Goal: Task Accomplishment & Management: Manage account settings

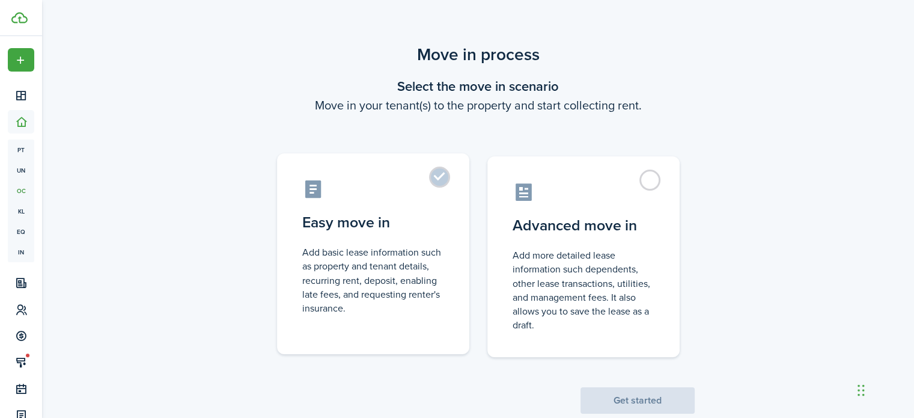
click at [443, 171] on label "Easy move in Add basic lease information such as property and tenant details, r…" at bounding box center [373, 253] width 192 height 201
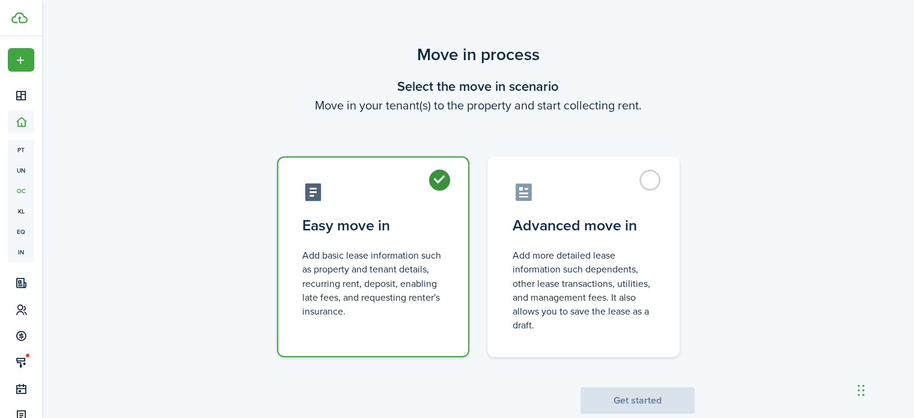
radio input "true"
click at [627, 391] on button "Get started" at bounding box center [638, 400] width 114 height 26
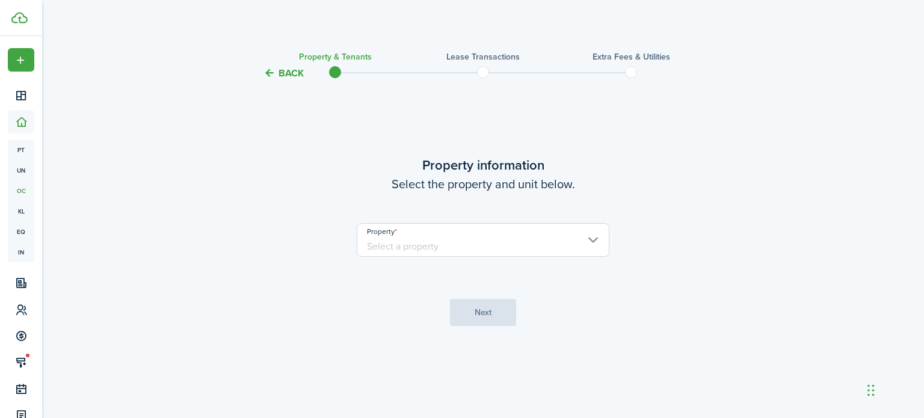
click at [526, 242] on input "Property" at bounding box center [483, 240] width 253 height 34
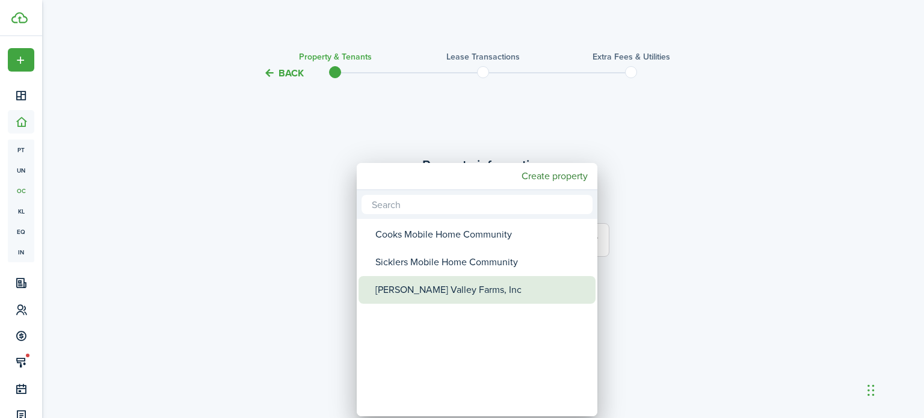
click at [459, 289] on div "[PERSON_NAME] Valley Farms, Inc" at bounding box center [481, 290] width 213 height 28
type input "[PERSON_NAME] Valley Farms, Inc"
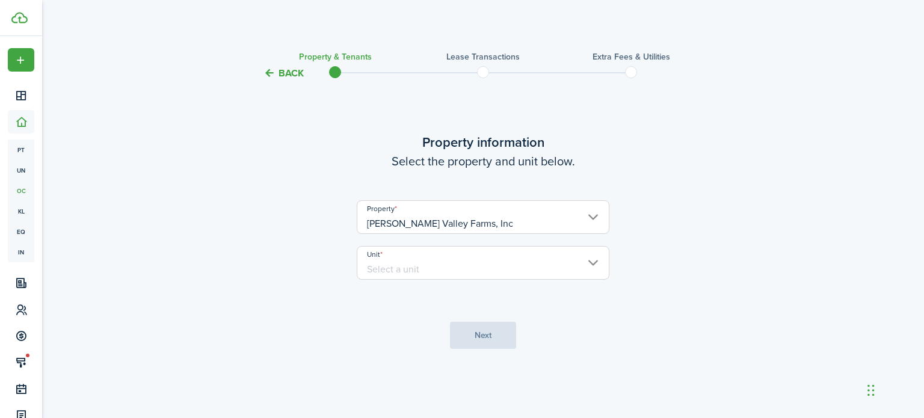
click at [441, 259] on input "Unit" at bounding box center [483, 263] width 253 height 34
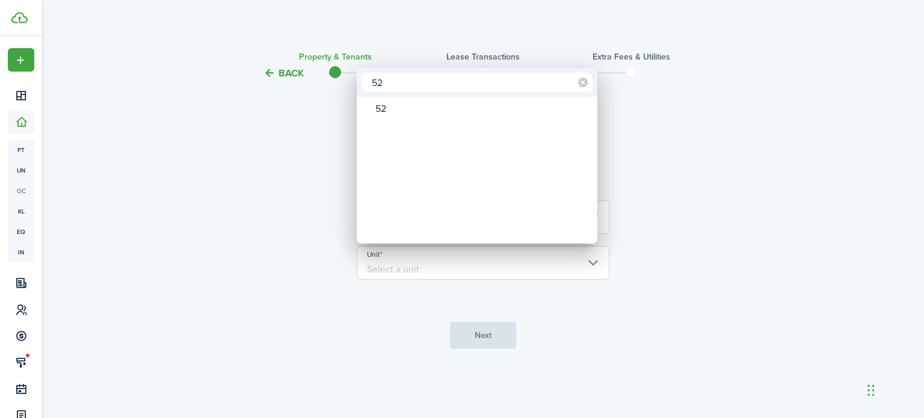
type input "52"
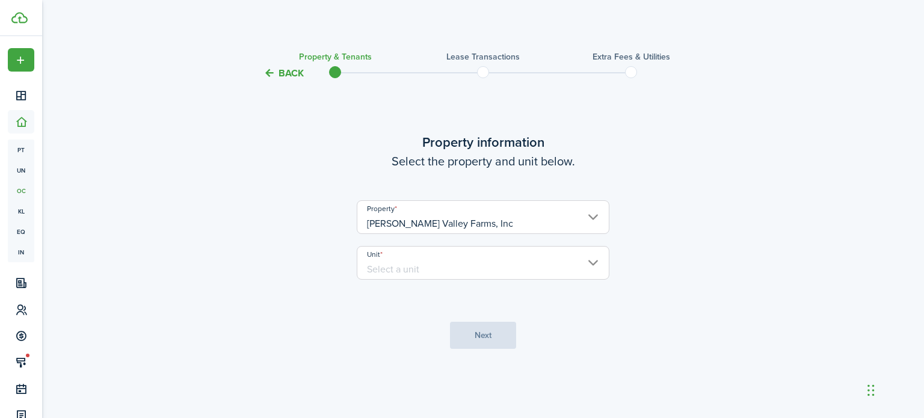
click at [464, 248] on input "Unit" at bounding box center [483, 263] width 253 height 34
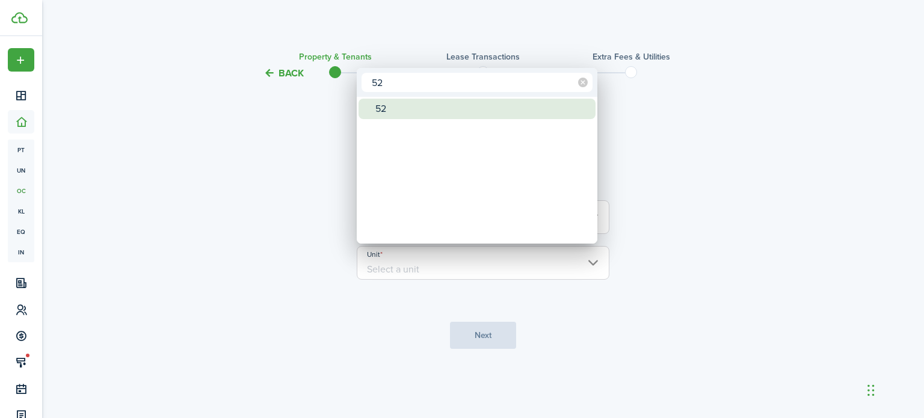
type input "52"
click at [407, 109] on div "52" at bounding box center [481, 109] width 213 height 20
type input "52"
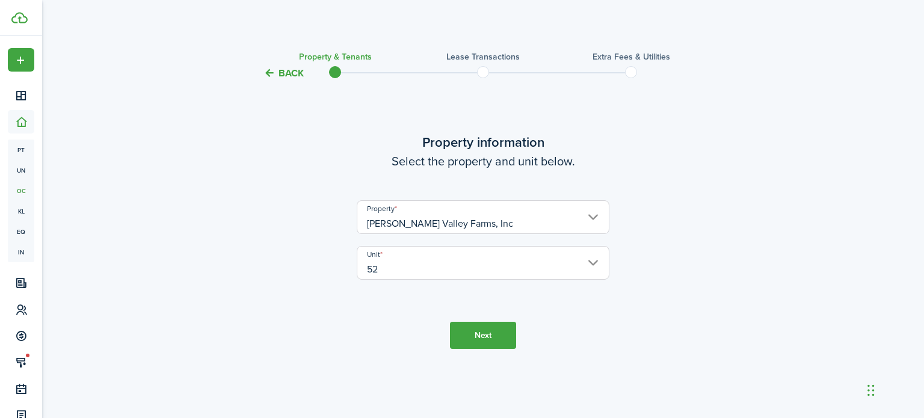
click at [481, 343] on button "Next" at bounding box center [483, 335] width 66 height 27
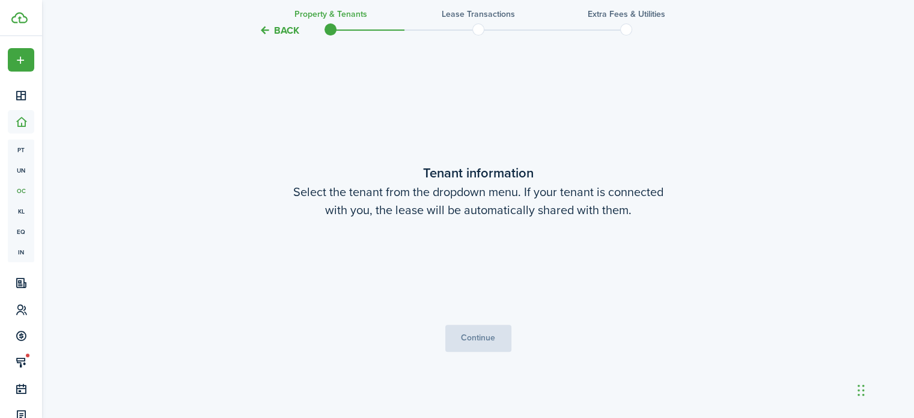
scroll to position [337, 0]
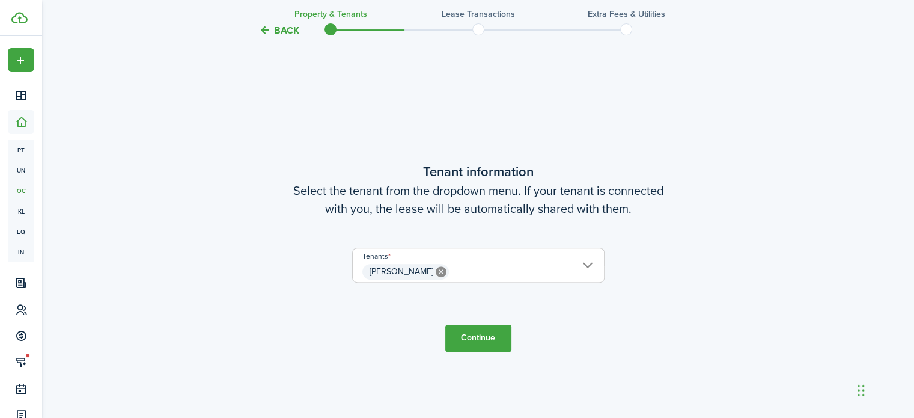
click at [476, 338] on button "Continue" at bounding box center [479, 338] width 66 height 27
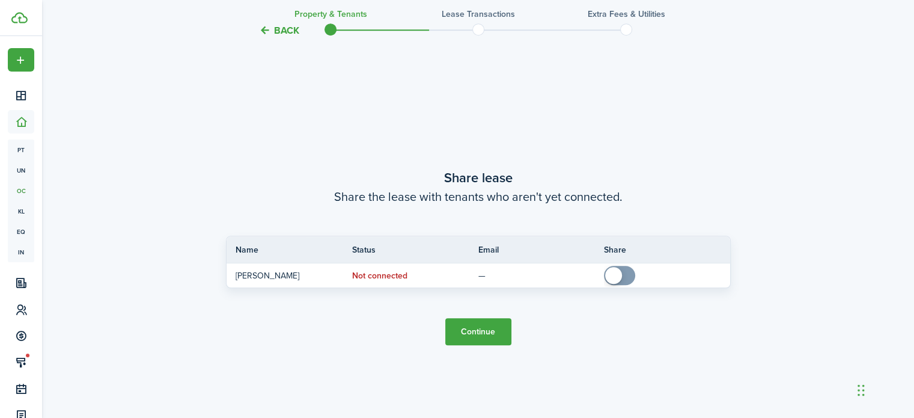
scroll to position [755, 0]
click at [476, 338] on button "Continue" at bounding box center [479, 331] width 66 height 27
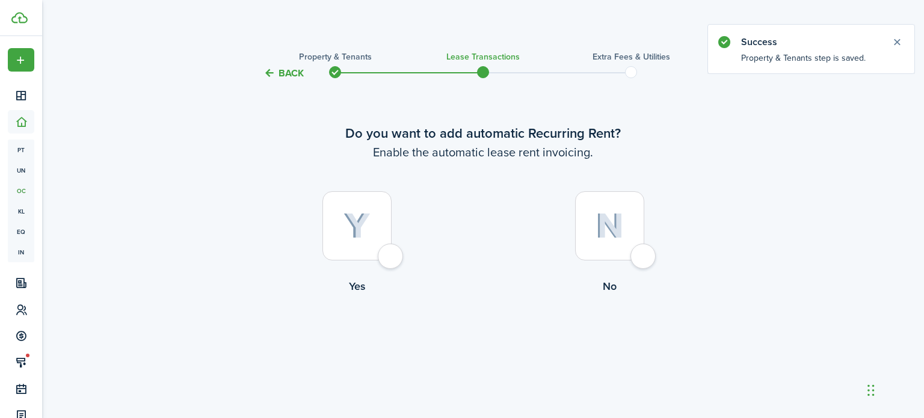
click at [383, 260] on div at bounding box center [356, 225] width 69 height 69
radio input "true"
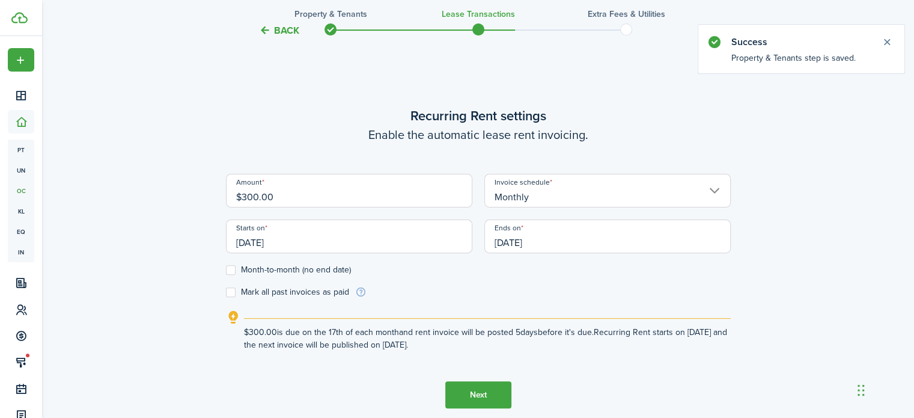
scroll to position [337, 0]
click at [262, 190] on input "$300.00" at bounding box center [349, 190] width 247 height 34
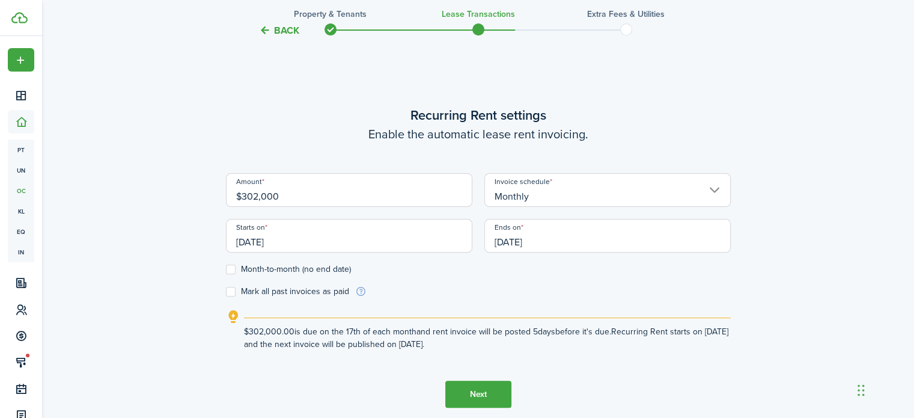
click at [305, 188] on input "$302,000" at bounding box center [349, 190] width 247 height 34
click at [276, 230] on input "[DATE]" at bounding box center [349, 236] width 247 height 34
type input "$320.00"
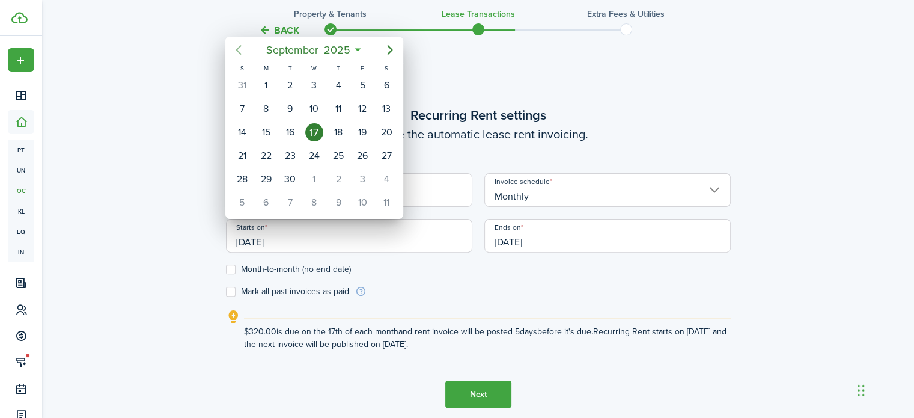
click at [237, 54] on icon "Previous page" at bounding box center [238, 50] width 14 height 14
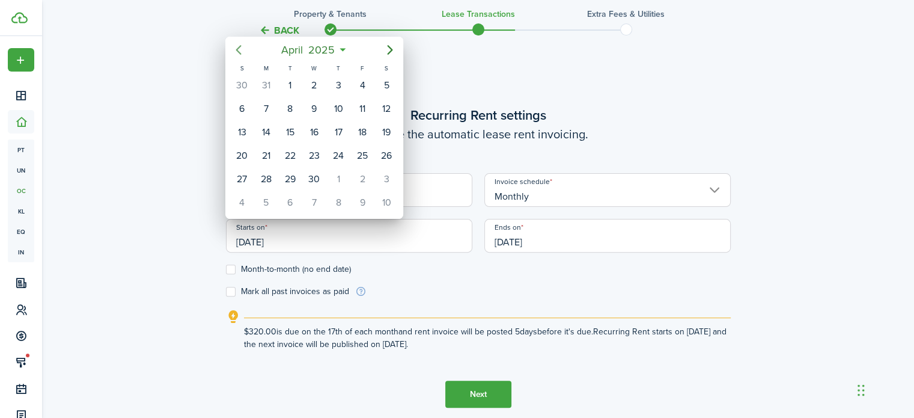
click at [237, 54] on icon "Previous page" at bounding box center [238, 50] width 14 height 14
click at [311, 79] on div "1" at bounding box center [314, 85] width 18 height 18
type input "[DATE]"
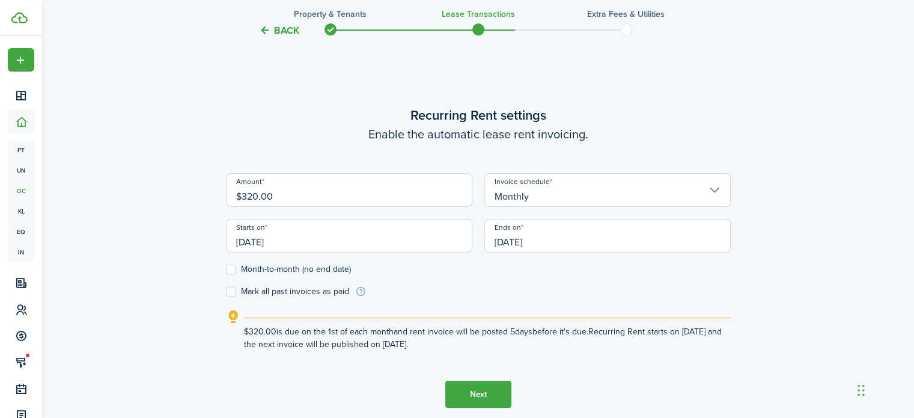
click at [234, 269] on label "Month-to-month (no end date)" at bounding box center [288, 270] width 125 height 10
click at [226, 269] on input "Month-to-month (no end date)" at bounding box center [225, 269] width 1 height 1
checkbox input "true"
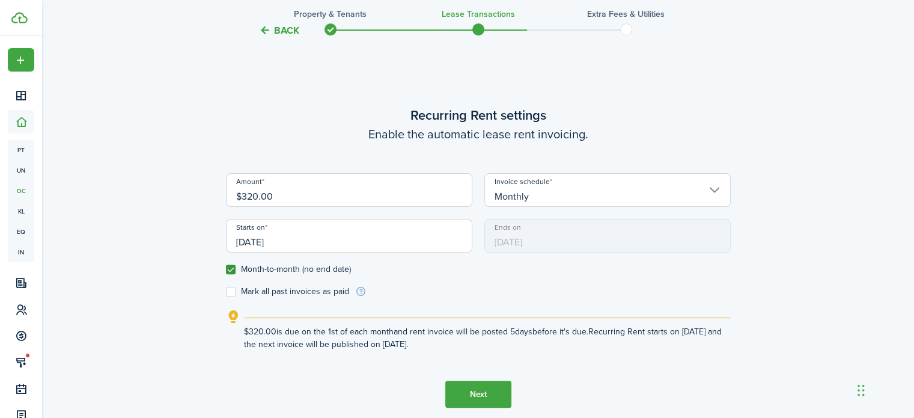
click at [465, 389] on button "Next" at bounding box center [479, 394] width 66 height 27
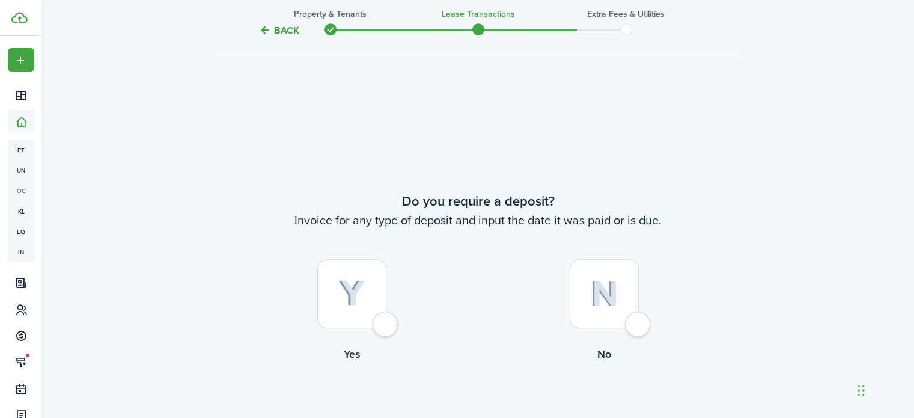
scroll to position [755, 0]
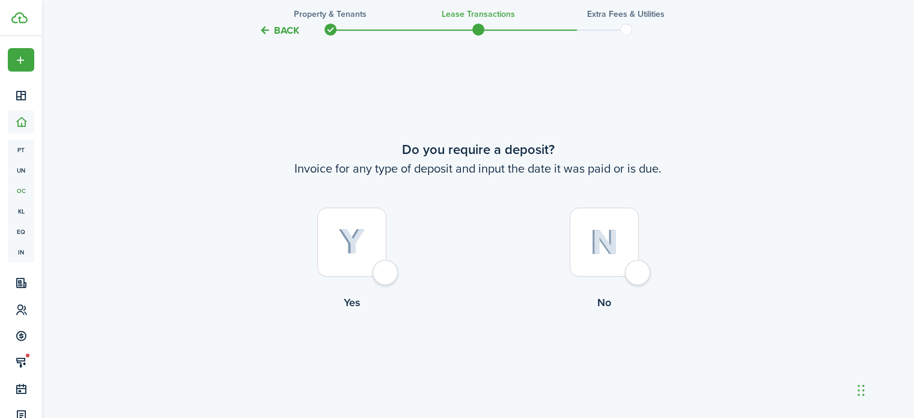
click at [639, 270] on div at bounding box center [604, 241] width 69 height 69
radio input "true"
click at [478, 355] on button "Continue" at bounding box center [479, 359] width 66 height 27
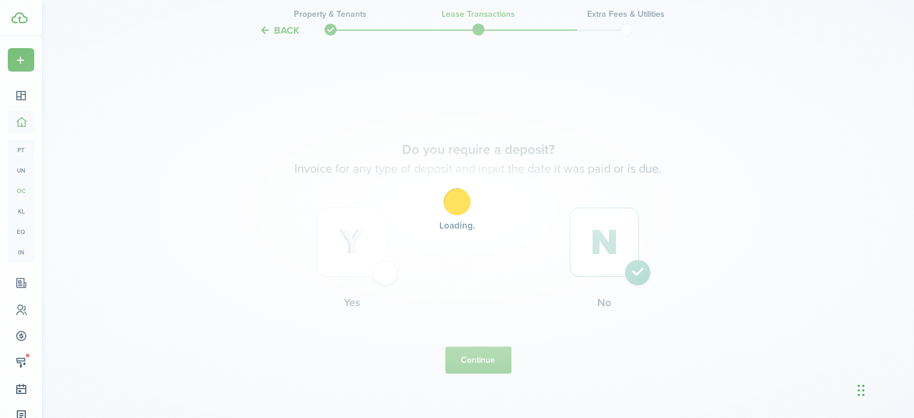
scroll to position [0, 0]
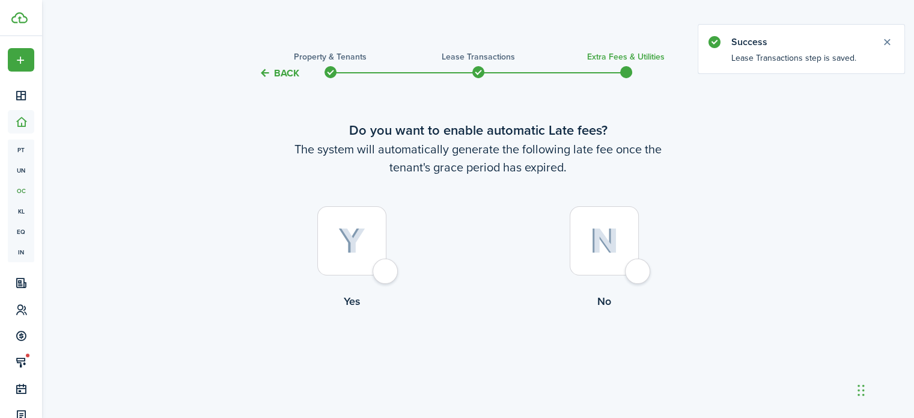
click at [636, 269] on div at bounding box center [604, 240] width 69 height 69
radio input "true"
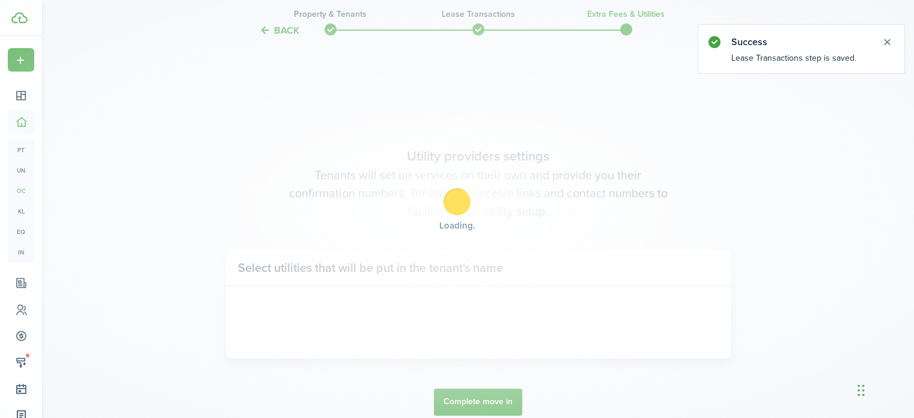
scroll to position [349, 0]
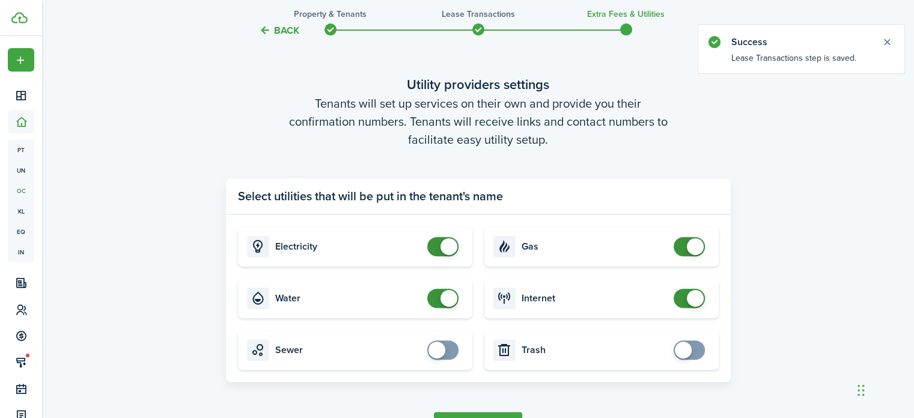
checkbox input "false"
click at [444, 295] on span at bounding box center [449, 298] width 17 height 17
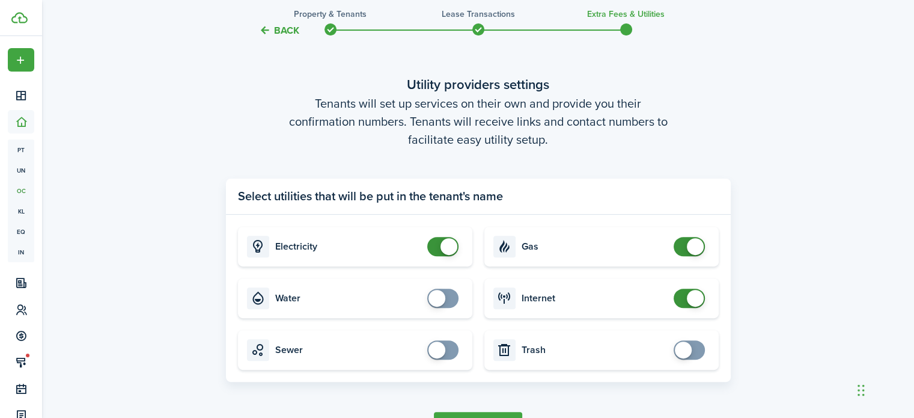
scroll to position [427, 0]
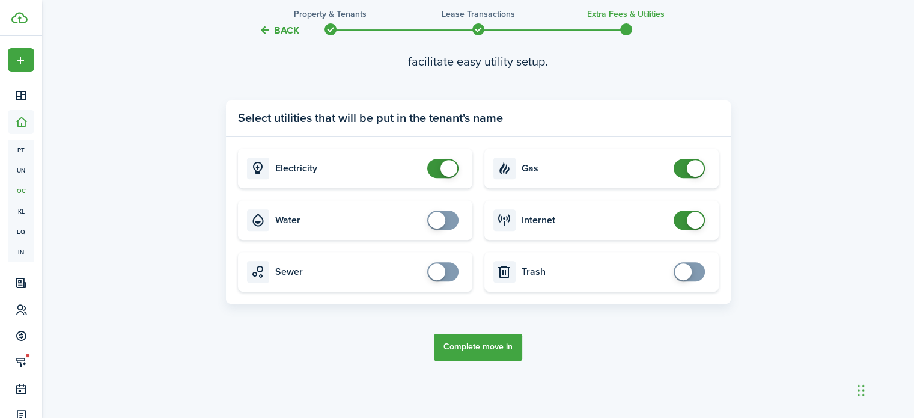
click at [474, 360] on tc-wizard-step "Utility providers settings Tenants will set up services on their own and provid…" at bounding box center [478, 178] width 505 height 418
click at [473, 351] on button "Complete move in" at bounding box center [478, 347] width 88 height 27
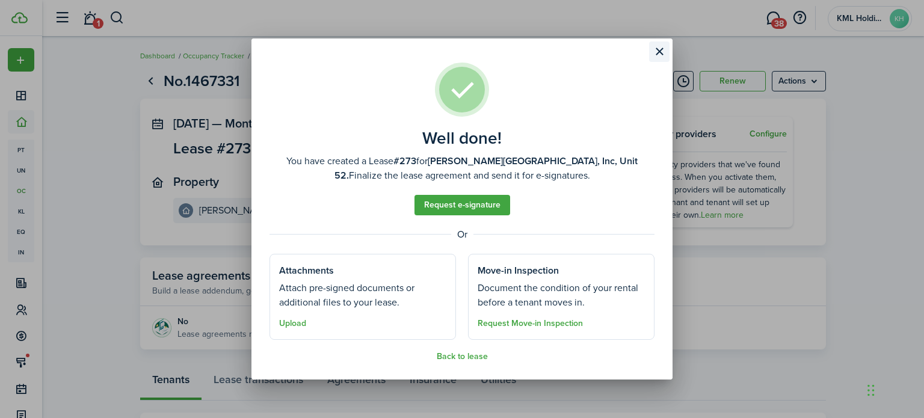
click at [657, 54] on button "Close modal" at bounding box center [659, 51] width 20 height 20
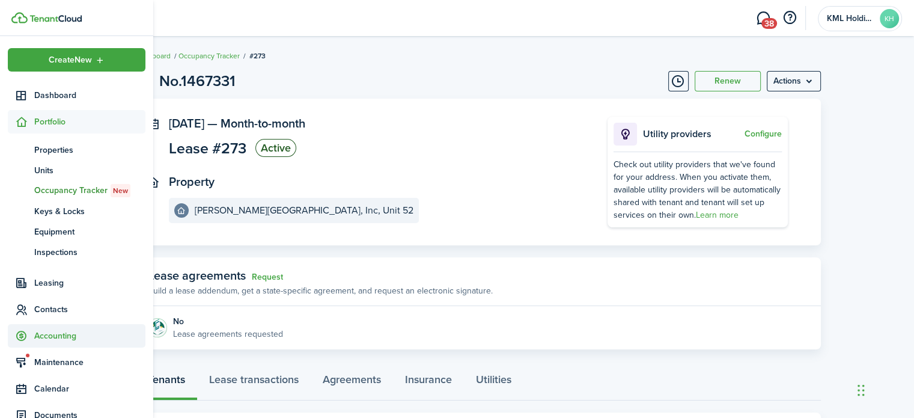
click at [50, 338] on span "Accounting" at bounding box center [89, 335] width 111 height 13
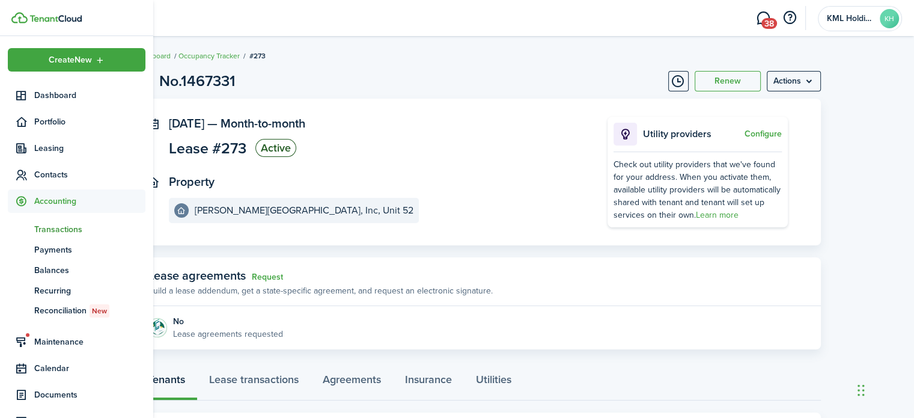
click at [69, 228] on span "Transactions" at bounding box center [89, 229] width 111 height 13
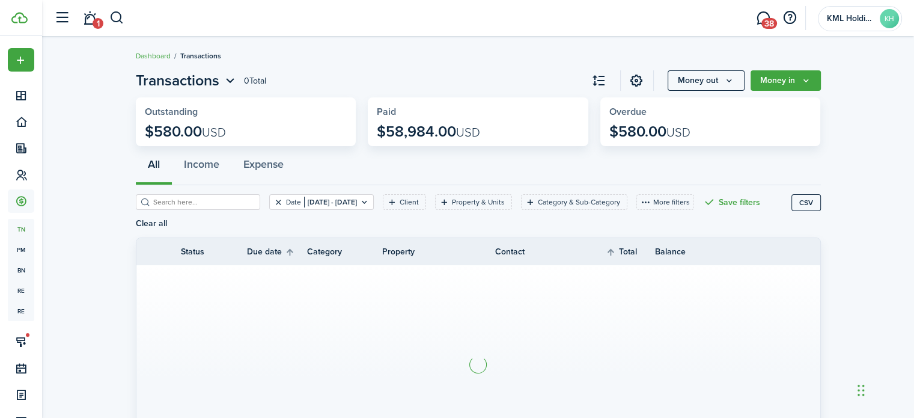
click at [274, 203] on button "Clear filter" at bounding box center [279, 202] width 10 height 10
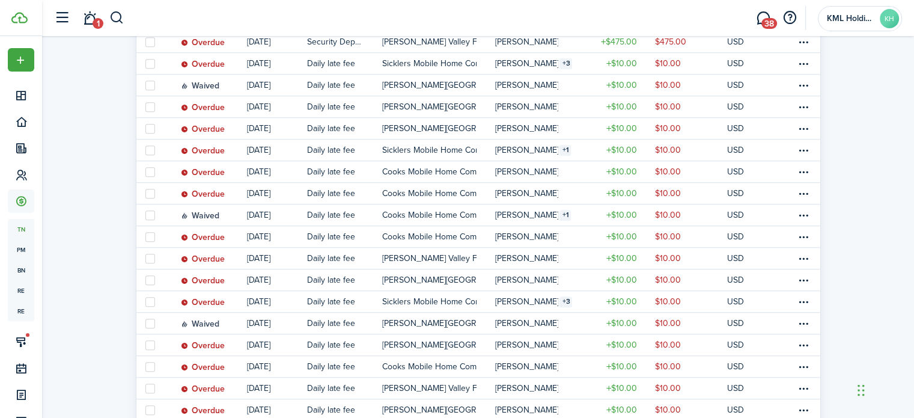
scroll to position [67, 0]
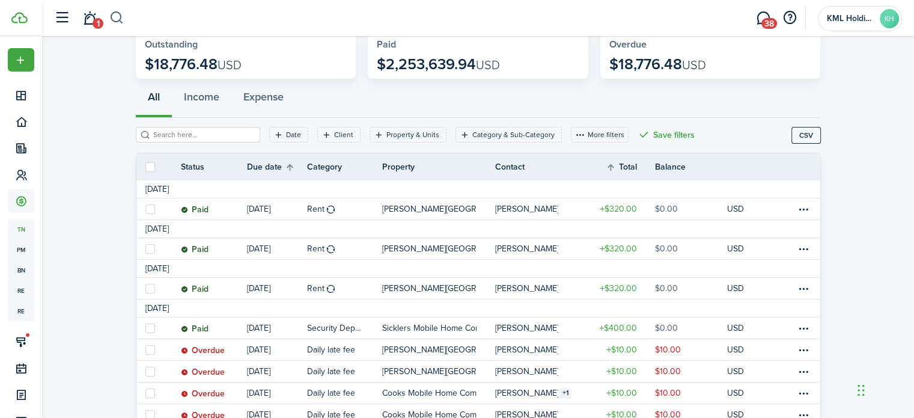
click at [117, 19] on button "button" at bounding box center [116, 18] width 15 height 20
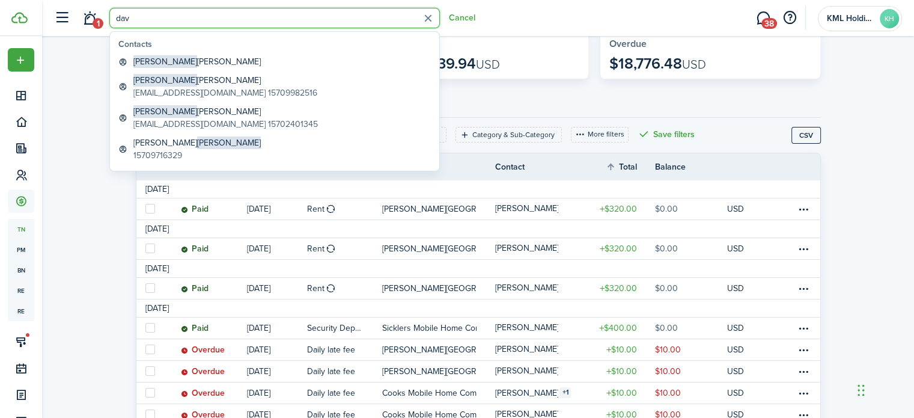
type input "dav"
click at [170, 63] on global-search-item-title "[PERSON_NAME]" at bounding box center [196, 61] width 127 height 13
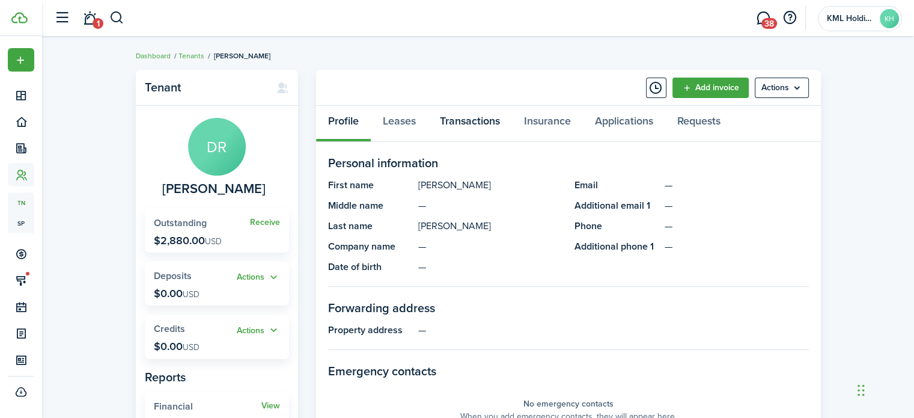
click at [474, 114] on link "Transactions" at bounding box center [470, 124] width 84 height 36
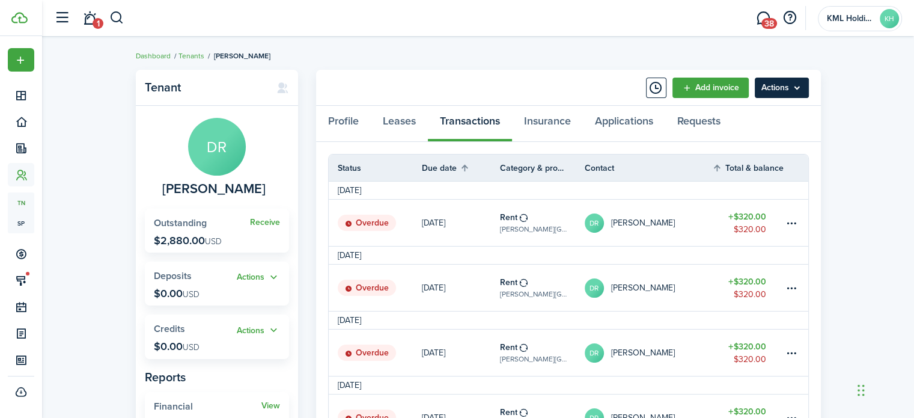
click at [784, 87] on menu-btn "Actions" at bounding box center [782, 88] width 54 height 20
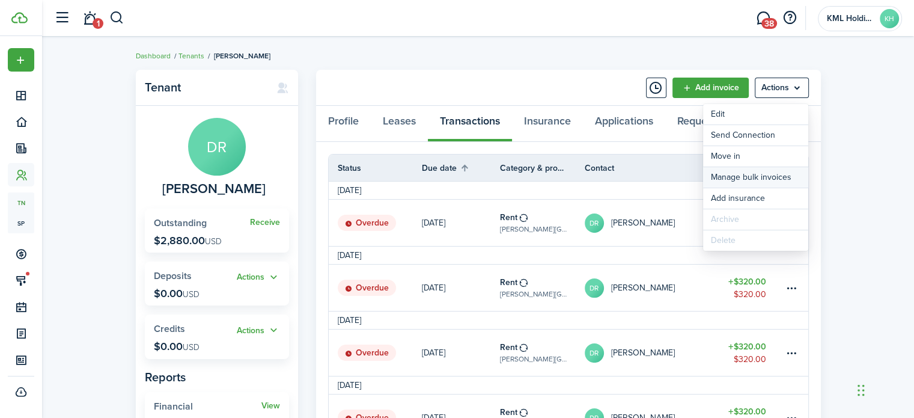
click at [762, 176] on link "Manage bulk invoices" at bounding box center [755, 177] width 105 height 20
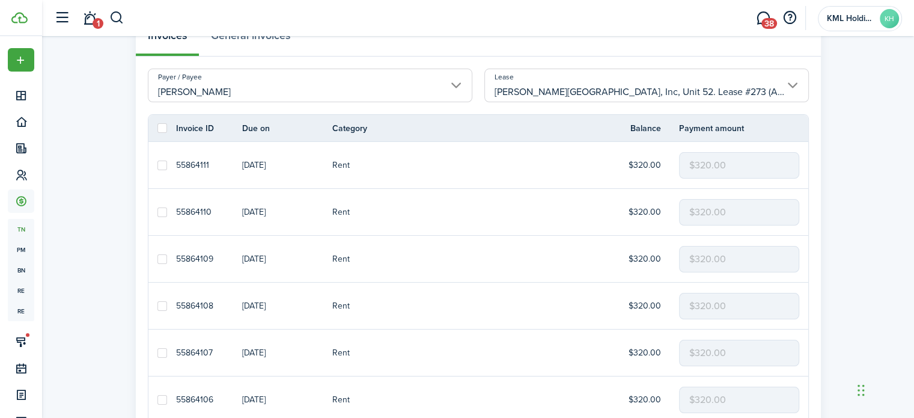
scroll to position [87, 0]
click at [162, 126] on label at bounding box center [163, 127] width 10 height 10
click at [158, 127] on input "checkbox" at bounding box center [157, 127] width 1 height 1
checkbox input "true"
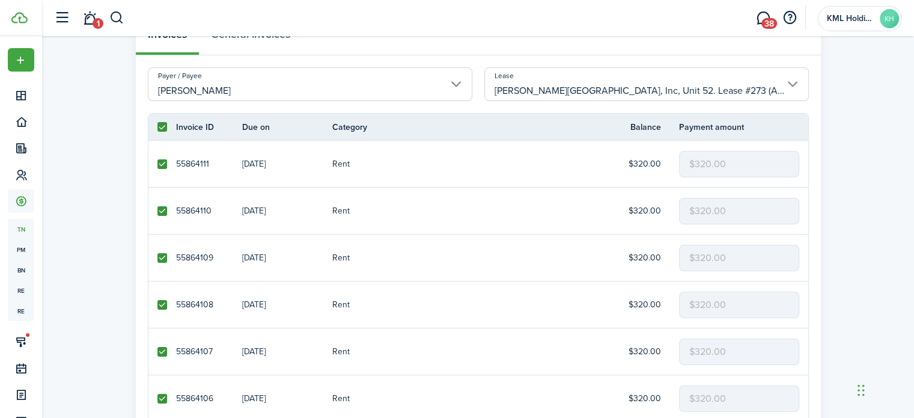
checkbox input "true"
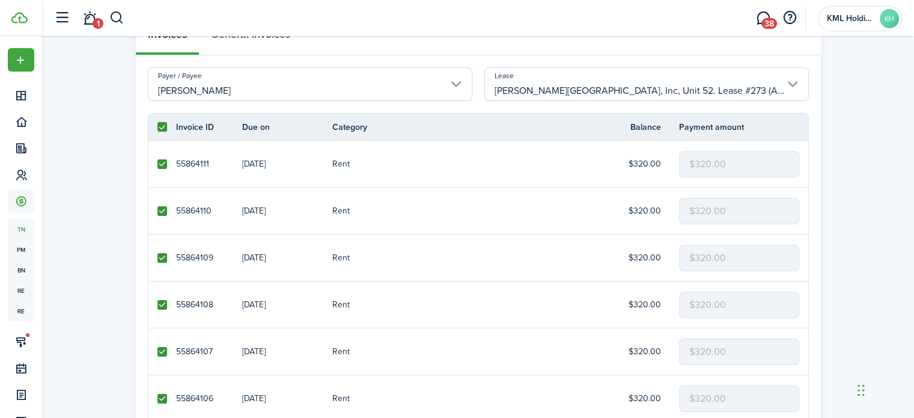
checkbox input "true"
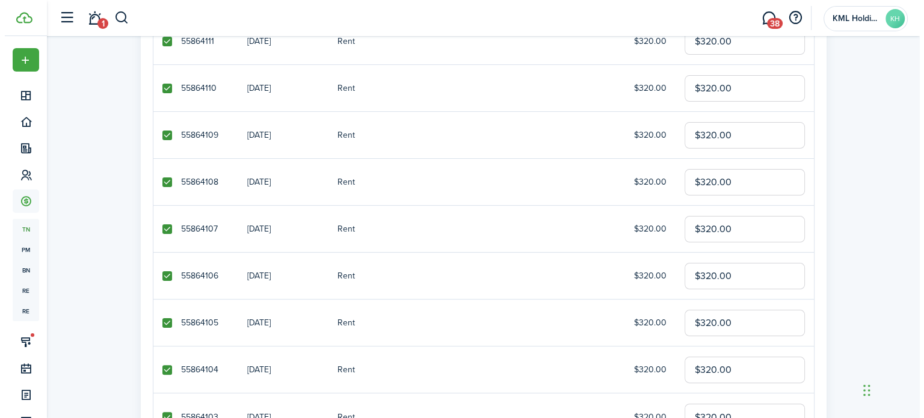
scroll to position [0, 0]
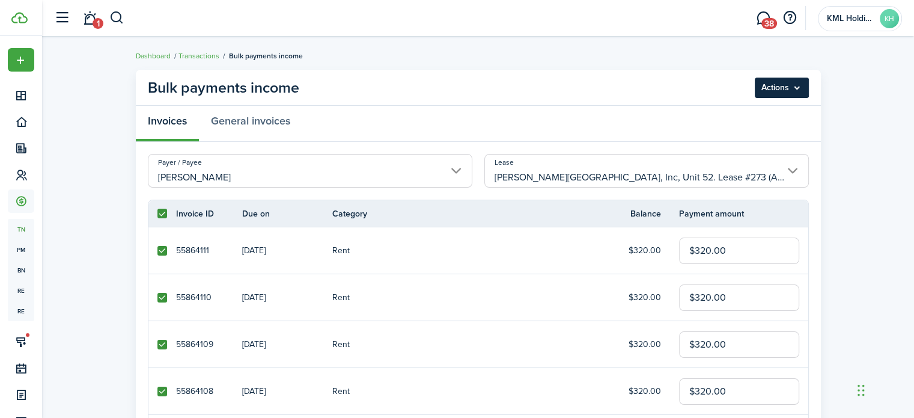
click at [795, 89] on menu-btn "Actions" at bounding box center [782, 88] width 54 height 20
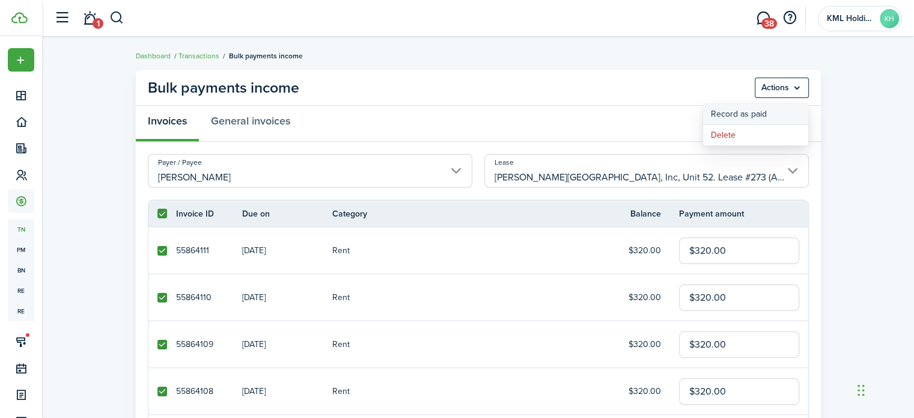
click at [740, 115] on button "Record as paid" at bounding box center [755, 114] width 105 height 20
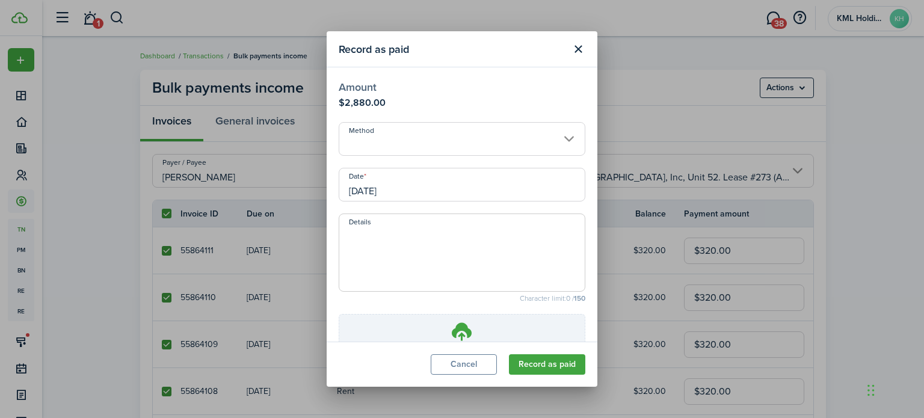
click at [415, 137] on input "Method" at bounding box center [461, 139] width 247 height 34
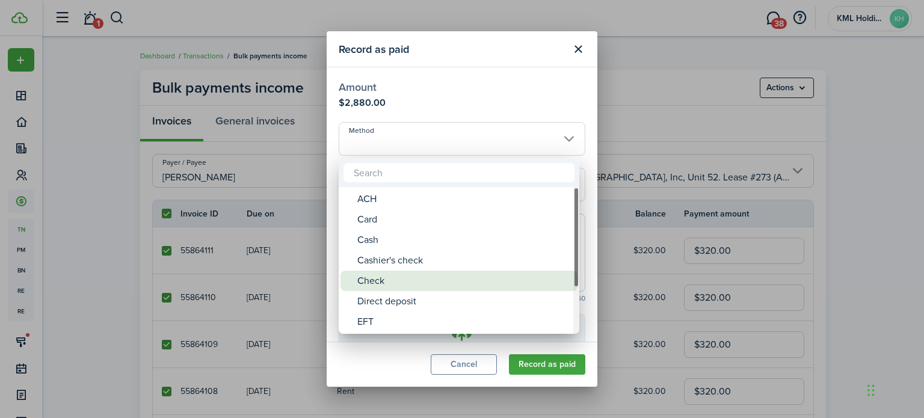
click at [394, 274] on div "Check" at bounding box center [463, 281] width 213 height 20
type input "Check"
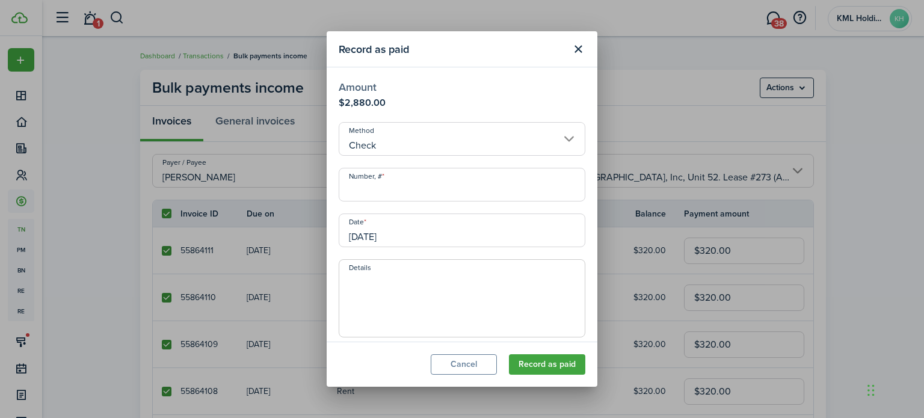
click at [451, 193] on input "Number, #" at bounding box center [461, 185] width 247 height 34
type input "00"
click at [560, 363] on button "Record as paid" at bounding box center [547, 364] width 76 height 20
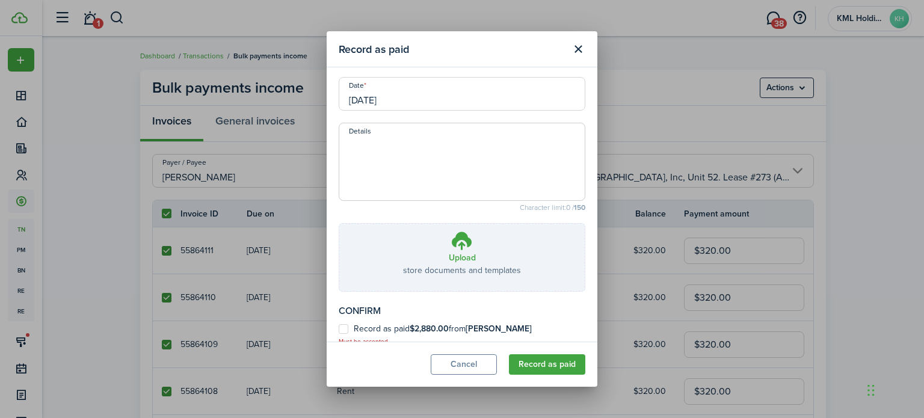
scroll to position [152, 0]
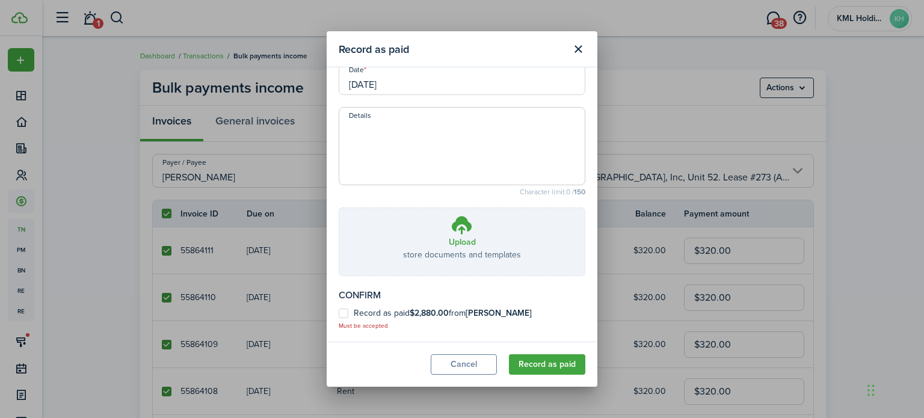
click at [345, 320] on control-checkbox "Record as paid $2,880.00 from [PERSON_NAME] Must be accepted" at bounding box center [461, 319] width 247 height 22
click at [345, 315] on label "Record as paid $2,880.00 from [PERSON_NAME]" at bounding box center [434, 313] width 193 height 10
checkbox input "true"
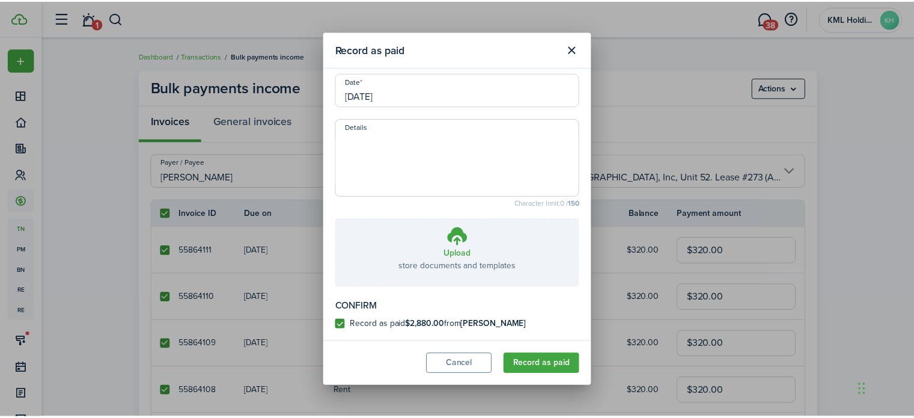
scroll to position [140, 0]
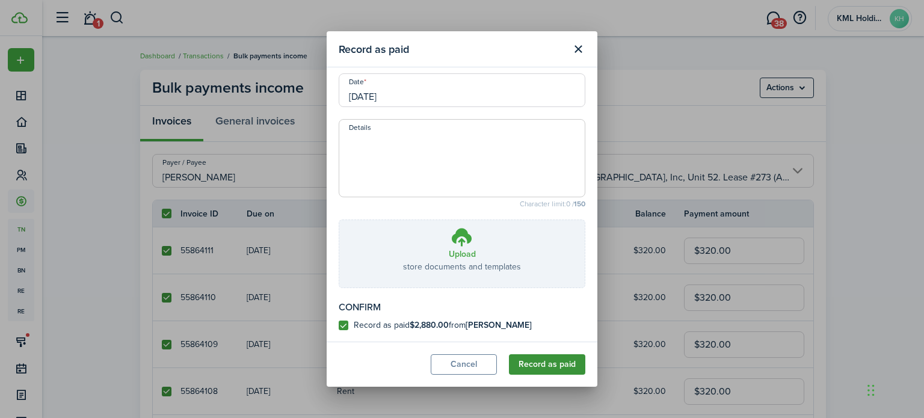
click at [546, 373] on button "Record as paid" at bounding box center [547, 364] width 76 height 20
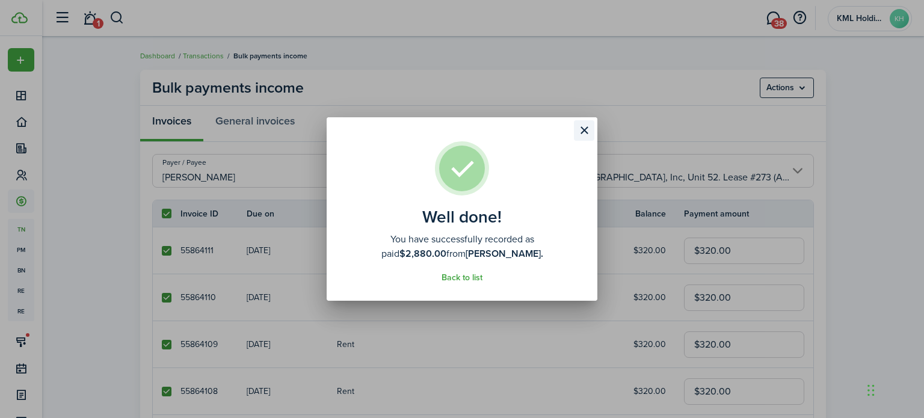
click at [582, 128] on button "Close modal" at bounding box center [584, 130] width 20 height 20
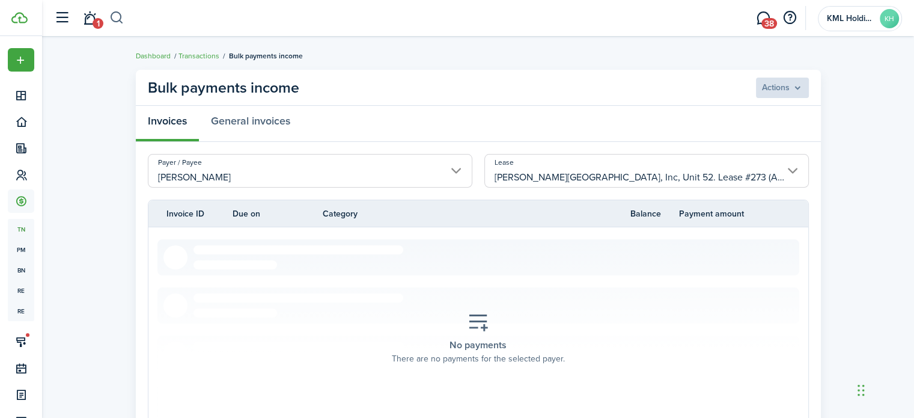
click at [115, 20] on button "button" at bounding box center [116, 18] width 15 height 20
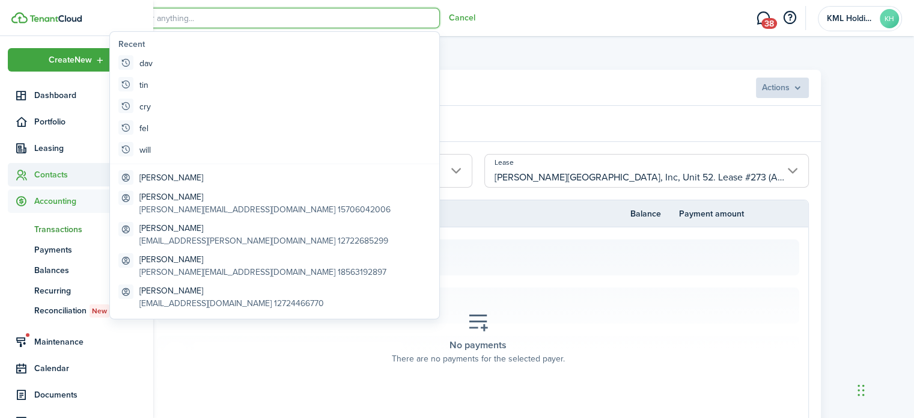
click at [52, 172] on span "Contacts" at bounding box center [89, 174] width 111 height 13
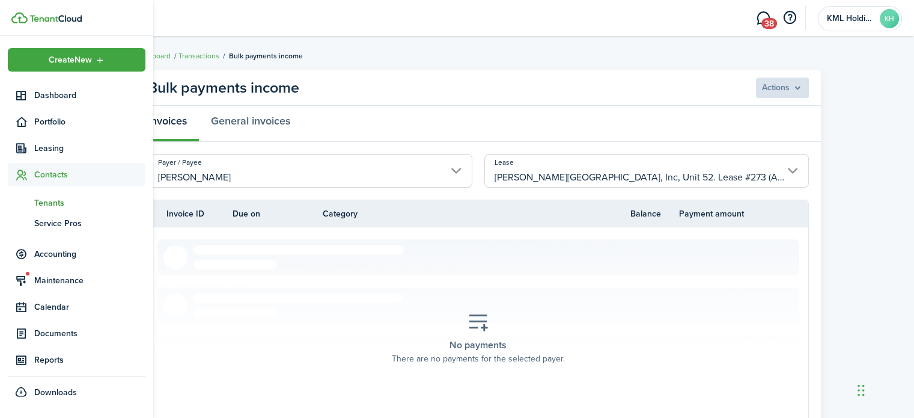
click at [60, 209] on span "Tenants" at bounding box center [89, 203] width 111 height 13
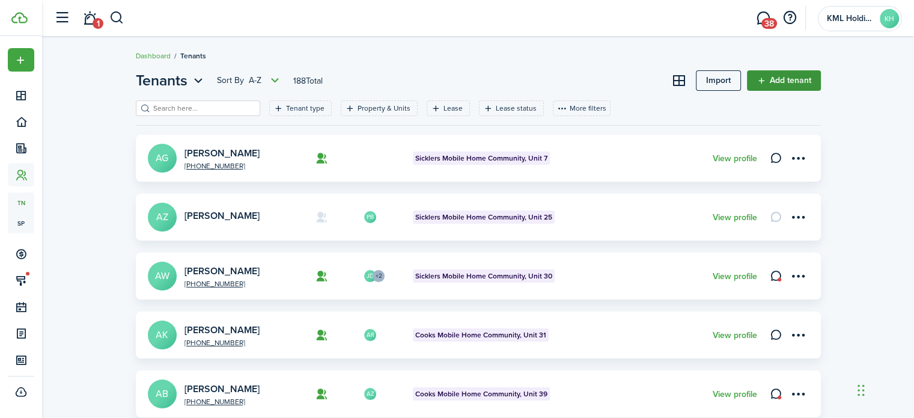
click at [792, 84] on link "Add tenant" at bounding box center [784, 80] width 74 height 20
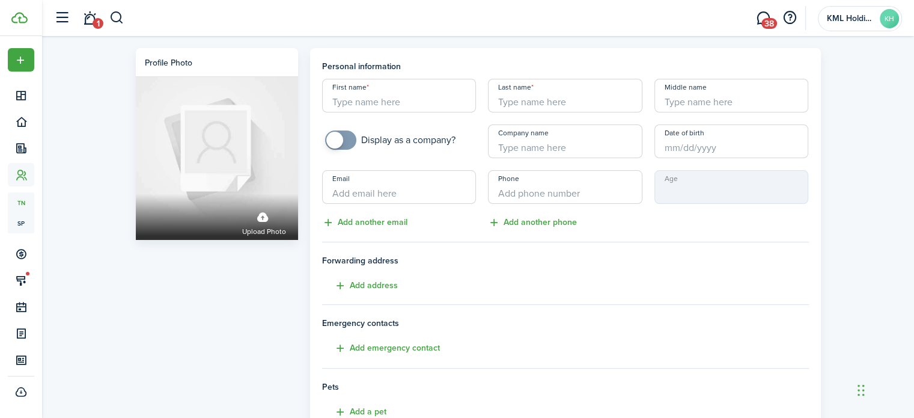
click at [444, 98] on input "First name" at bounding box center [399, 96] width 155 height 34
type input "[PERSON_NAME]"
click at [529, 102] on input "Last name" at bounding box center [565, 96] width 155 height 34
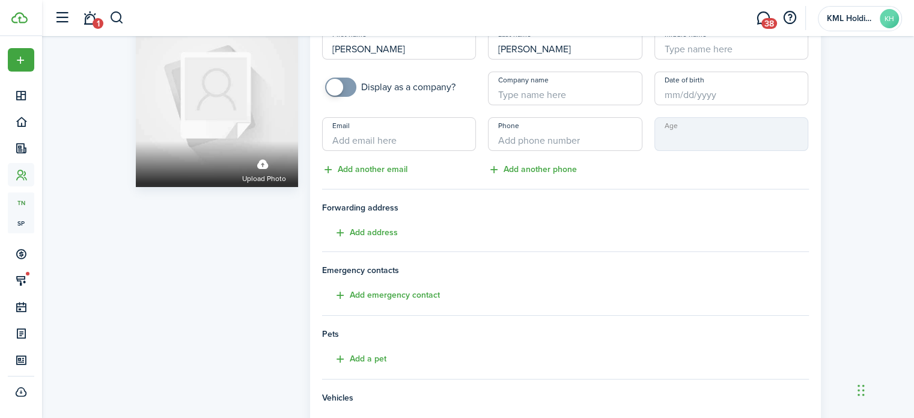
scroll to position [239, 0]
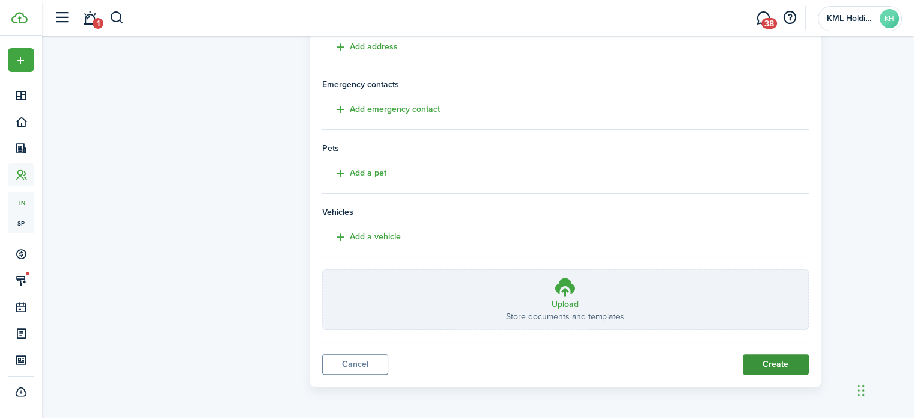
type input "[PERSON_NAME]"
click at [771, 366] on button "Create" at bounding box center [776, 364] width 66 height 20
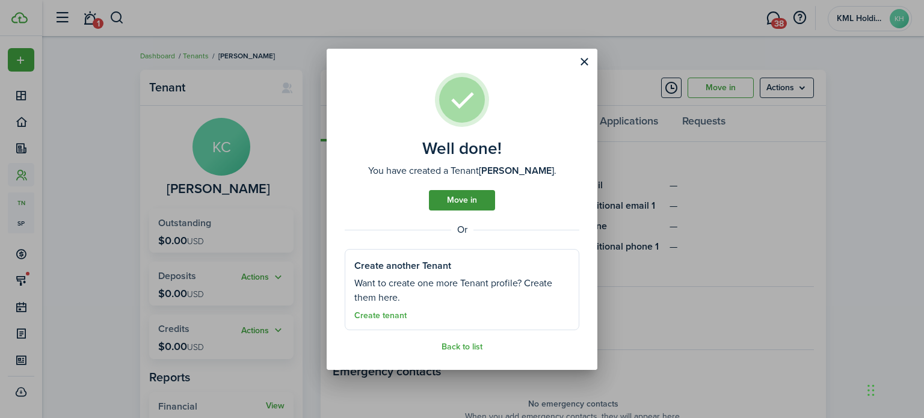
click at [441, 204] on link "Move in" at bounding box center [462, 200] width 66 height 20
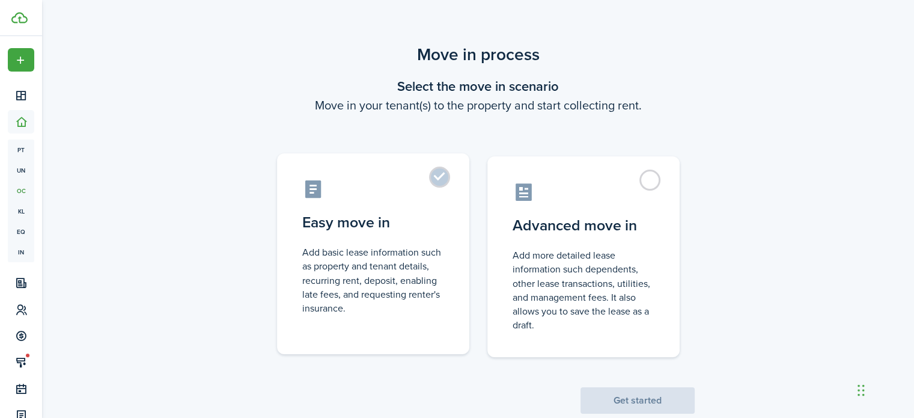
click at [437, 176] on label "Easy move in Add basic lease information such as property and tenant details, r…" at bounding box center [373, 253] width 192 height 201
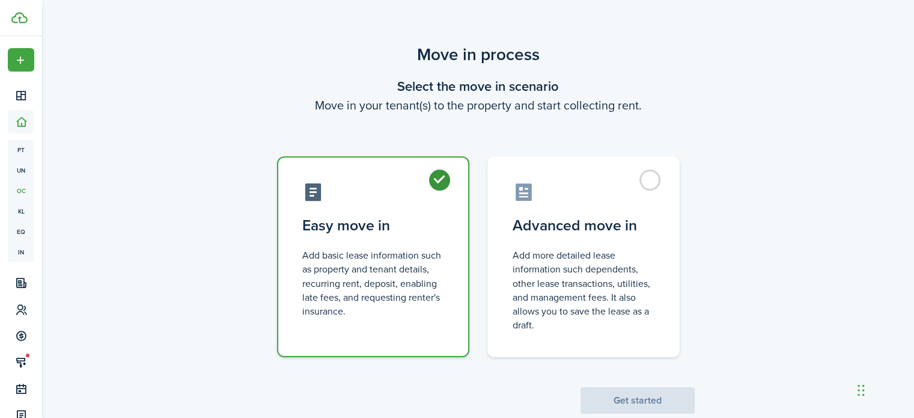
radio input "true"
click at [626, 402] on button "Get started" at bounding box center [638, 400] width 114 height 26
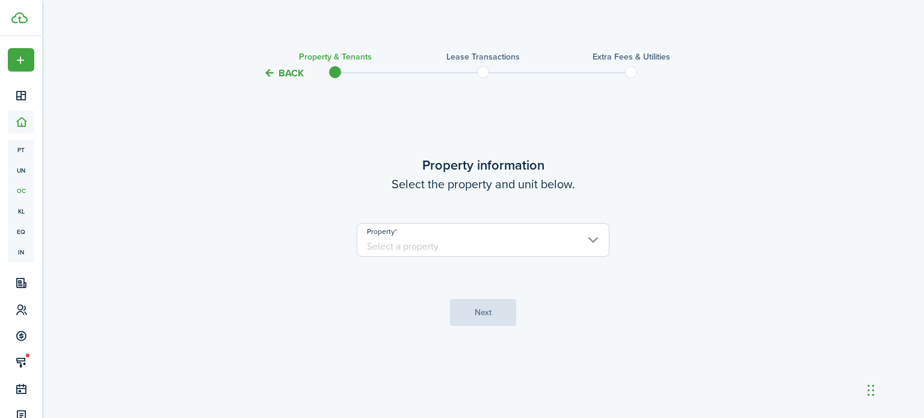
click at [505, 248] on input "Property" at bounding box center [483, 240] width 253 height 34
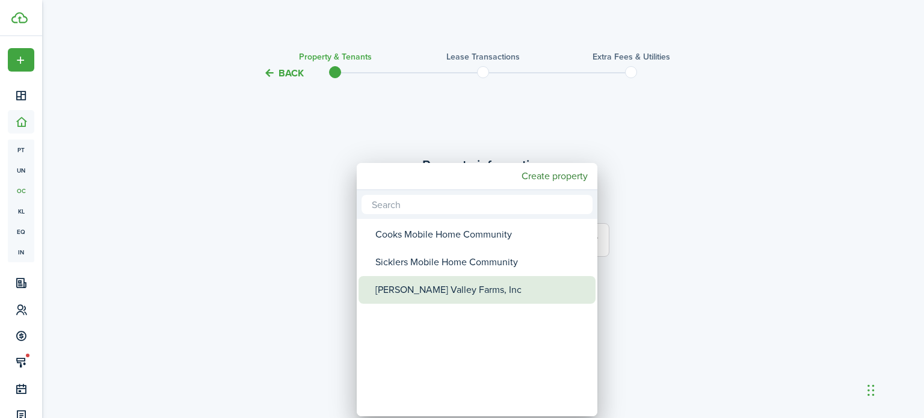
click at [452, 291] on div "[PERSON_NAME] Valley Farms, Inc" at bounding box center [481, 290] width 213 height 28
type input "[PERSON_NAME] Valley Farms, Inc"
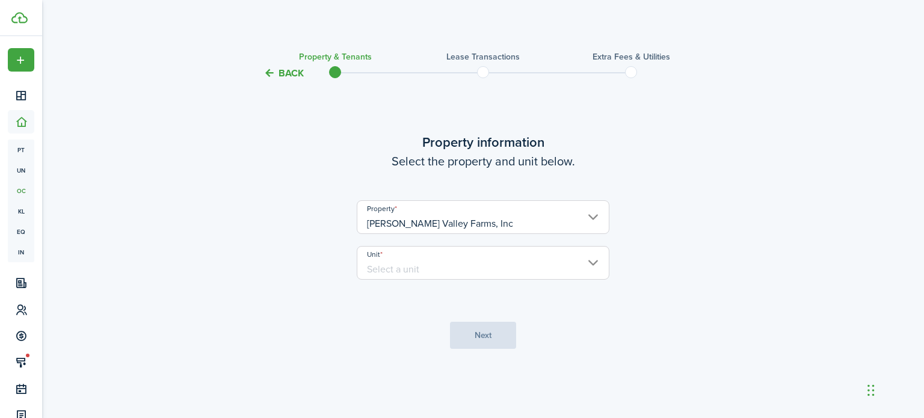
click at [461, 269] on input "Unit" at bounding box center [483, 263] width 253 height 34
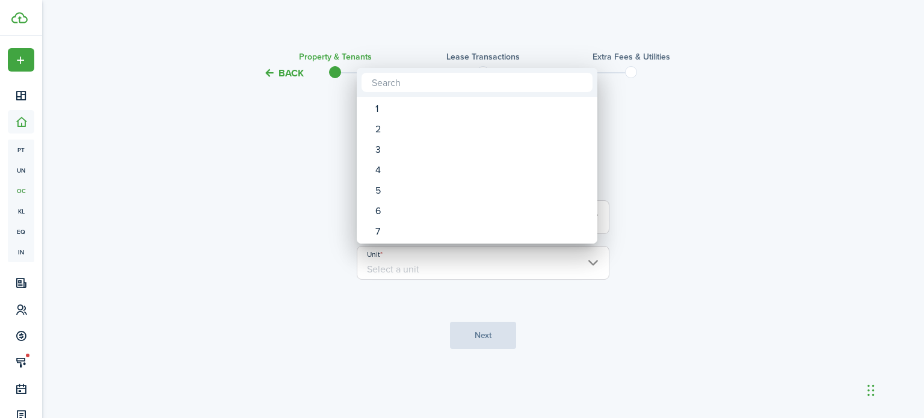
type input "9"
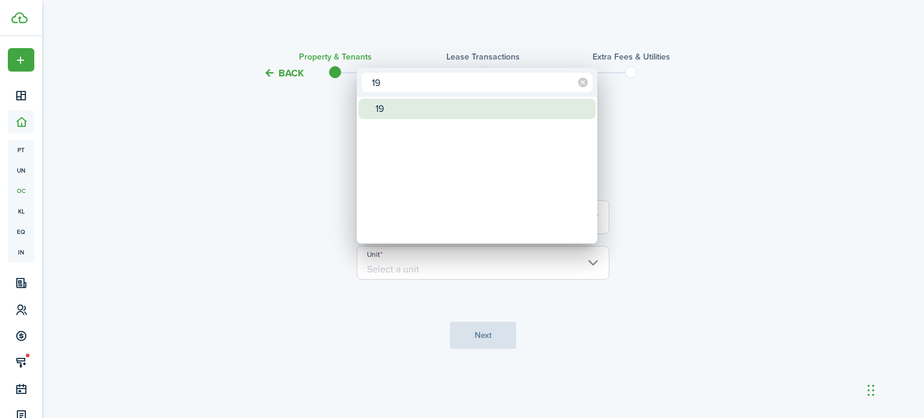
type input "19"
click at [395, 105] on div "19" at bounding box center [481, 109] width 213 height 20
type input "19"
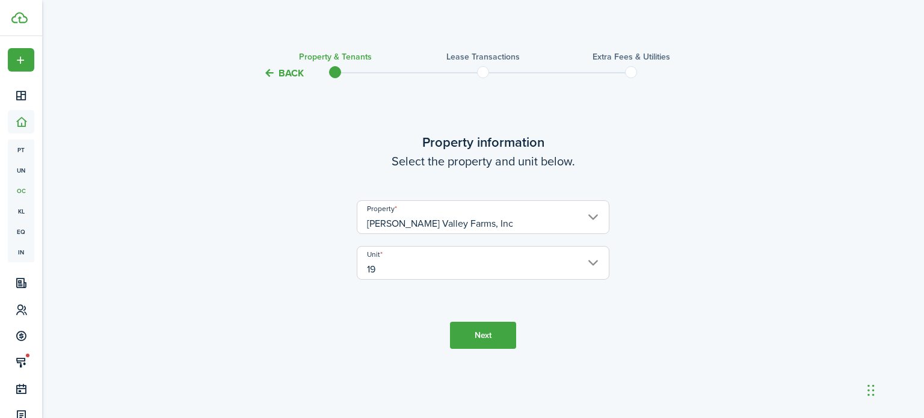
click at [491, 333] on button "Next" at bounding box center [483, 335] width 66 height 27
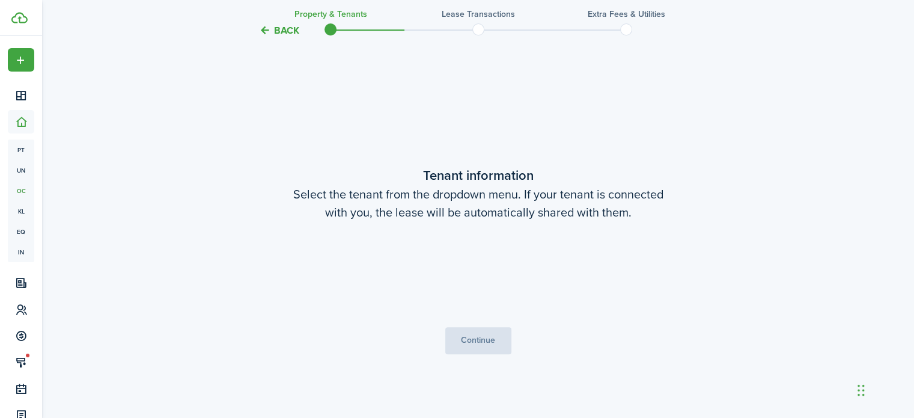
scroll to position [337, 0]
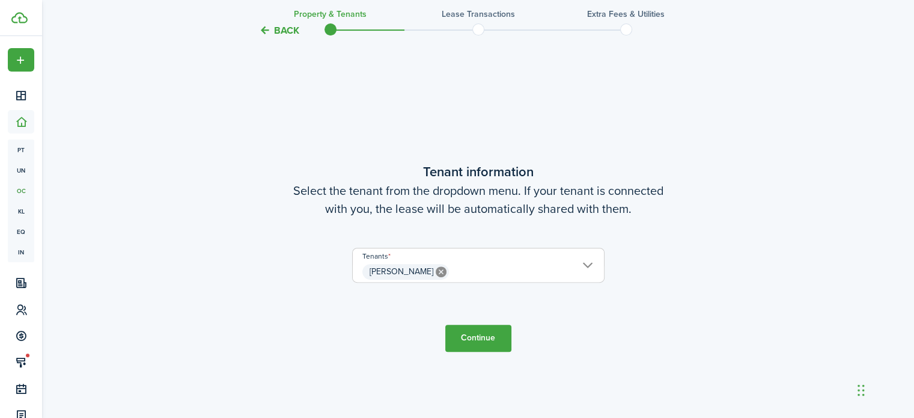
click at [490, 334] on button "Continue" at bounding box center [479, 338] width 66 height 27
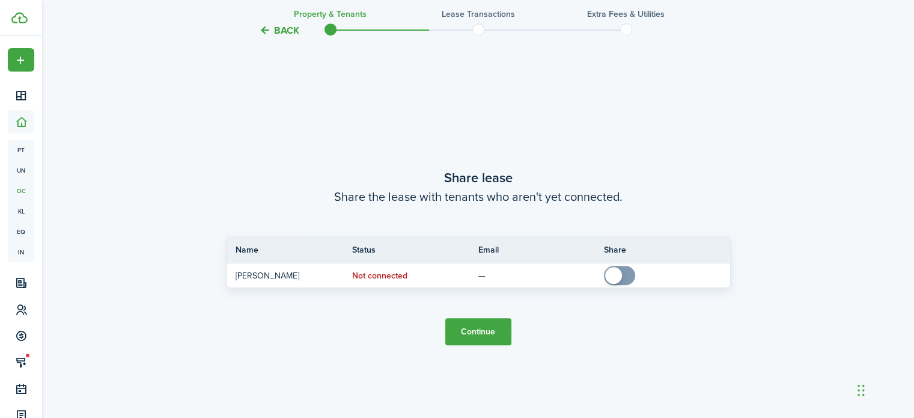
scroll to position [755, 0]
click at [490, 334] on button "Continue" at bounding box center [479, 331] width 66 height 27
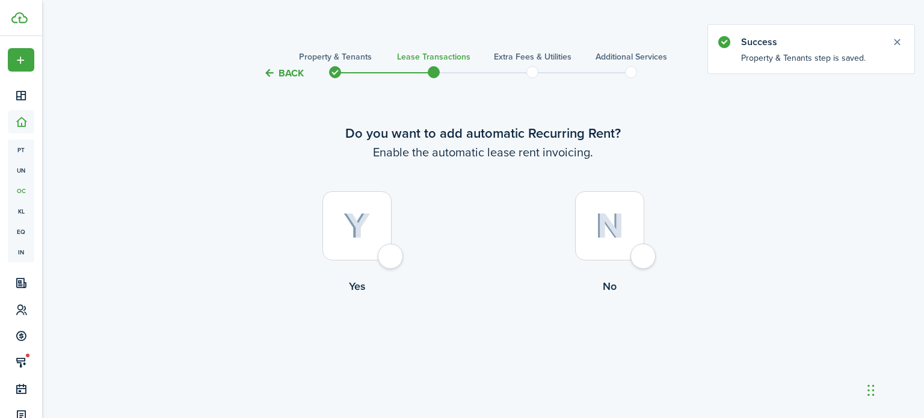
click at [391, 254] on div at bounding box center [356, 225] width 69 height 69
radio input "true"
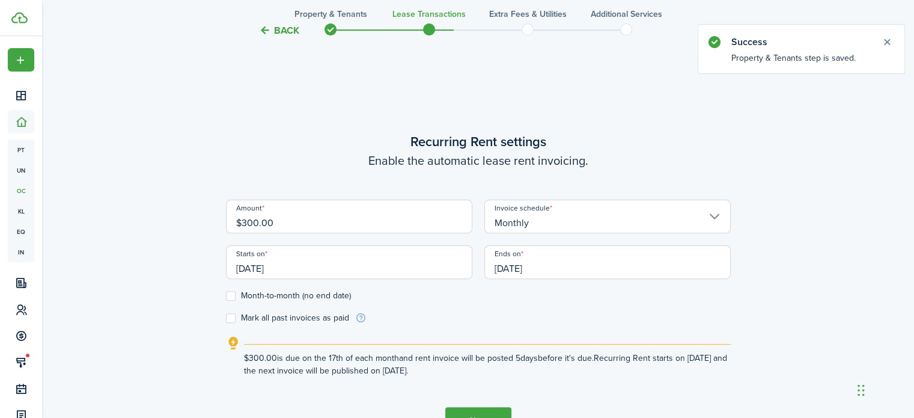
scroll to position [337, 0]
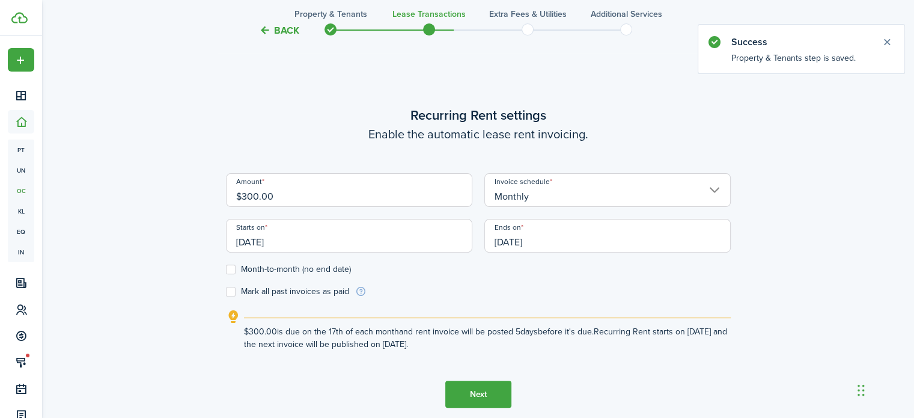
click at [301, 202] on input "$300.00" at bounding box center [349, 190] width 247 height 34
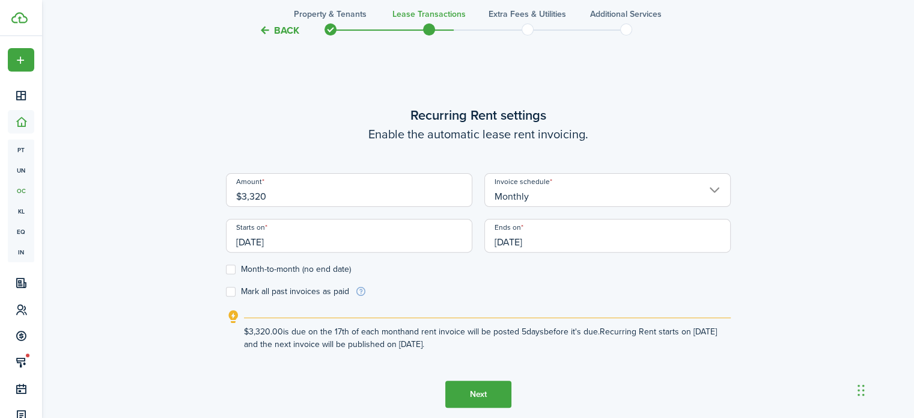
click at [281, 238] on input "[DATE]" at bounding box center [349, 236] width 247 height 34
type input "$3,320.00"
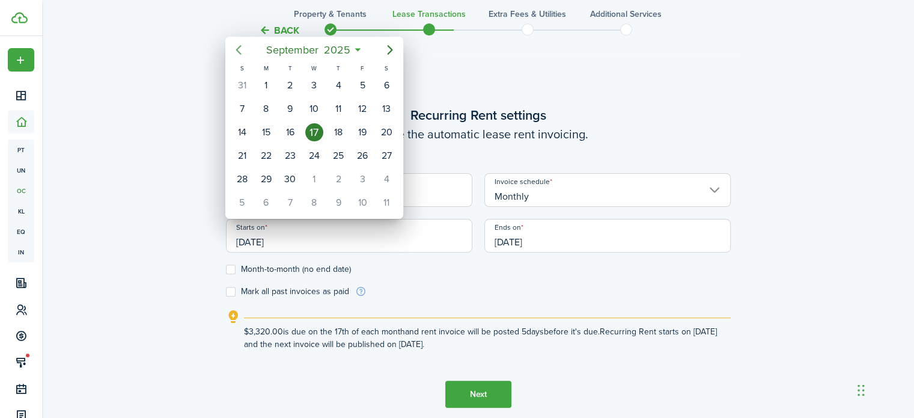
click at [242, 45] on icon "Previous page" at bounding box center [238, 50] width 14 height 14
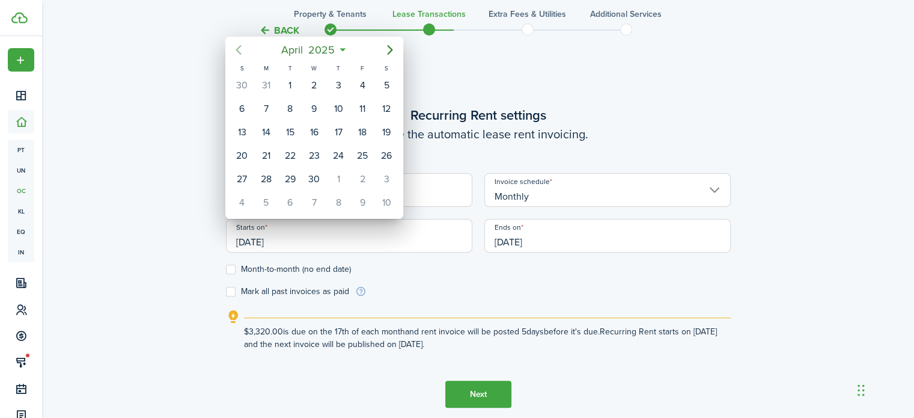
click at [242, 45] on icon "Previous page" at bounding box center [238, 50] width 14 height 14
click at [314, 75] on div "[DATE]" at bounding box center [314, 85] width 24 height 23
type input "[DATE]"
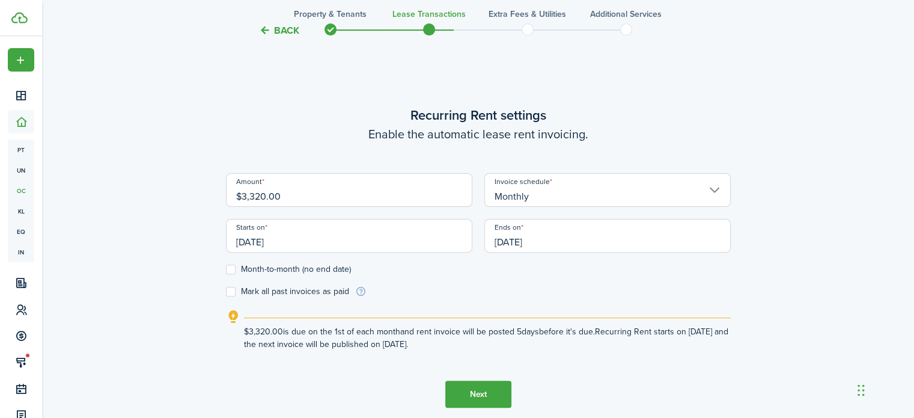
click at [304, 195] on input "$3,320.00" at bounding box center [349, 190] width 247 height 34
type input "$320.00"
click at [231, 268] on label "Month-to-month (no end date)" at bounding box center [288, 270] width 125 height 10
click at [226, 269] on input "Month-to-month (no end date)" at bounding box center [225, 269] width 1 height 1
checkbox input "true"
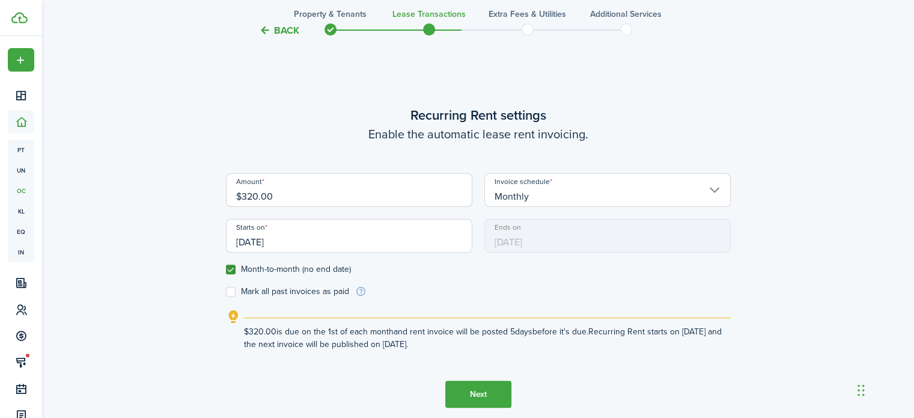
click at [477, 398] on button "Next" at bounding box center [479, 394] width 66 height 27
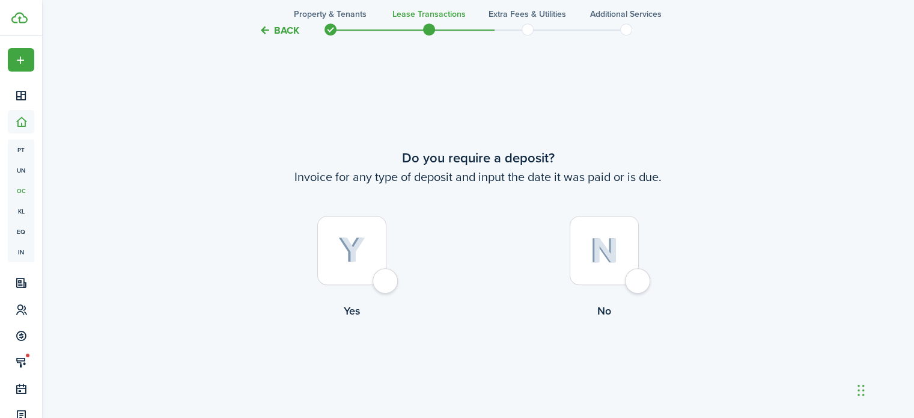
scroll to position [755, 0]
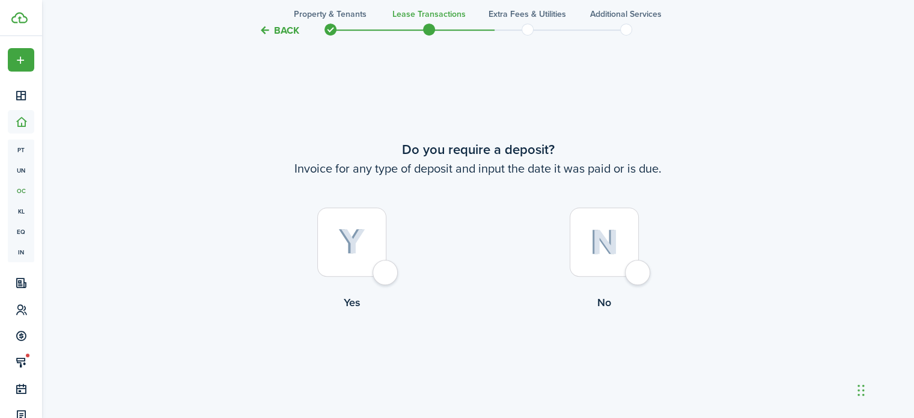
click at [639, 265] on div at bounding box center [604, 241] width 69 height 69
radio input "true"
click at [492, 359] on button "Continue" at bounding box center [479, 359] width 66 height 27
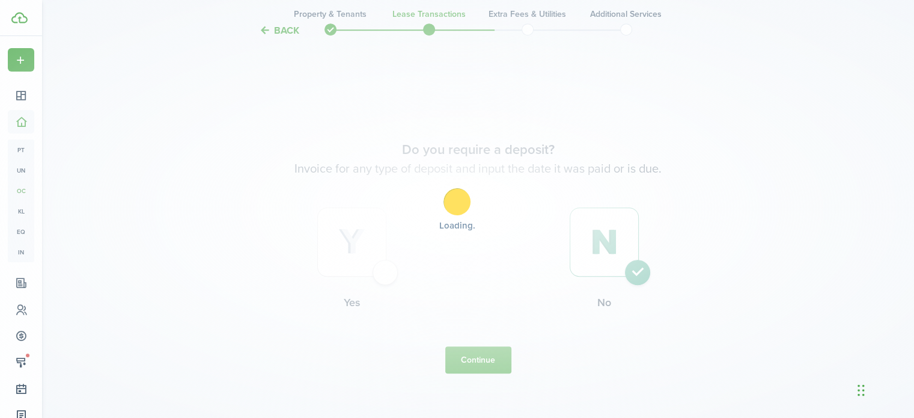
scroll to position [0, 0]
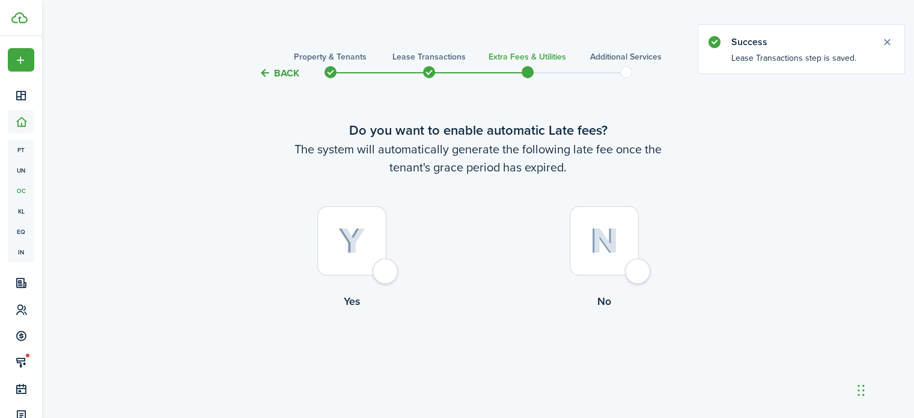
click at [377, 268] on div at bounding box center [351, 240] width 69 height 69
radio input "true"
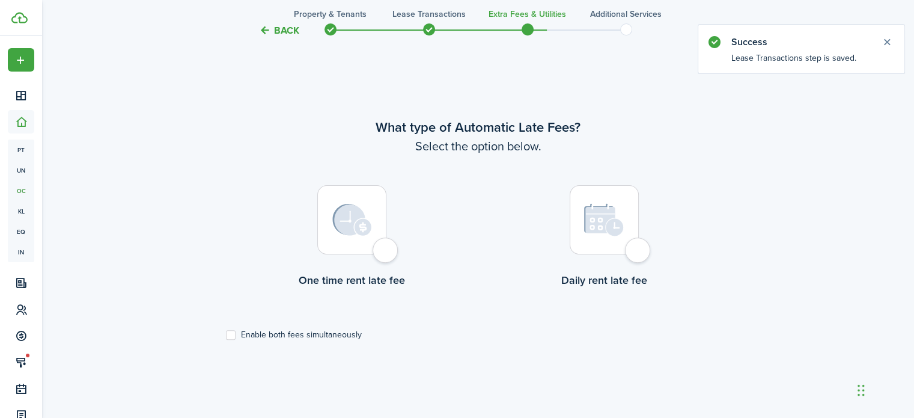
scroll to position [349, 0]
click at [639, 253] on div at bounding box center [604, 219] width 69 height 69
radio input "true"
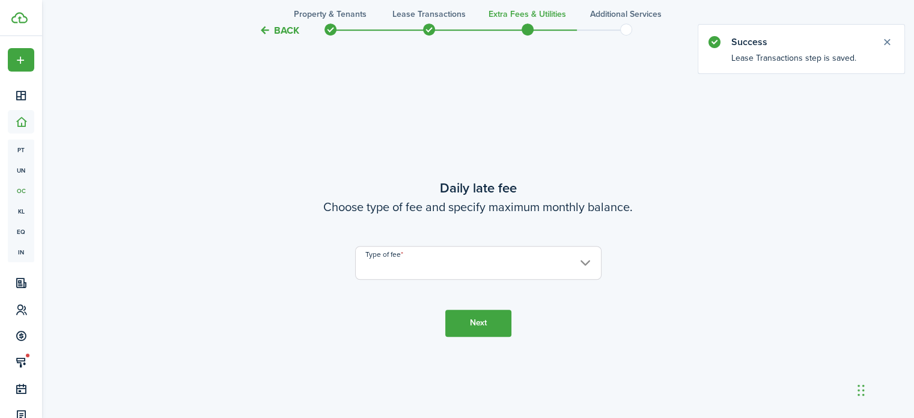
scroll to position [767, 0]
click at [470, 257] on input "Type of fee" at bounding box center [478, 262] width 247 height 34
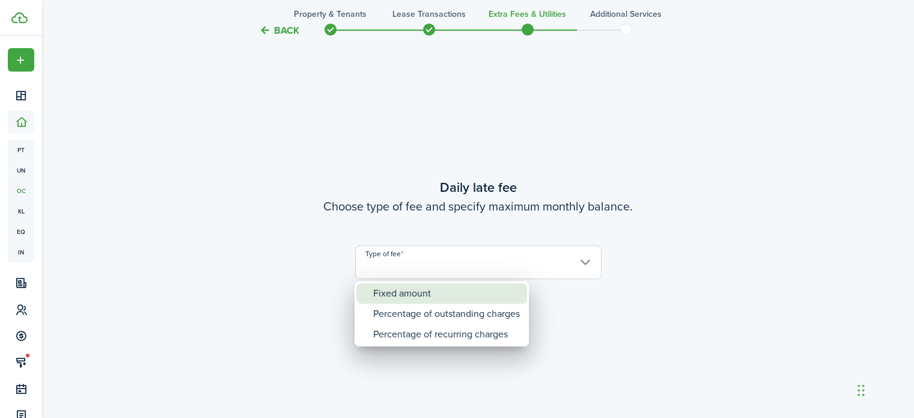
click at [447, 292] on div "Fixed amount" at bounding box center [446, 293] width 147 height 20
type input "Fixed amount"
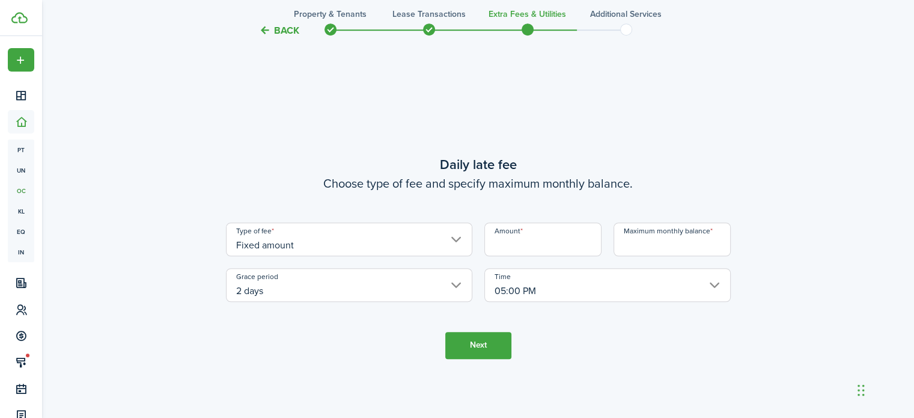
click at [512, 242] on input "Amount" at bounding box center [543, 239] width 117 height 34
type input "$10.00"
click at [689, 244] on input "Maximum monthly balance" at bounding box center [672, 239] width 117 height 34
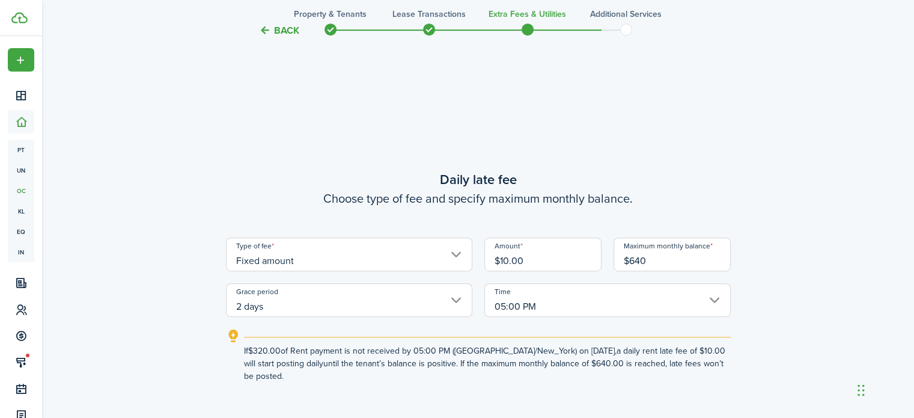
scroll to position [710, 0]
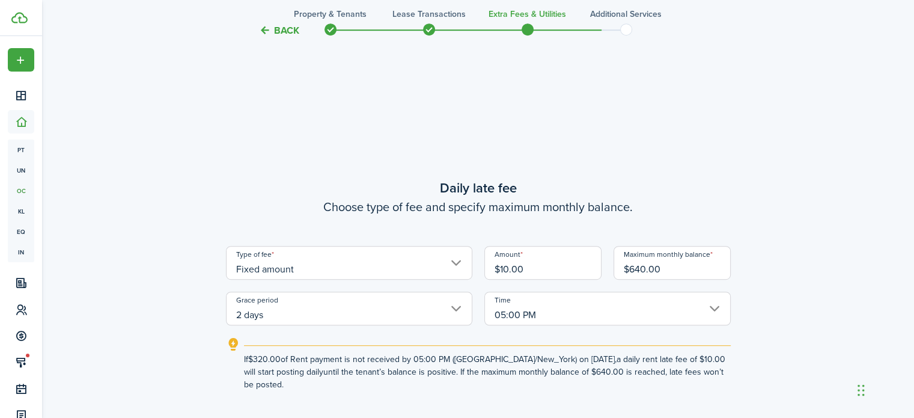
click at [308, 308] on input "2 days" at bounding box center [349, 309] width 247 height 34
type input "$640.00"
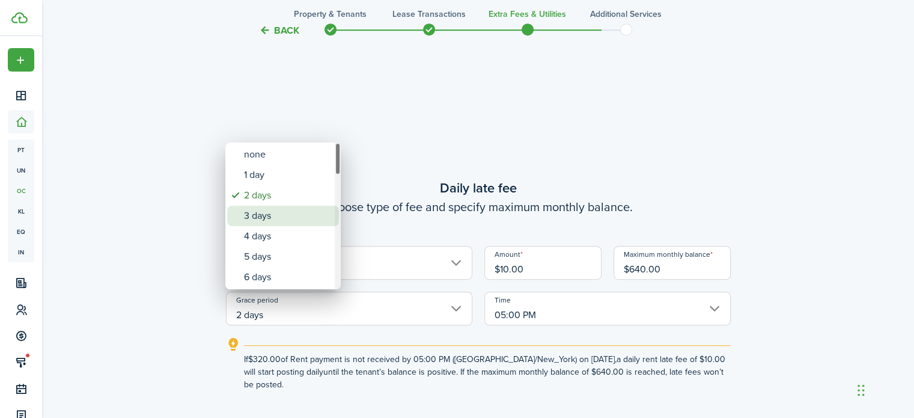
click at [283, 209] on div "3 days" at bounding box center [288, 216] width 88 height 20
type input "3 days"
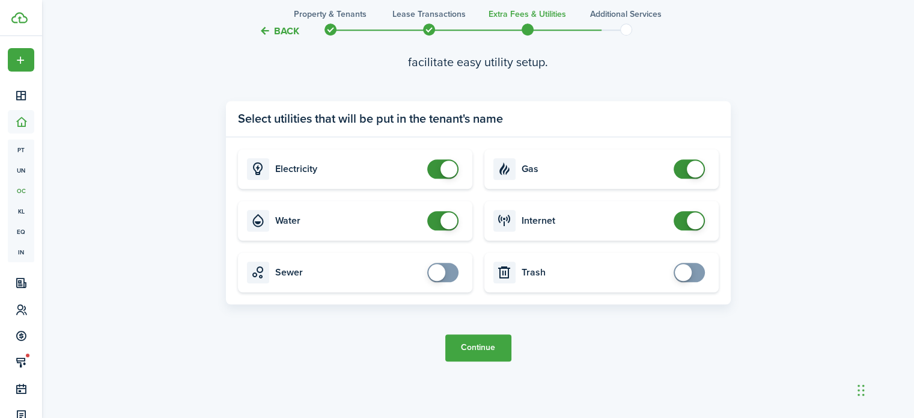
scroll to position [1265, 0]
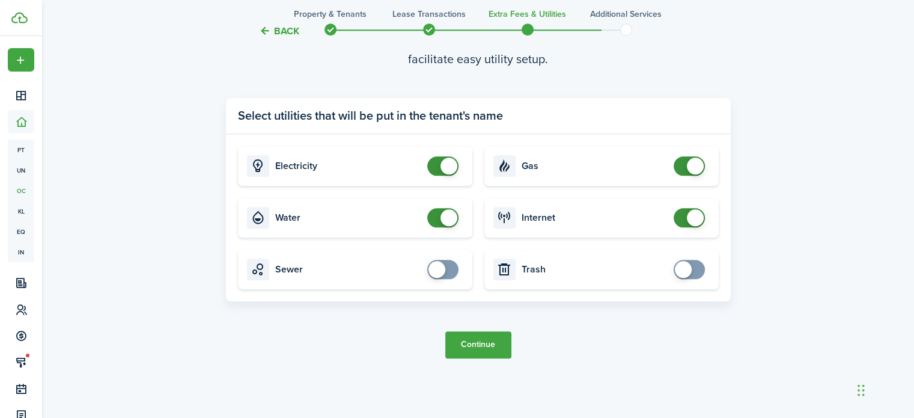
checkbox input "false"
click at [454, 215] on span at bounding box center [449, 217] width 17 height 17
click at [468, 342] on button "Continue" at bounding box center [479, 344] width 66 height 27
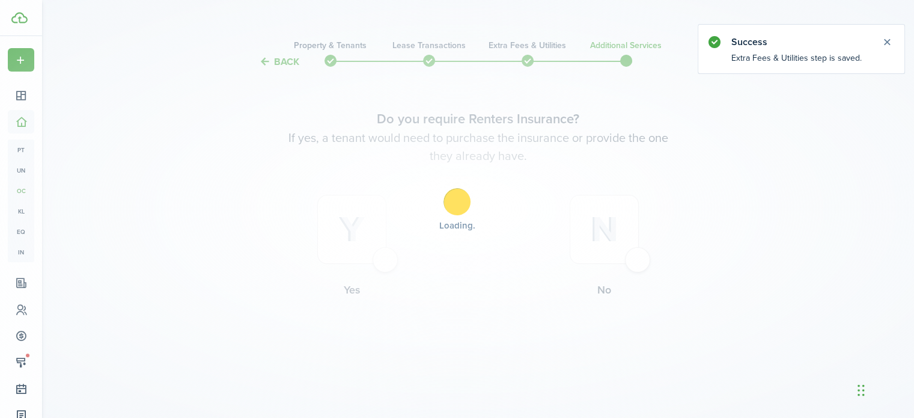
scroll to position [0, 0]
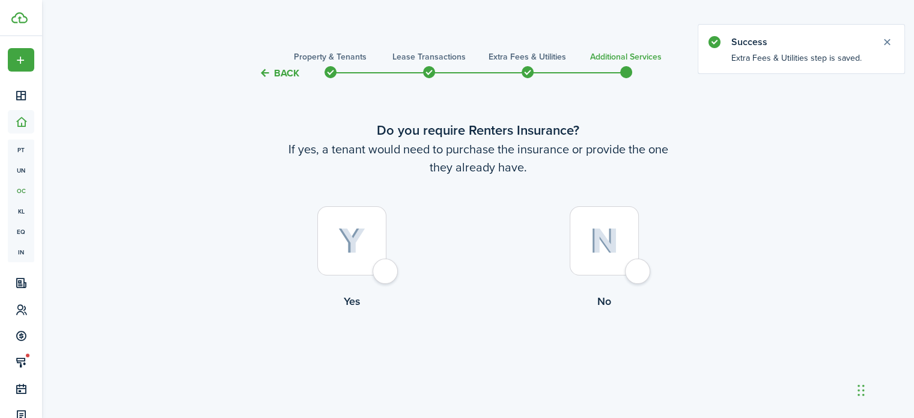
click at [639, 274] on div at bounding box center [604, 240] width 69 height 69
radio input "true"
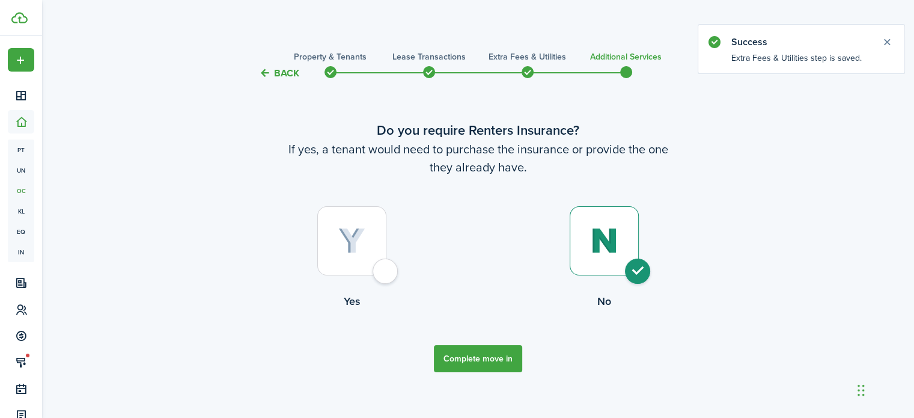
click at [464, 360] on button "Complete move in" at bounding box center [478, 358] width 88 height 27
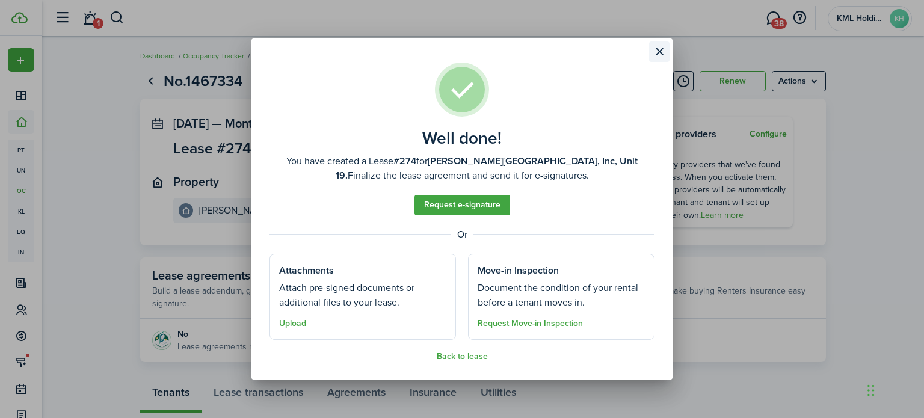
click at [662, 55] on button "Close modal" at bounding box center [659, 51] width 20 height 20
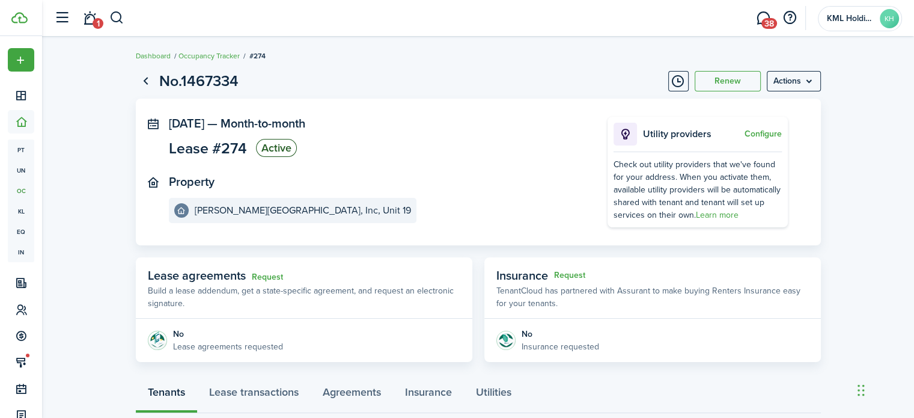
click at [126, 20] on header-wrapper "1 38 KML Holdings, LLC KH" at bounding box center [475, 18] width 854 height 36
click at [115, 19] on button "button" at bounding box center [116, 18] width 15 height 20
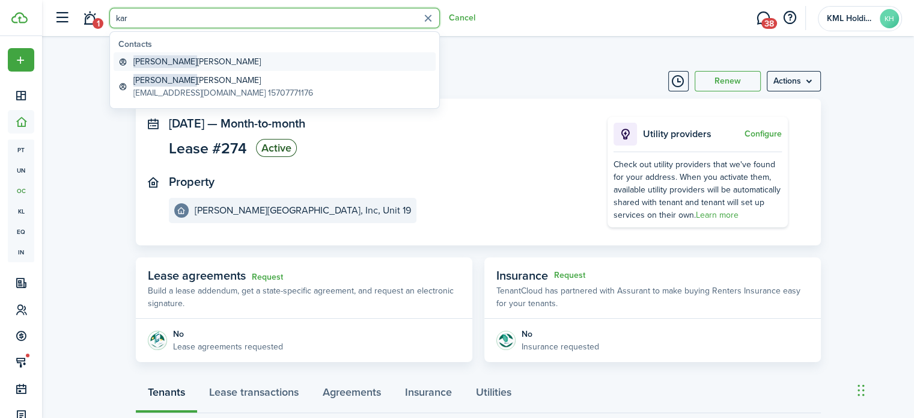
type input "kar"
click at [179, 67] on global-search-item-title "[PERSON_NAME]" at bounding box center [196, 61] width 127 height 13
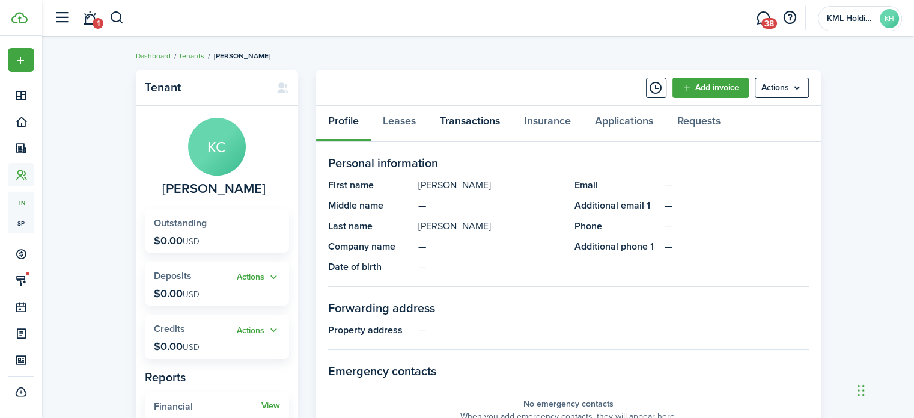
click at [474, 126] on link "Transactions" at bounding box center [470, 124] width 84 height 36
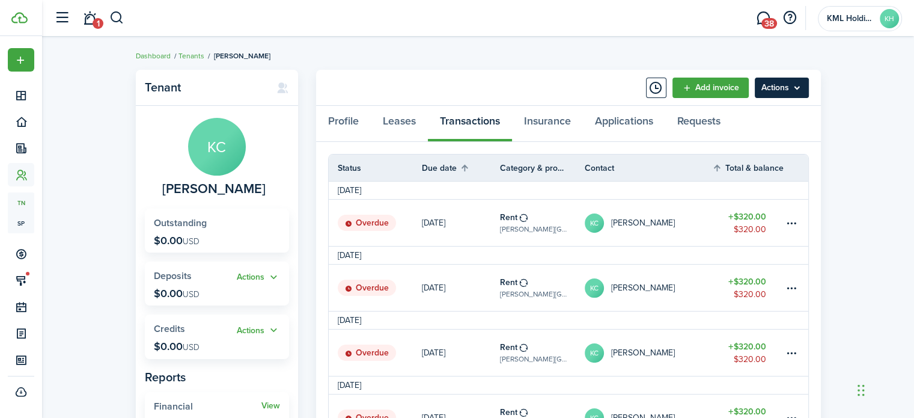
click at [797, 85] on menu-btn "Actions" at bounding box center [782, 88] width 54 height 20
drag, startPoint x: 877, startPoint y: 120, endPoint x: 797, endPoint y: 87, distance: 86.3
click at [797, 87] on menu-btn "Actions" at bounding box center [782, 88] width 54 height 20
click at [503, 99] on panel-main-header "Add invoice Actions" at bounding box center [568, 88] width 505 height 36
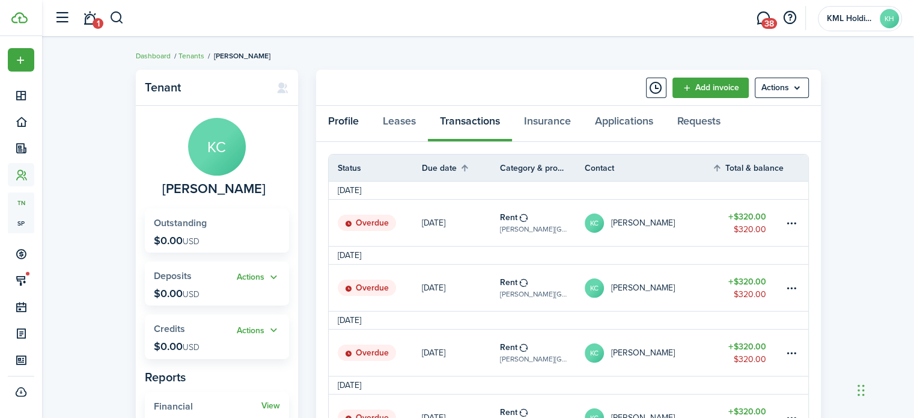
click at [348, 123] on link "Profile" at bounding box center [343, 124] width 55 height 36
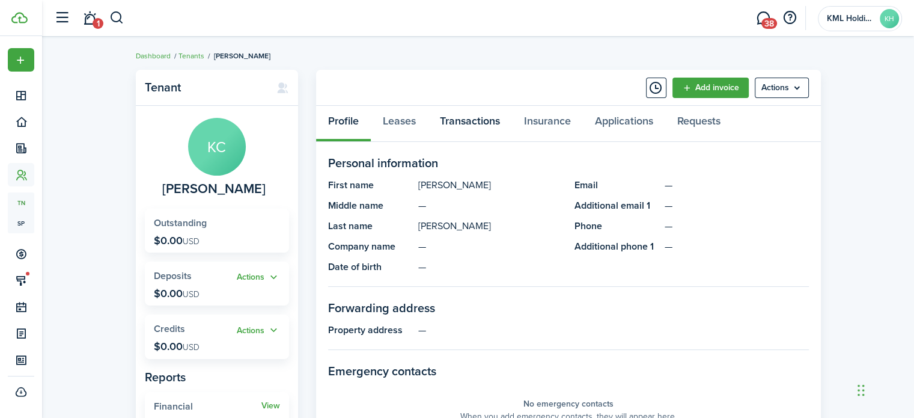
click at [483, 121] on link "Transactions" at bounding box center [470, 124] width 84 height 36
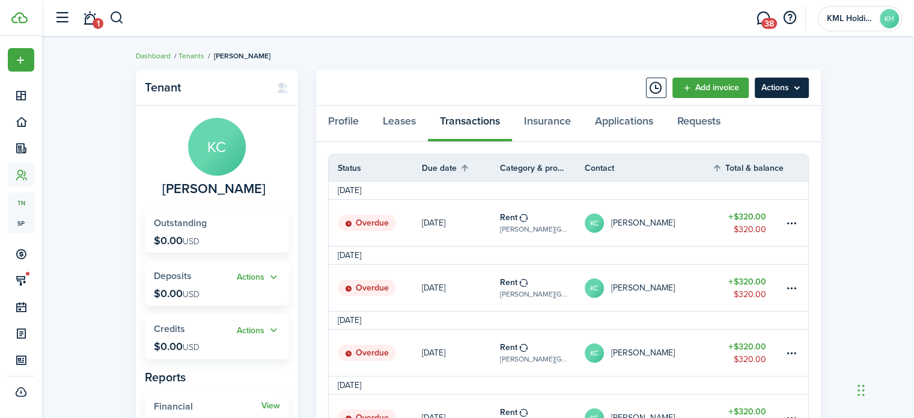
click at [774, 90] on menu-btn "Actions" at bounding box center [782, 88] width 54 height 20
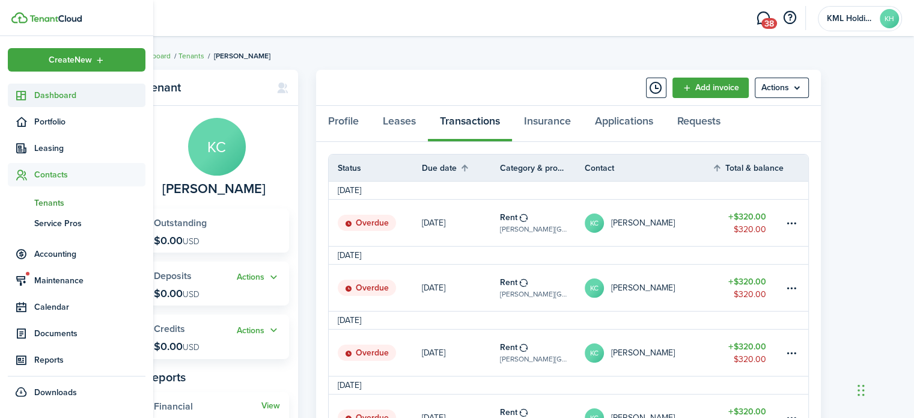
click at [64, 97] on span "Dashboard" at bounding box center [89, 95] width 111 height 13
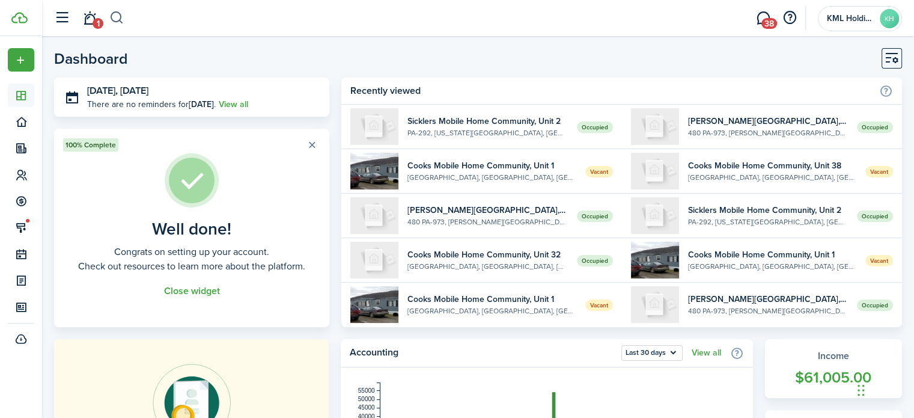
click at [123, 15] on button "button" at bounding box center [116, 18] width 15 height 20
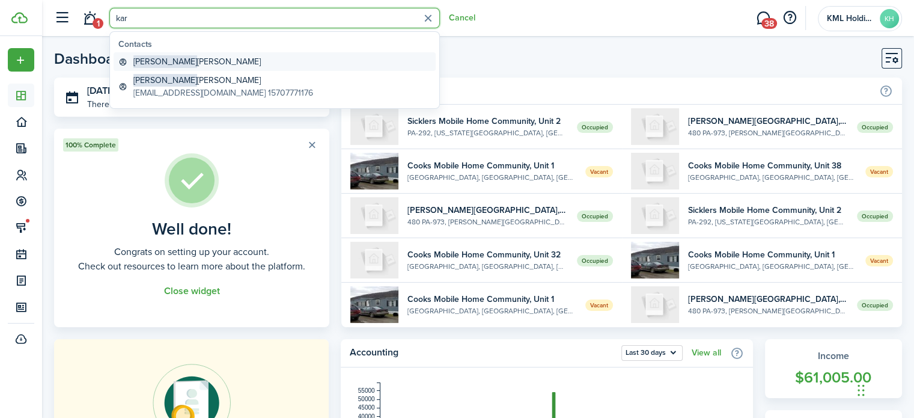
type input "kar"
click at [177, 58] on global-search-item-title "[PERSON_NAME]" at bounding box center [196, 61] width 127 height 13
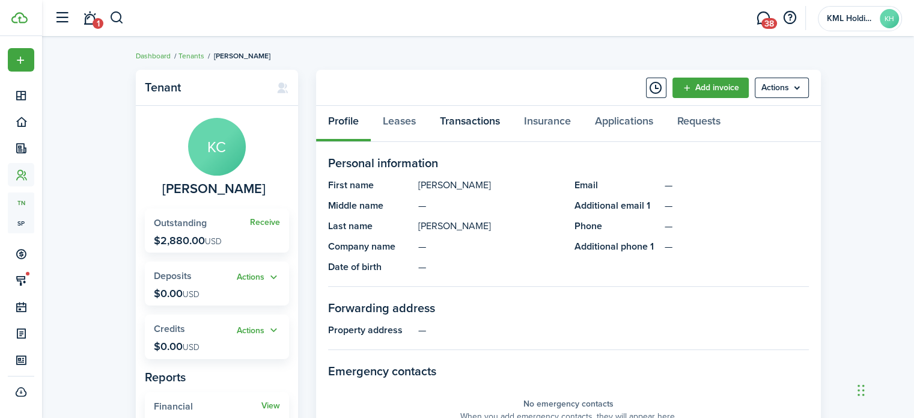
click at [455, 121] on link "Transactions" at bounding box center [470, 124] width 84 height 36
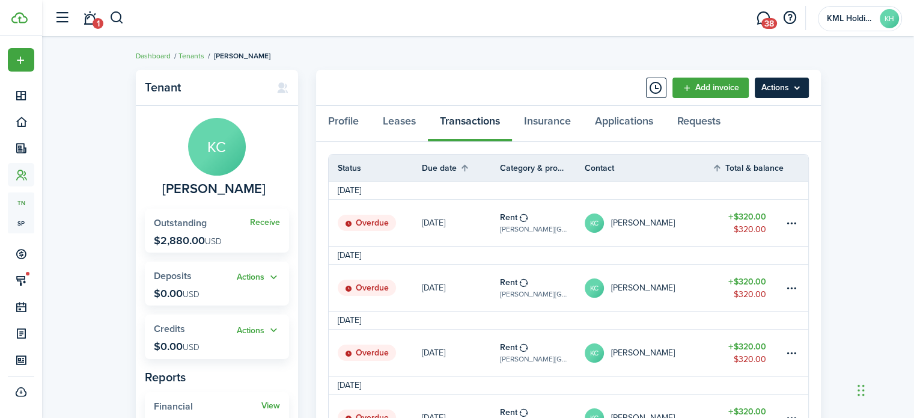
click at [771, 79] on menu-btn "Actions" at bounding box center [782, 88] width 54 height 20
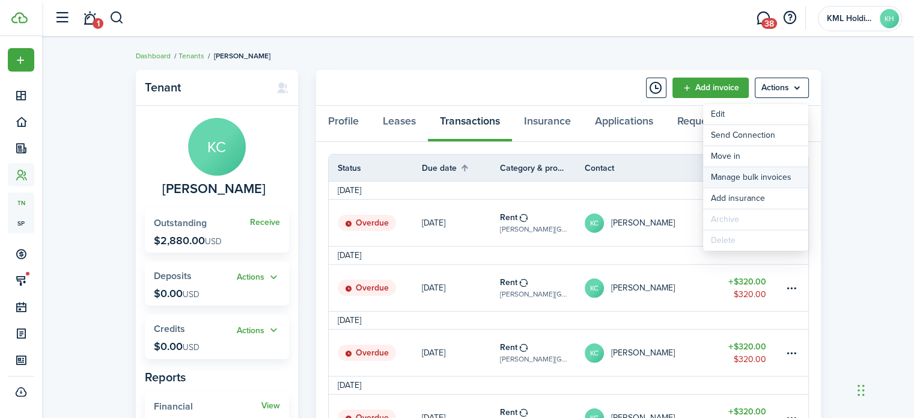
click at [747, 176] on link "Manage bulk invoices" at bounding box center [755, 177] width 105 height 20
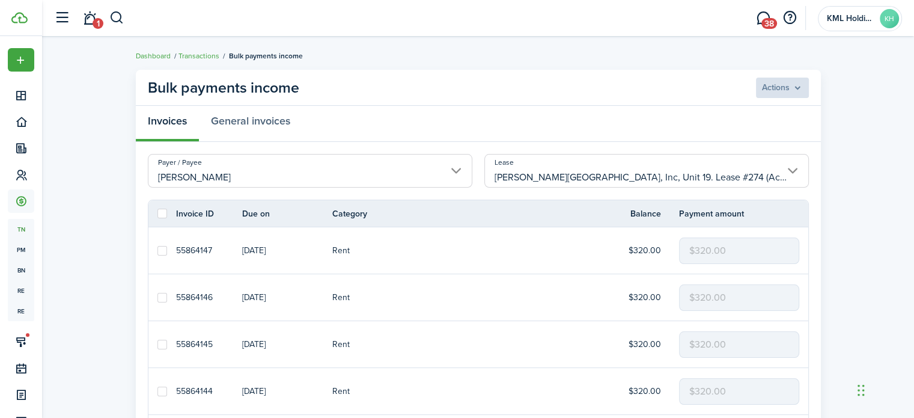
click at [161, 211] on label at bounding box center [163, 214] width 10 height 10
click at [158, 213] on input "checkbox" at bounding box center [157, 213] width 1 height 1
checkbox input "true"
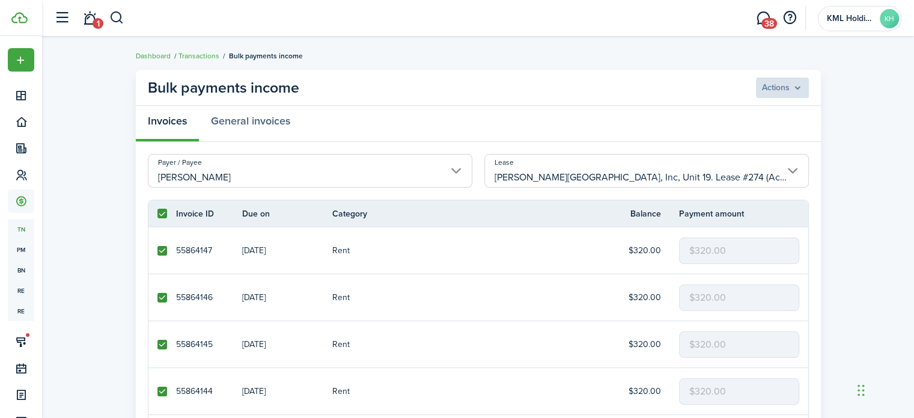
checkbox input "true"
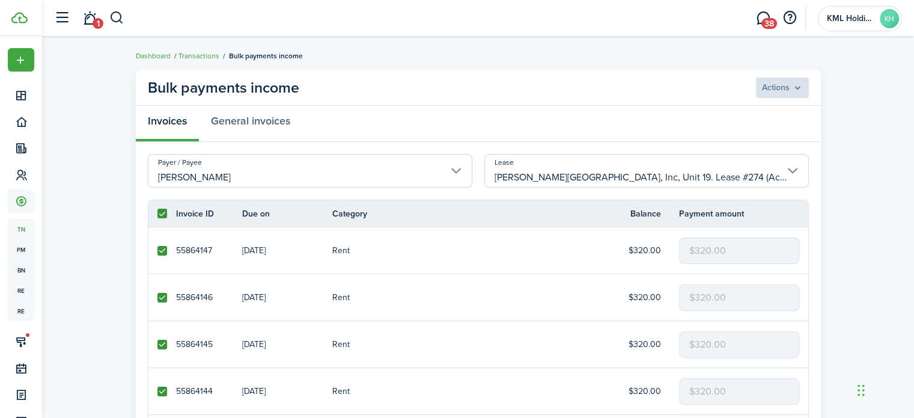
checkbox input "true"
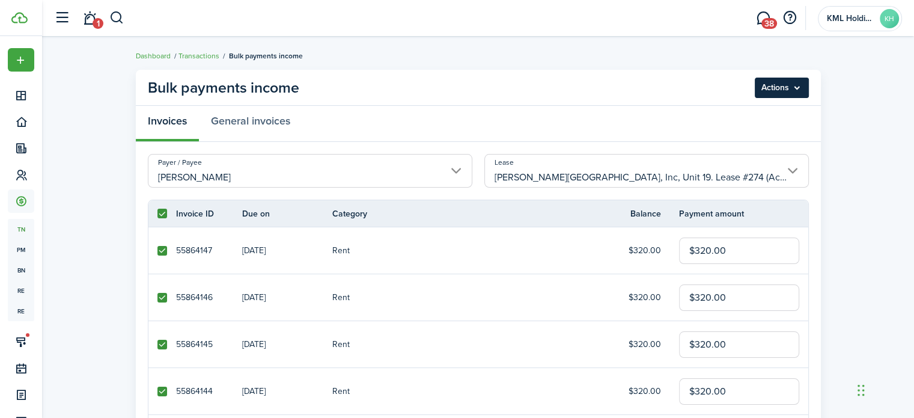
click at [755, 93] on menu-btn "Actions" at bounding box center [782, 88] width 54 height 20
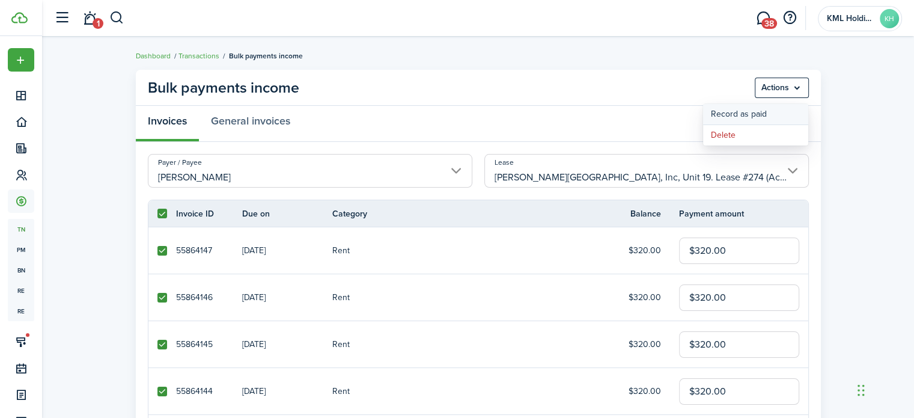
click at [735, 113] on button "Record as paid" at bounding box center [755, 114] width 105 height 20
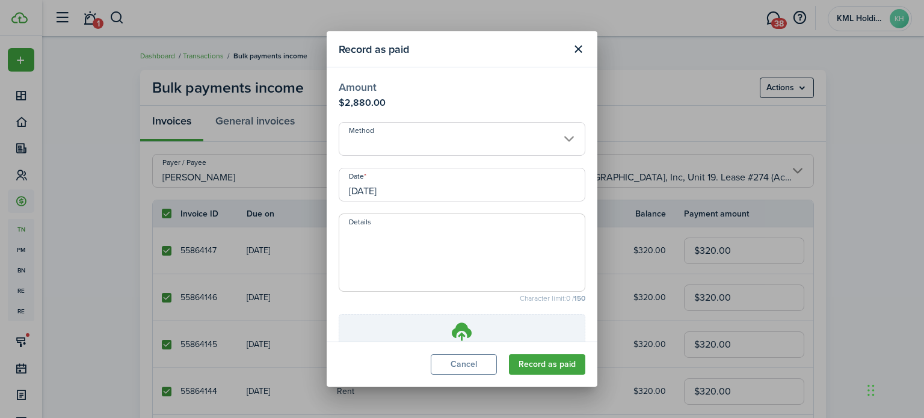
click at [402, 134] on input "Method" at bounding box center [461, 139] width 247 height 34
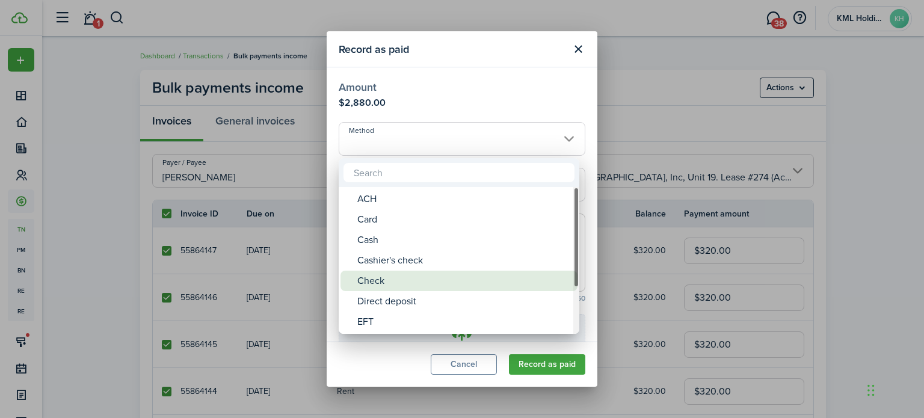
click at [393, 274] on div "Check" at bounding box center [463, 281] width 213 height 20
type input "Check"
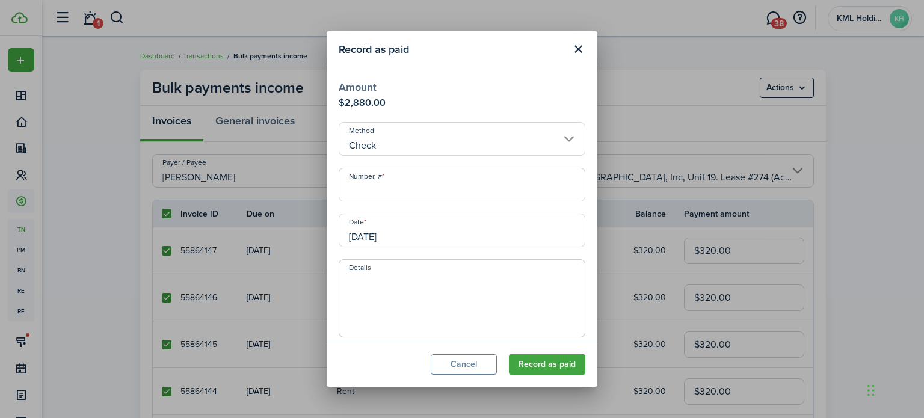
click at [393, 184] on input "Number, #" at bounding box center [461, 185] width 247 height 34
type input "0"
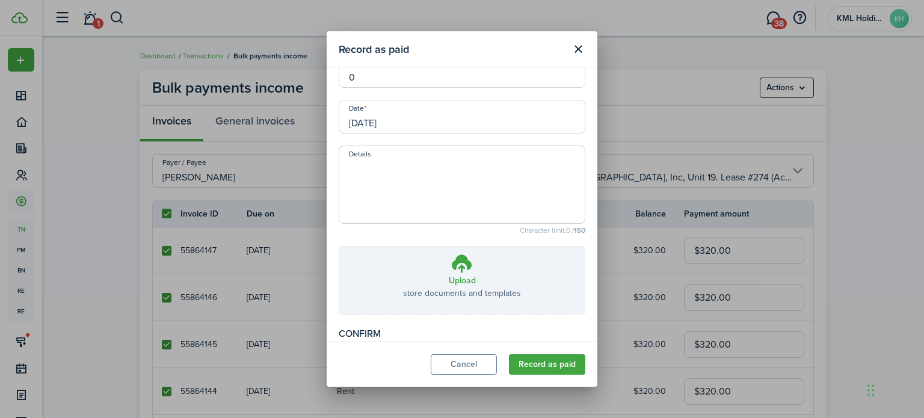
scroll to position [140, 0]
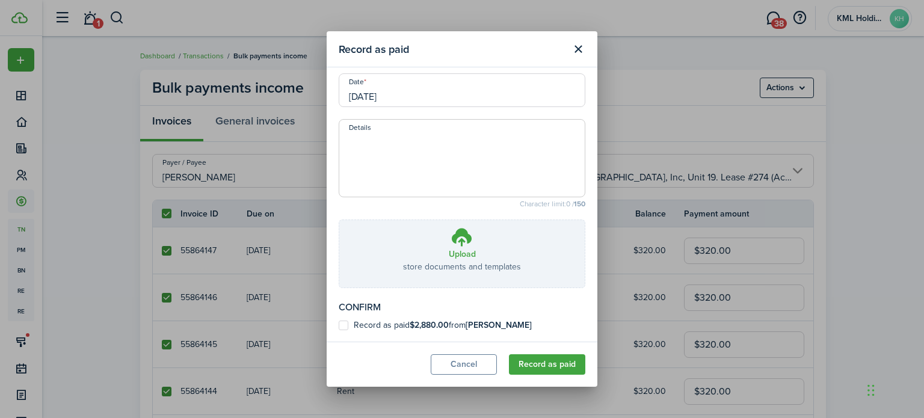
click at [340, 323] on label "Record as paid $2,880.00 from [PERSON_NAME]" at bounding box center [434, 325] width 193 height 10
checkbox input "true"
click at [551, 363] on button "Record as paid" at bounding box center [547, 364] width 76 height 20
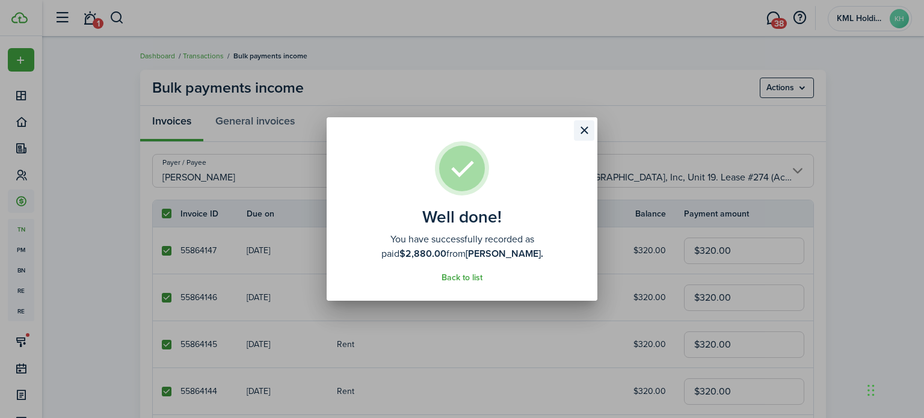
click at [586, 133] on button "Close modal" at bounding box center [584, 130] width 20 height 20
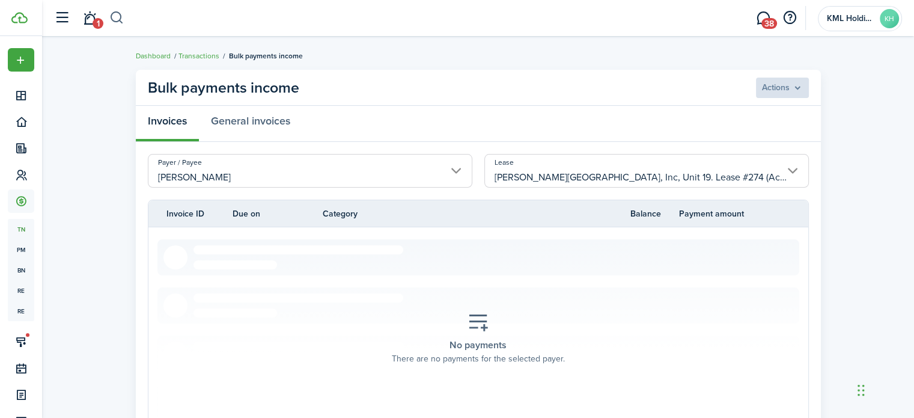
click at [120, 22] on button "button" at bounding box center [116, 18] width 15 height 20
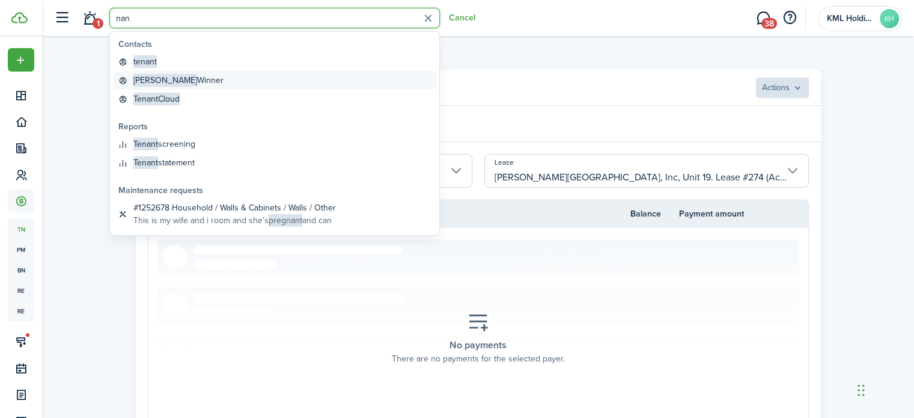
type input "nan"
click at [178, 78] on global-search-item-title "[PERSON_NAME]" at bounding box center [178, 80] width 90 height 13
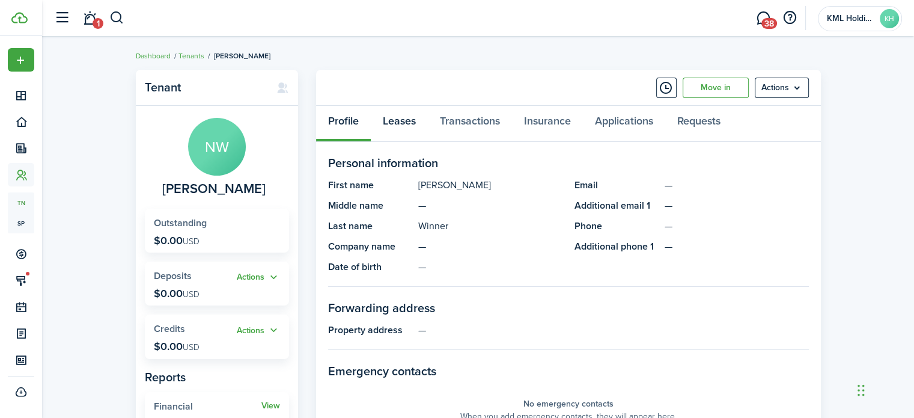
click at [397, 126] on link "Leases" at bounding box center [399, 124] width 57 height 36
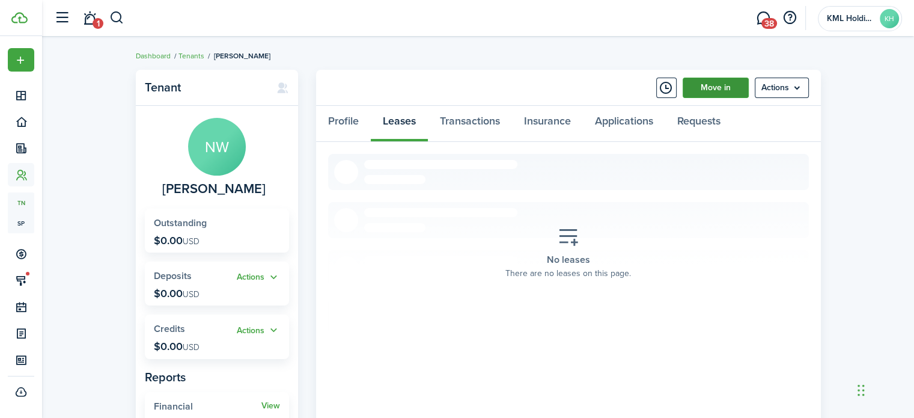
click at [720, 87] on link "Move in" at bounding box center [716, 88] width 66 height 20
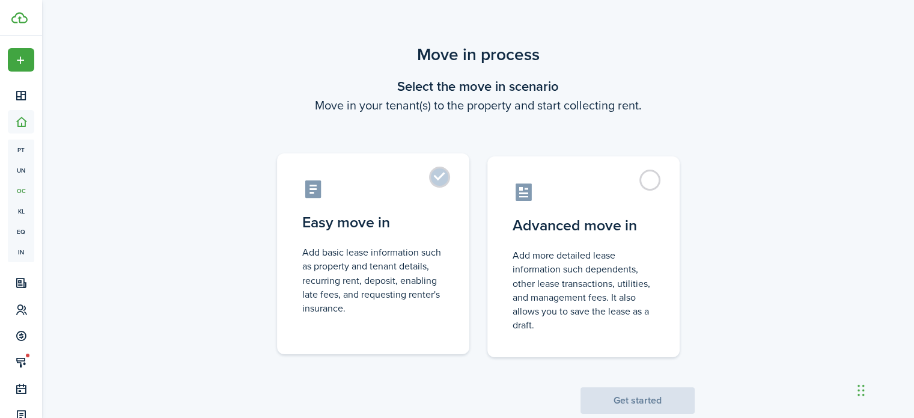
click at [443, 176] on label "Easy move in Add basic lease information such as property and tenant details, r…" at bounding box center [373, 253] width 192 height 201
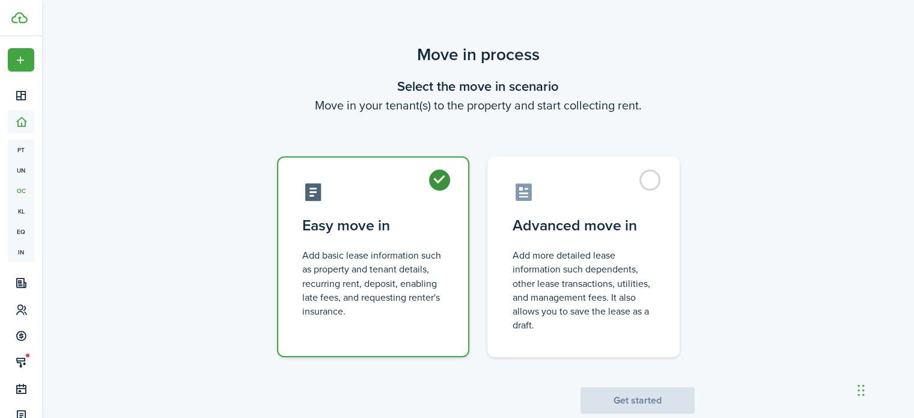
radio input "true"
click at [607, 397] on button "Get started" at bounding box center [638, 400] width 114 height 26
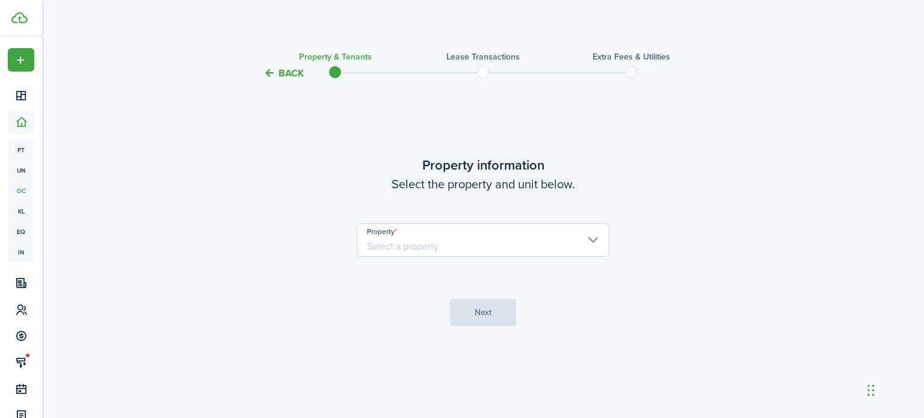
click at [482, 244] on input "Property" at bounding box center [483, 240] width 253 height 34
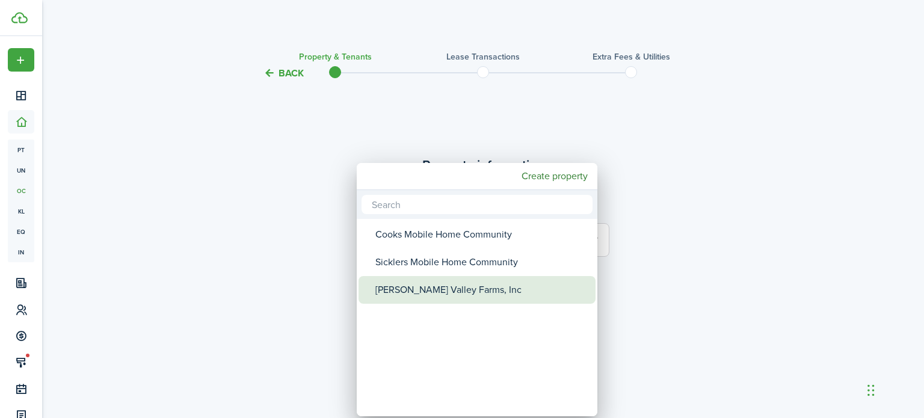
click at [433, 293] on div "[PERSON_NAME] Valley Farms, Inc" at bounding box center [481, 290] width 213 height 28
type input "[PERSON_NAME] Valley Farms, Inc"
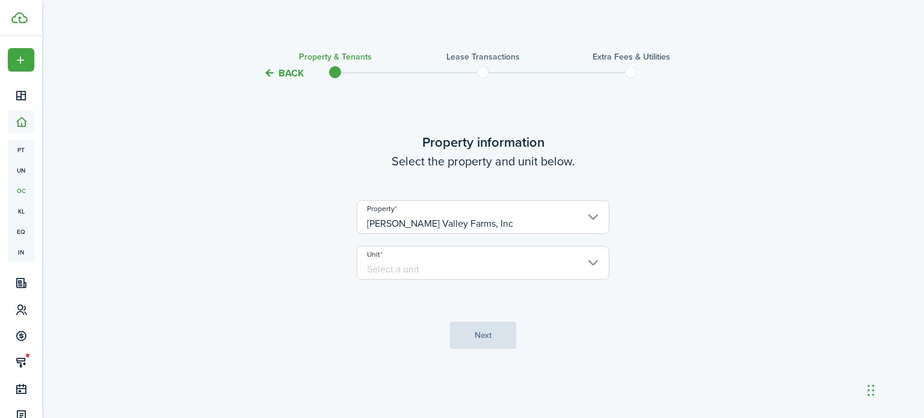
click at [439, 261] on input "Unit" at bounding box center [483, 263] width 253 height 34
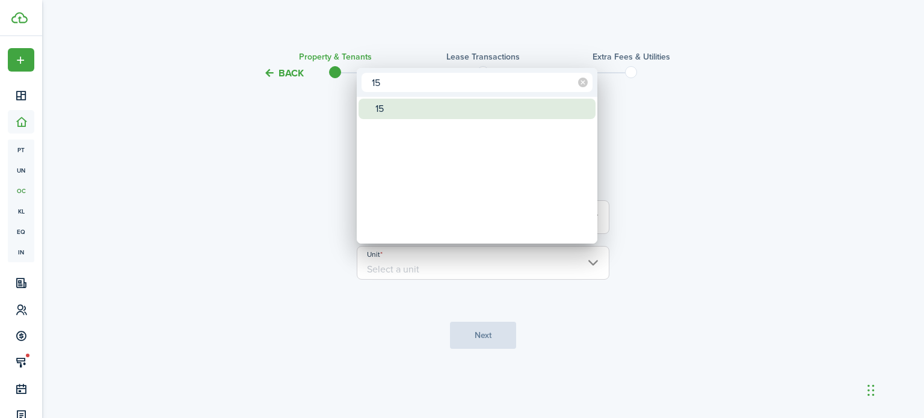
type input "15"
click at [402, 103] on div "15" at bounding box center [481, 109] width 213 height 20
type input "15"
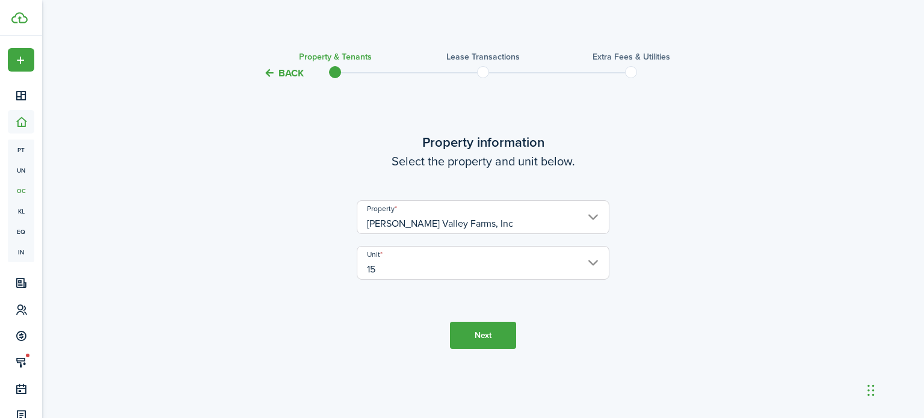
click at [483, 321] on tc-wizard-step "Property information Select the property and unit below. Property [PERSON_NAME]…" at bounding box center [482, 240] width 505 height 289
click at [489, 334] on button "Next" at bounding box center [483, 335] width 66 height 27
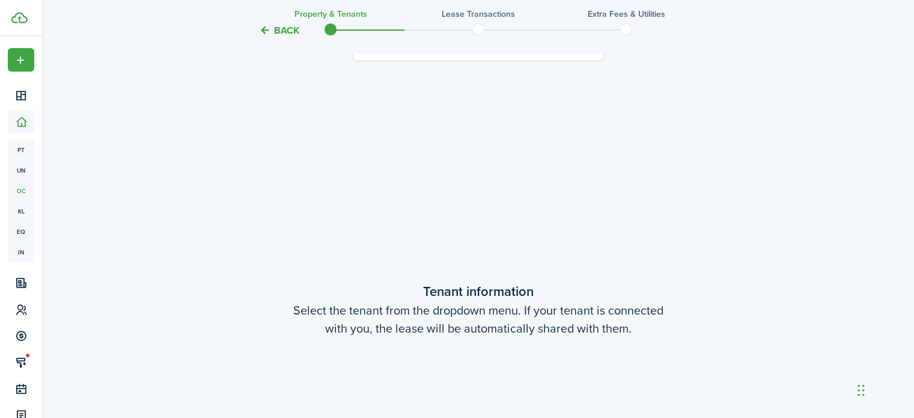
scroll to position [337, 0]
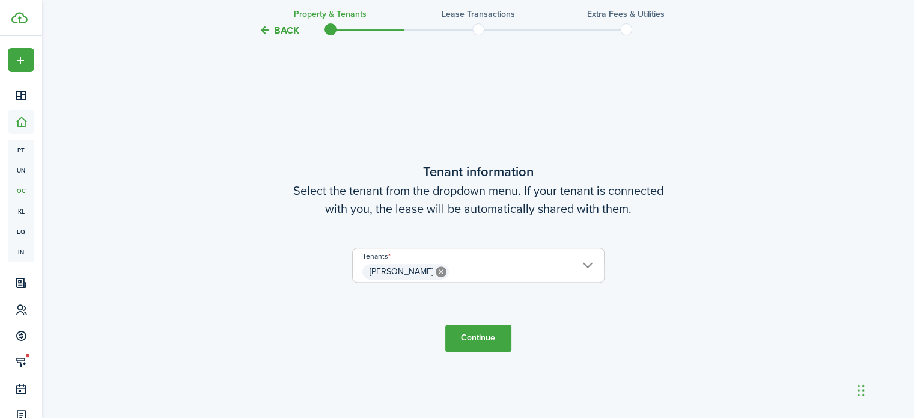
click at [487, 338] on button "Continue" at bounding box center [479, 338] width 66 height 27
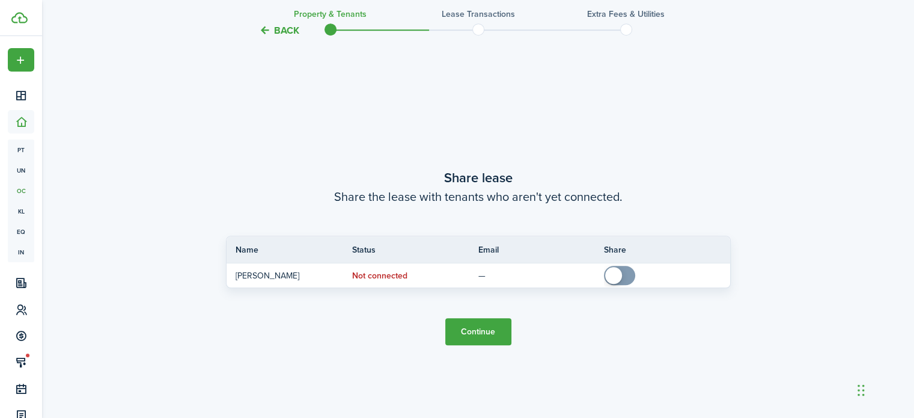
scroll to position [755, 0]
click at [487, 338] on button "Continue" at bounding box center [479, 331] width 66 height 27
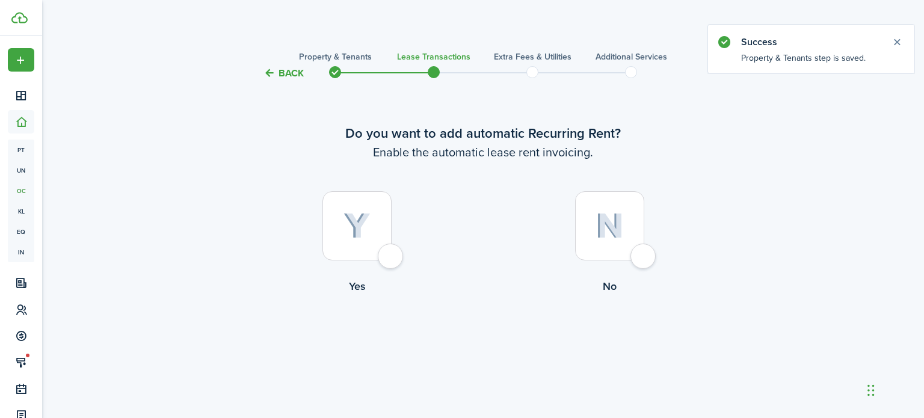
click at [391, 257] on div at bounding box center [356, 225] width 69 height 69
radio input "true"
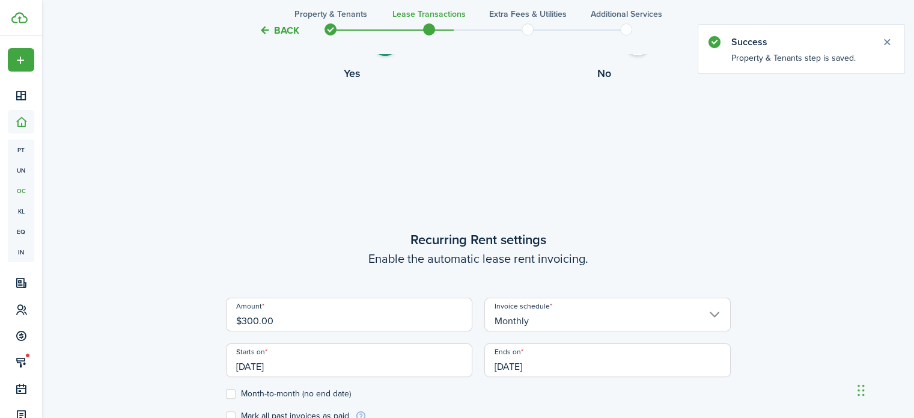
scroll to position [337, 0]
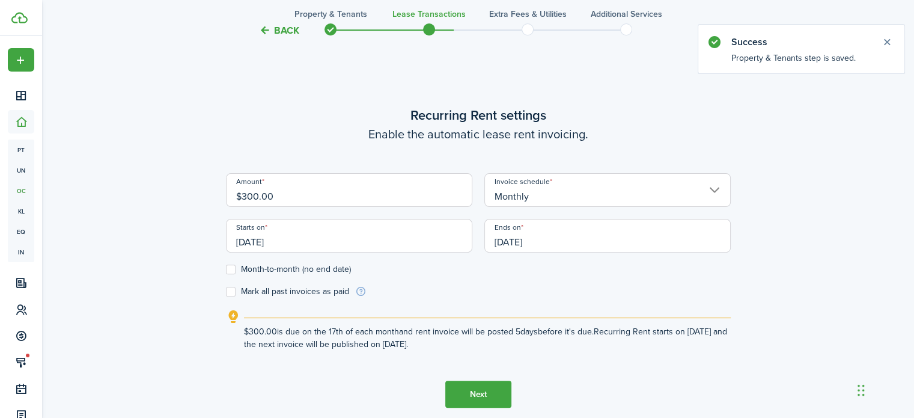
click at [271, 195] on input "$300.00" at bounding box center [349, 190] width 247 height 34
click at [247, 228] on input "[DATE]" at bounding box center [349, 236] width 247 height 34
type input "$670.00"
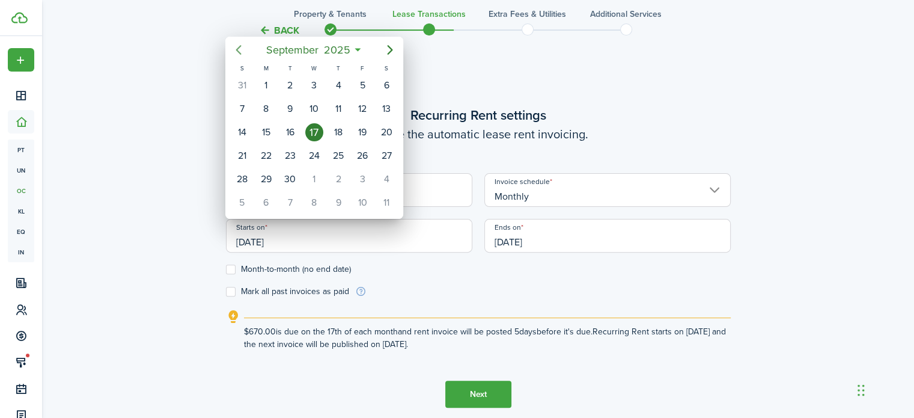
click at [236, 51] on icon "Previous page" at bounding box center [238, 50] width 14 height 14
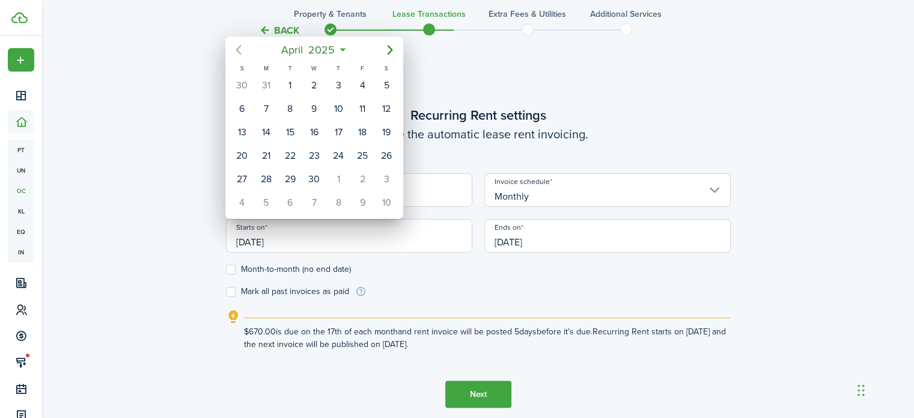
click at [236, 51] on icon "Previous page" at bounding box center [238, 50] width 14 height 14
click at [319, 79] on div "1" at bounding box center [314, 85] width 18 height 18
type input "[DATE]"
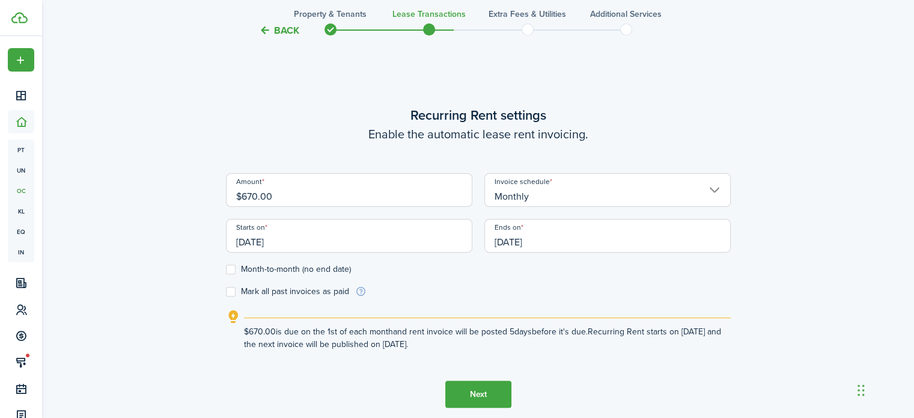
click at [229, 269] on label "Month-to-month (no end date)" at bounding box center [288, 270] width 125 height 10
click at [226, 269] on input "Month-to-month (no end date)" at bounding box center [225, 269] width 1 height 1
checkbox input "true"
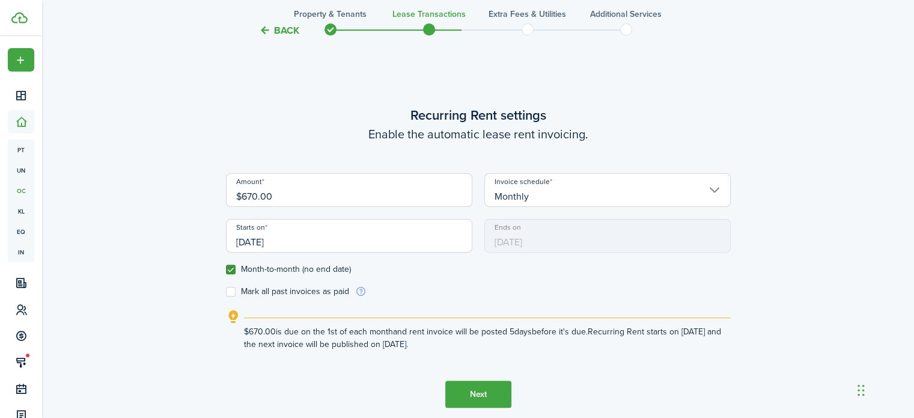
click at [478, 393] on button "Next" at bounding box center [479, 394] width 66 height 27
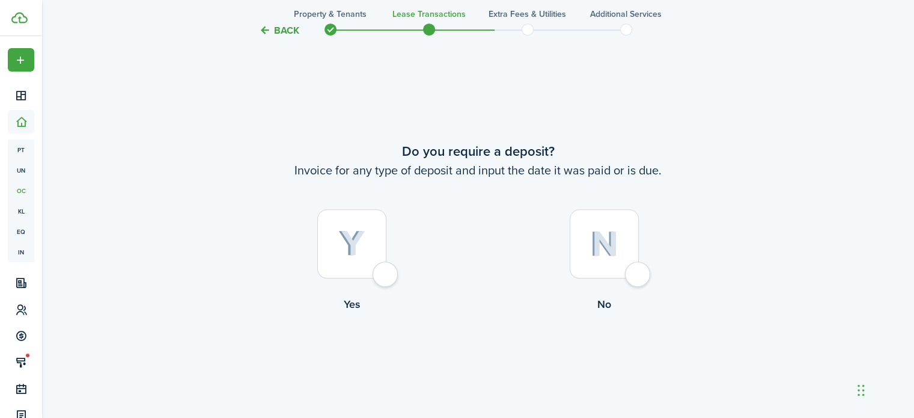
scroll to position [755, 0]
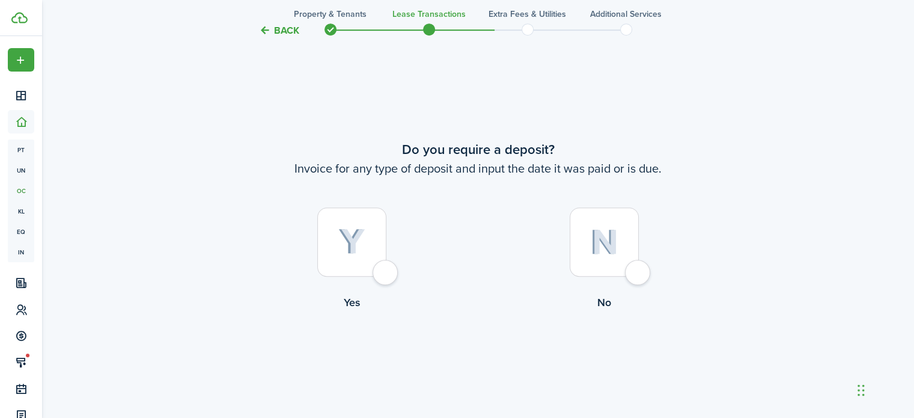
click at [638, 275] on div at bounding box center [604, 241] width 69 height 69
radio input "true"
click at [461, 361] on button "Continue" at bounding box center [479, 359] width 66 height 27
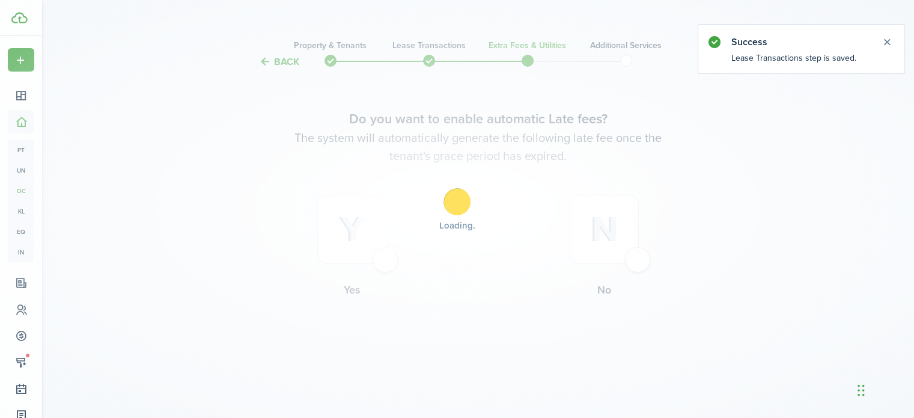
scroll to position [0, 0]
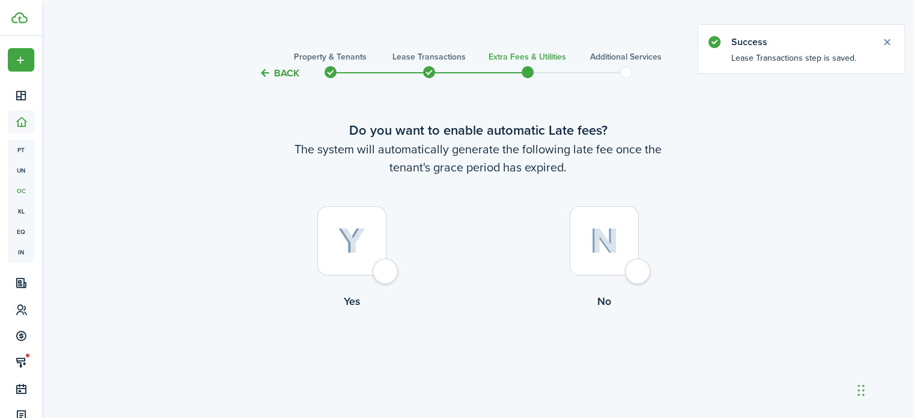
click at [376, 275] on div at bounding box center [351, 240] width 69 height 69
radio input "true"
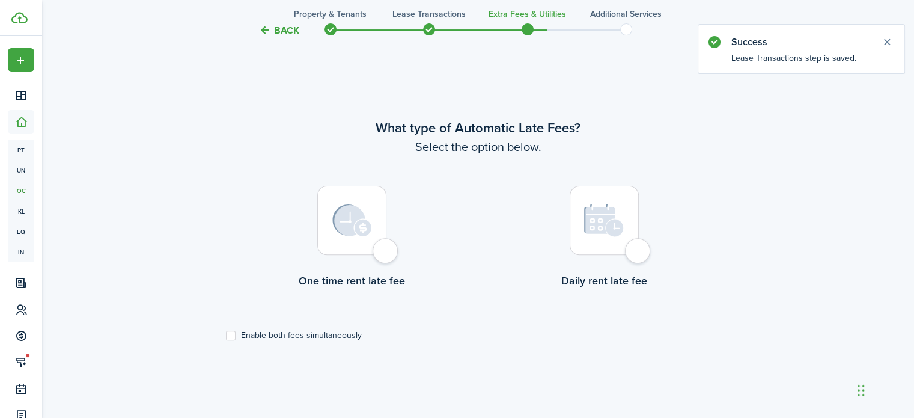
scroll to position [349, 0]
click at [639, 254] on div at bounding box center [604, 219] width 69 height 69
radio input "true"
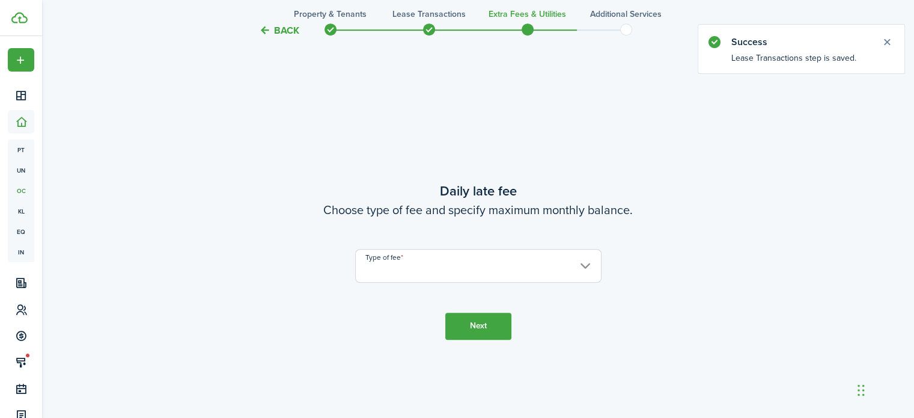
scroll to position [767, 0]
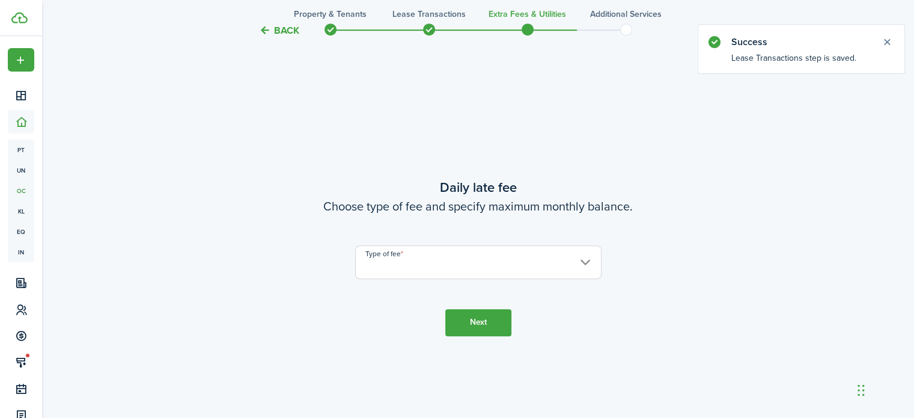
click at [512, 273] on input "Type of fee" at bounding box center [478, 262] width 247 height 34
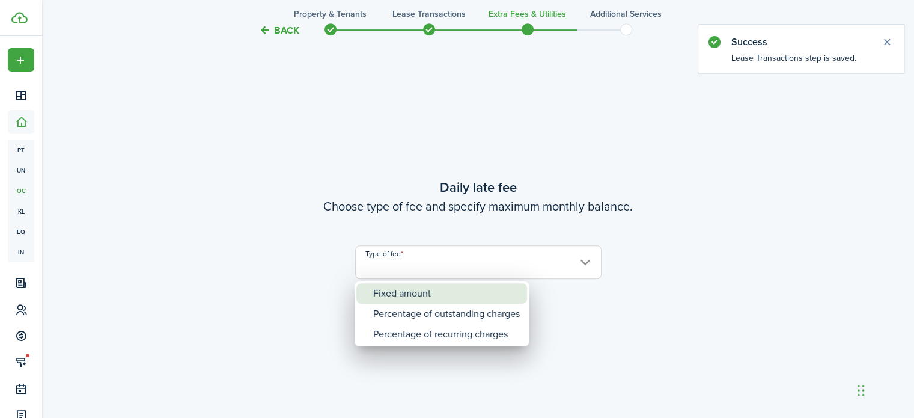
click at [438, 298] on div "Fixed amount" at bounding box center [446, 293] width 147 height 20
type input "Fixed amount"
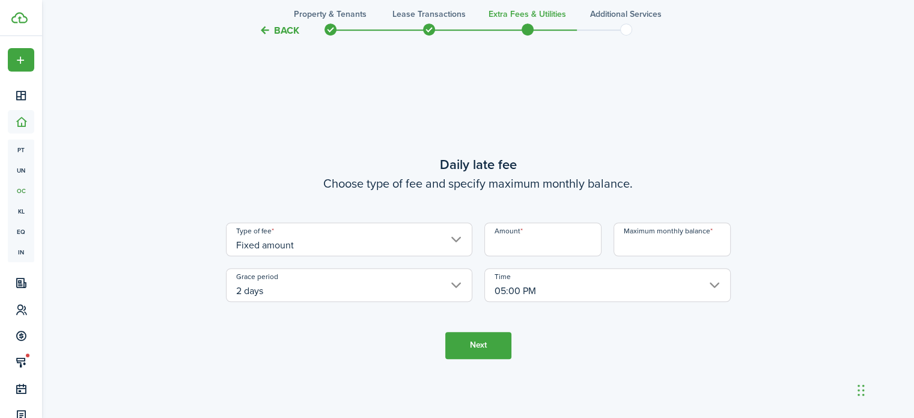
click at [533, 229] on input "Amount" at bounding box center [543, 239] width 117 height 34
type input "$10.00"
click at [631, 250] on input "Maximum monthly balance" at bounding box center [672, 239] width 117 height 34
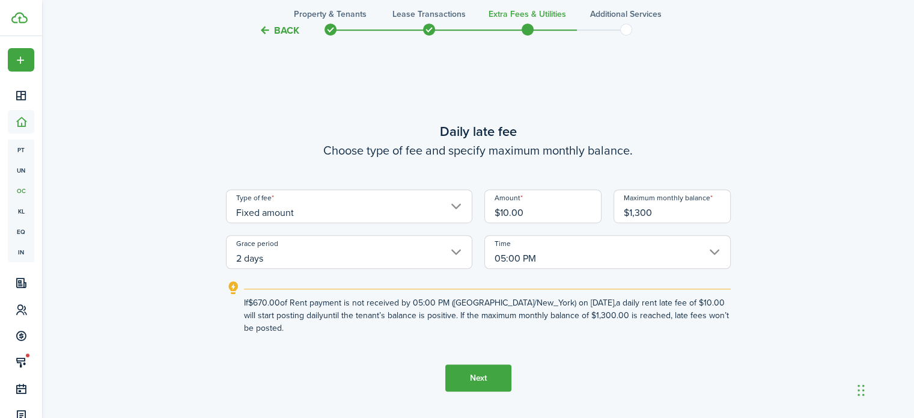
click at [461, 254] on input "2 days" at bounding box center [349, 252] width 247 height 34
type input "$1,300.00"
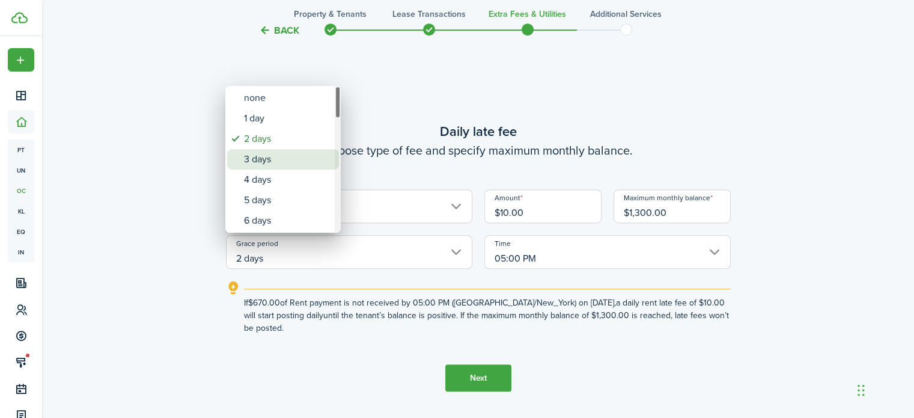
click at [283, 167] on div "3 days" at bounding box center [288, 159] width 88 height 20
type input "3 days"
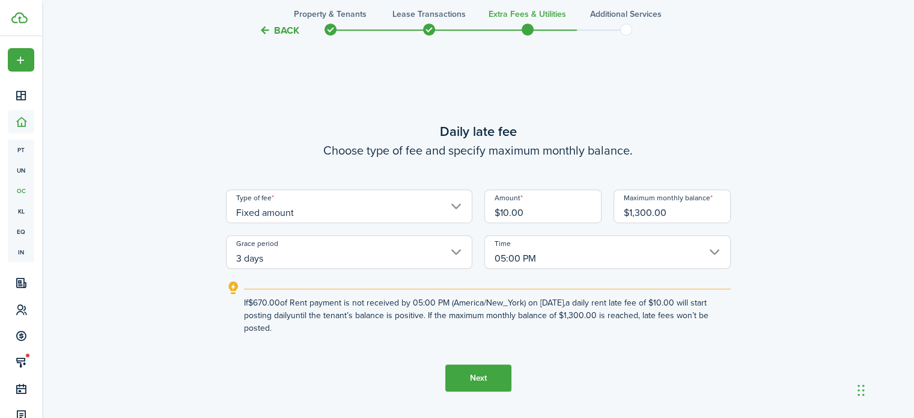
click at [475, 369] on button "Next" at bounding box center [479, 377] width 66 height 27
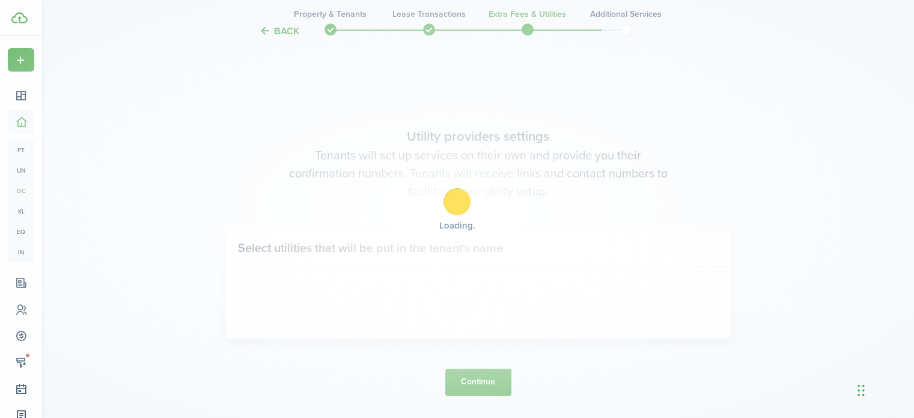
scroll to position [1184, 0]
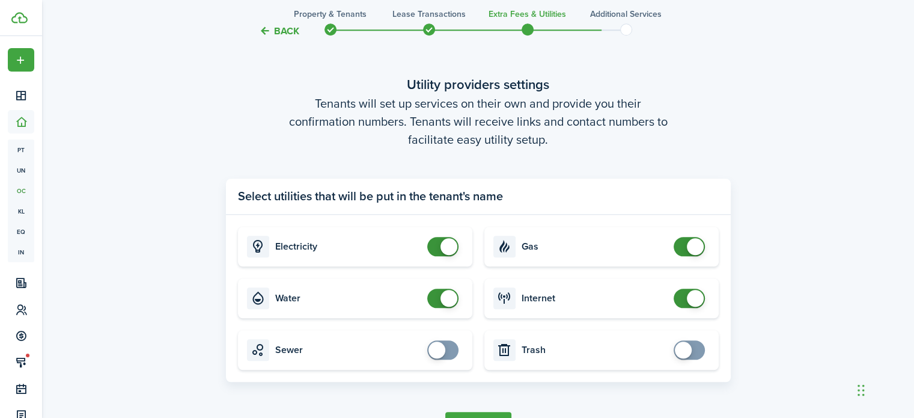
checkbox input "false"
click at [448, 301] on span at bounding box center [449, 298] width 17 height 17
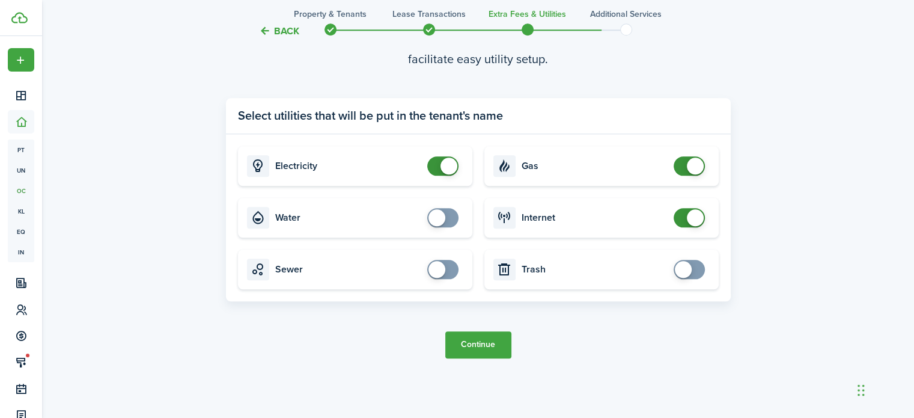
click at [495, 345] on button "Continue" at bounding box center [479, 344] width 66 height 27
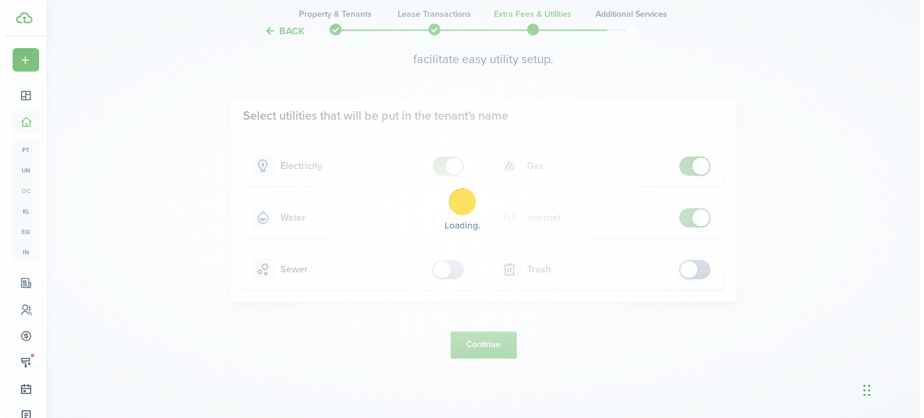
scroll to position [0, 0]
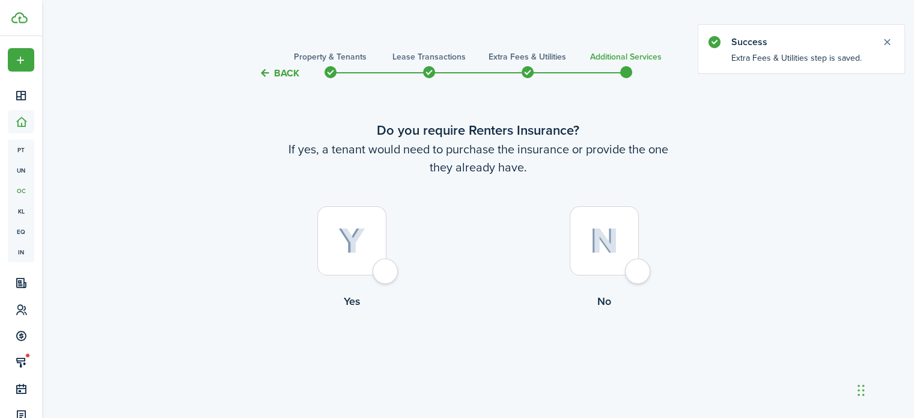
click at [639, 266] on div at bounding box center [604, 240] width 69 height 69
radio input "true"
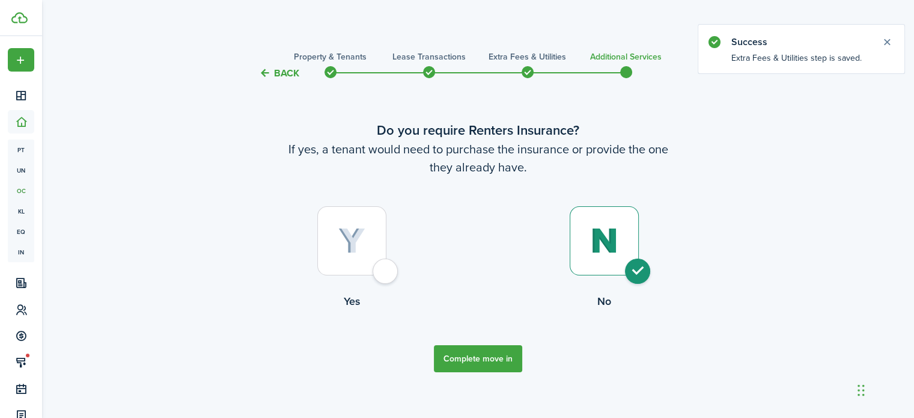
click at [471, 360] on button "Complete move in" at bounding box center [478, 358] width 88 height 27
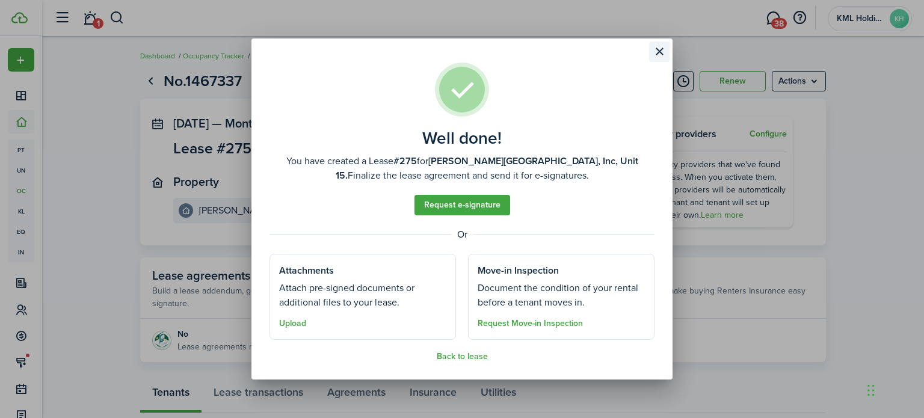
click at [658, 57] on button "Close modal" at bounding box center [659, 51] width 20 height 20
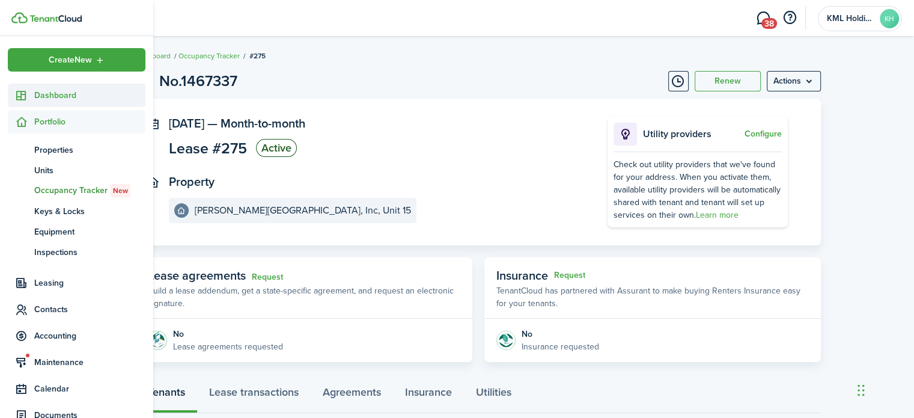
click at [53, 90] on span "Dashboard" at bounding box center [89, 95] width 111 height 13
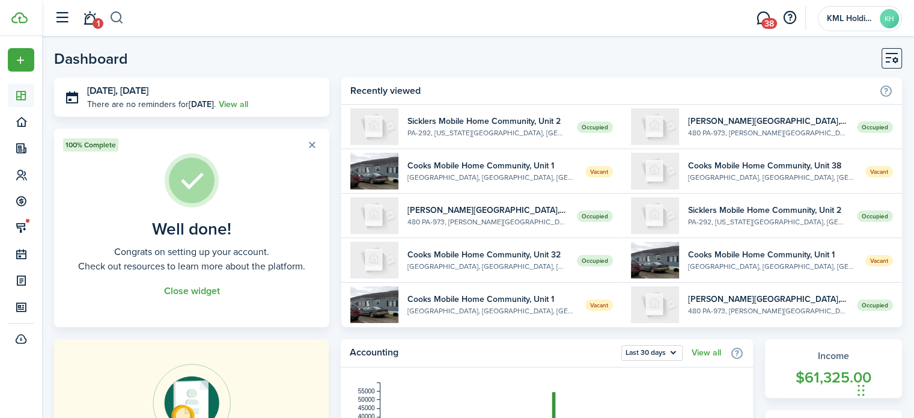
click at [119, 21] on button "button" at bounding box center [116, 18] width 15 height 20
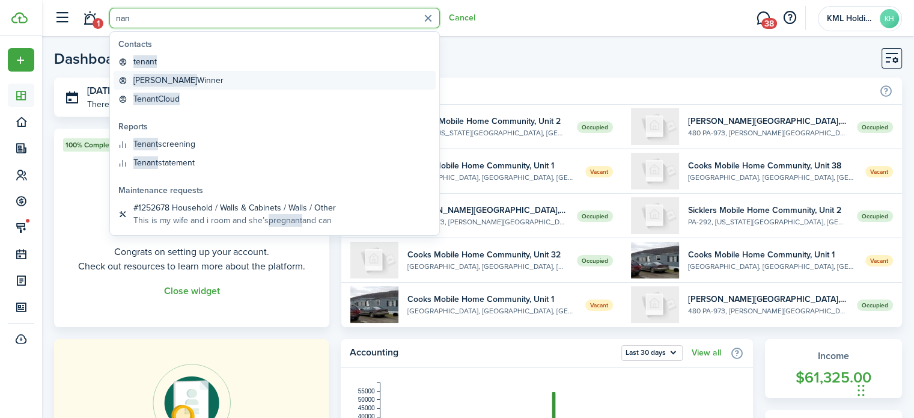
type input "nan"
click at [185, 78] on link "[PERSON_NAME]" at bounding box center [275, 80] width 322 height 19
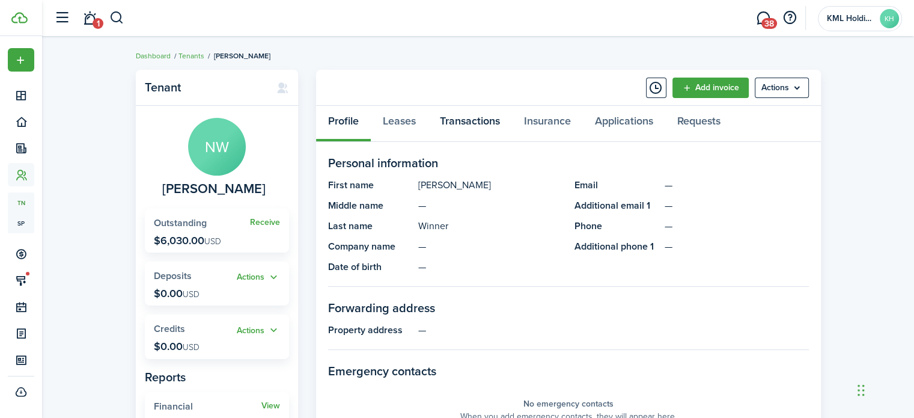
click at [482, 123] on link "Transactions" at bounding box center [470, 124] width 84 height 36
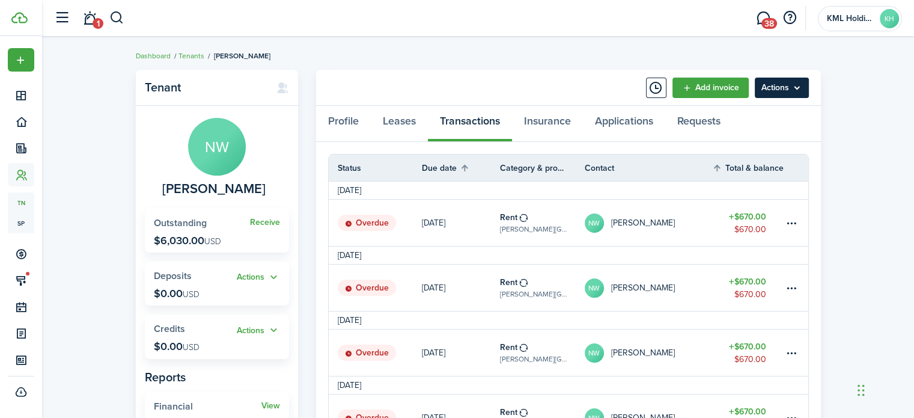
click at [782, 86] on menu-btn "Actions" at bounding box center [782, 88] width 54 height 20
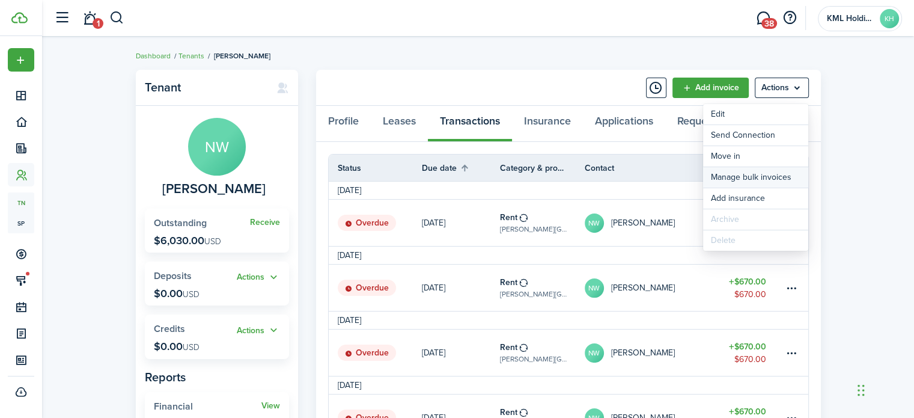
click at [755, 179] on link "Manage bulk invoices" at bounding box center [755, 177] width 105 height 20
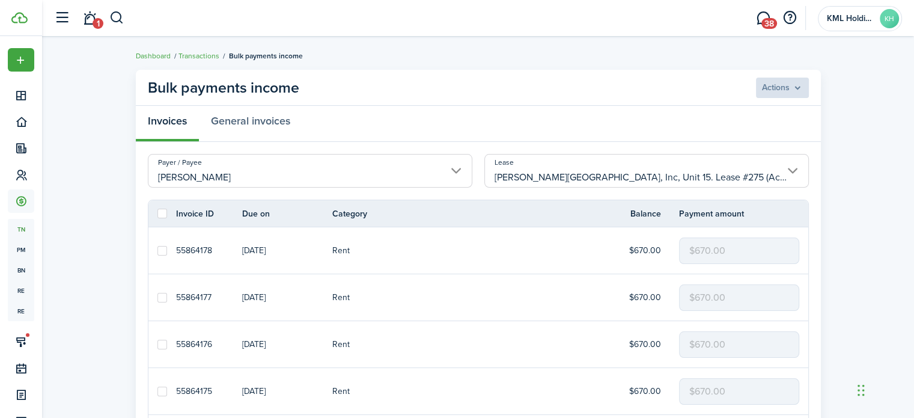
click at [160, 215] on label at bounding box center [163, 214] width 10 height 10
click at [158, 214] on input "checkbox" at bounding box center [157, 213] width 1 height 1
checkbox input "true"
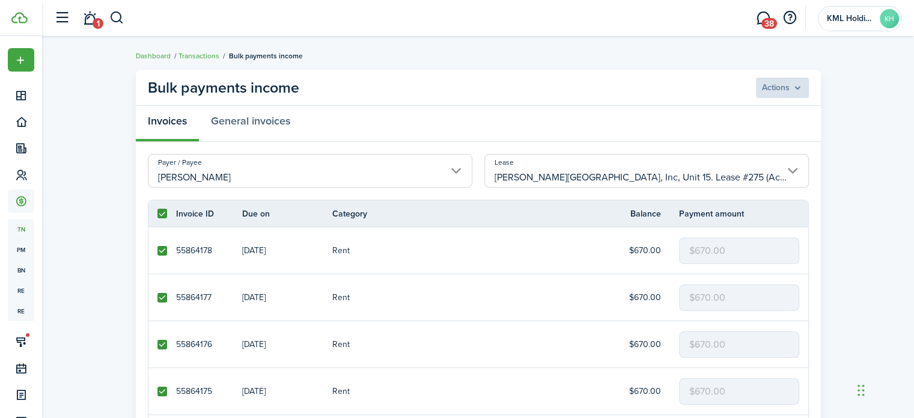
checkbox input "true"
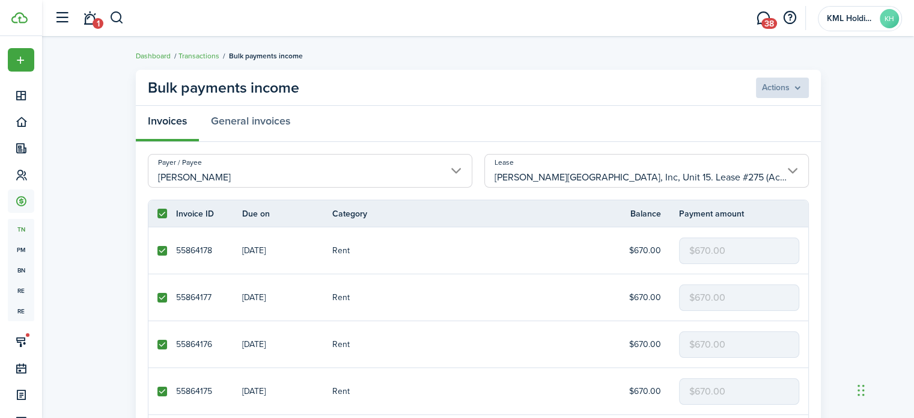
checkbox input "true"
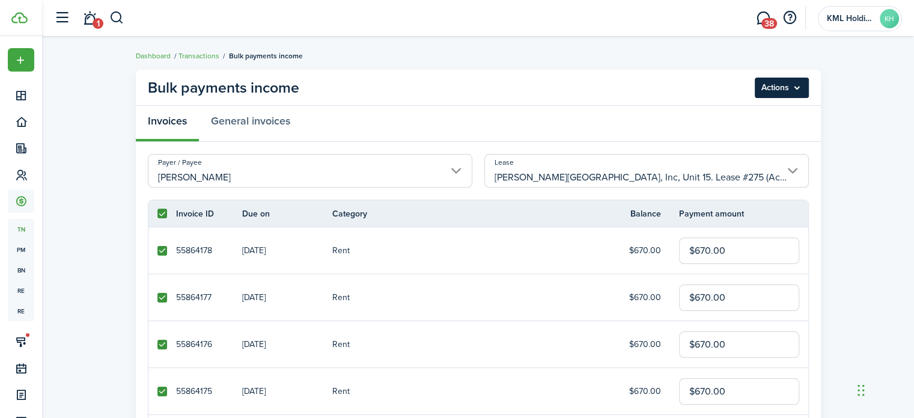
click at [774, 85] on menu-btn "Actions" at bounding box center [782, 88] width 54 height 20
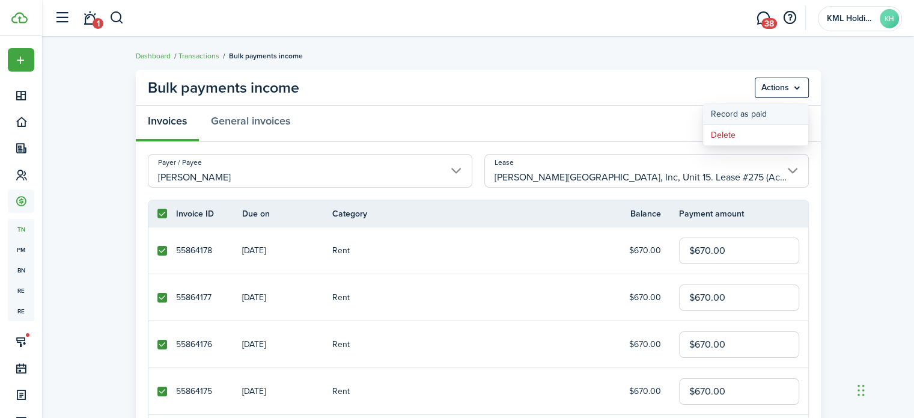
click at [726, 117] on button "Record as paid" at bounding box center [755, 114] width 105 height 20
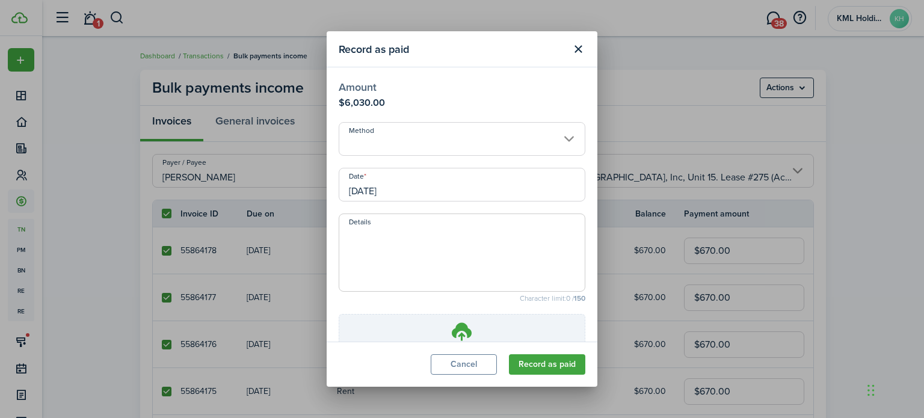
click at [435, 147] on input "Method" at bounding box center [461, 139] width 247 height 34
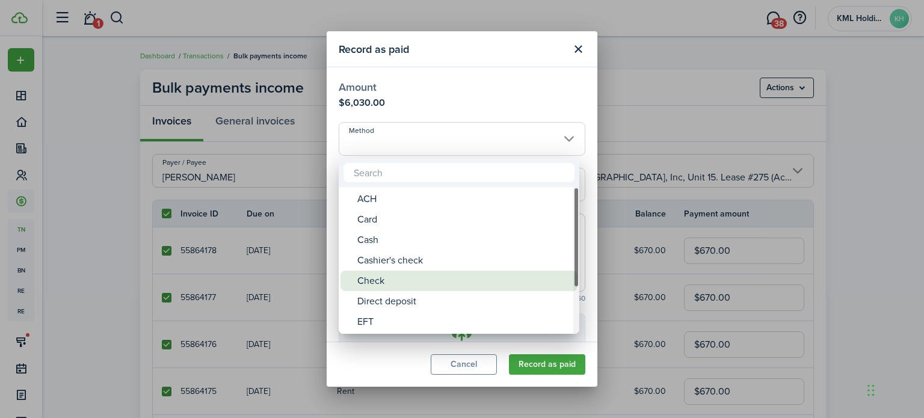
click at [400, 281] on div "Check" at bounding box center [463, 281] width 213 height 20
type input "Check"
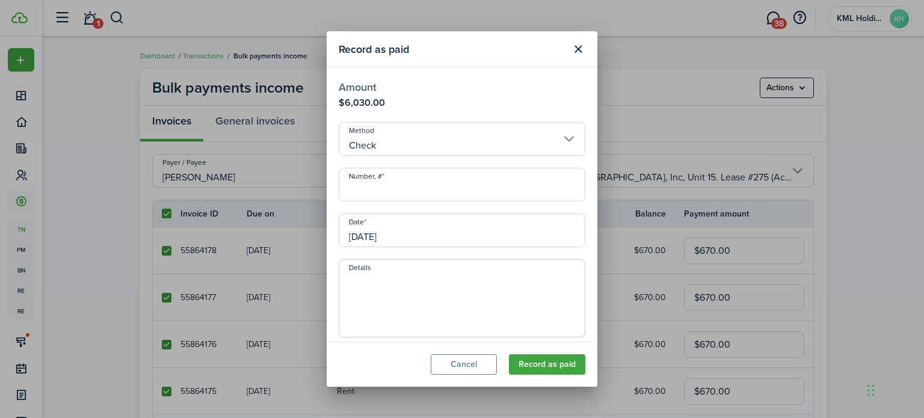
click at [407, 190] on input "Number, #" at bounding box center [461, 185] width 247 height 34
type input "1"
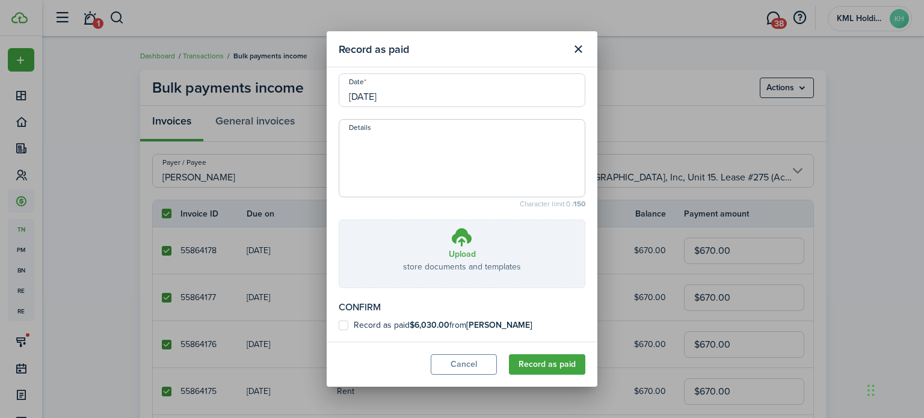
click at [337, 324] on modal-body "Amount $6,030.00 Method Check Number, # 1 Date [DATE] Details Character limit: …" at bounding box center [461, 204] width 271 height 274
click at [349, 323] on label "Record as paid $6,030.00 from [PERSON_NAME]" at bounding box center [435, 325] width 194 height 10
checkbox input "true"
click at [545, 361] on button "Record as paid" at bounding box center [547, 364] width 76 height 20
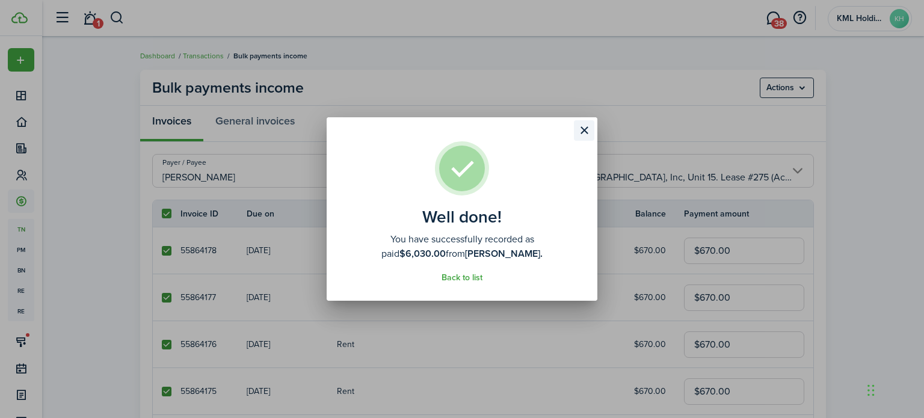
click at [583, 134] on button "Close modal" at bounding box center [584, 130] width 20 height 20
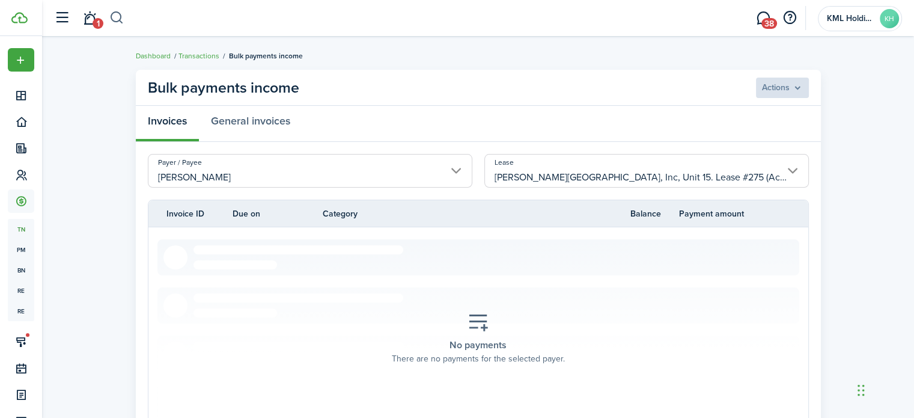
click at [115, 17] on button "button" at bounding box center [116, 18] width 15 height 20
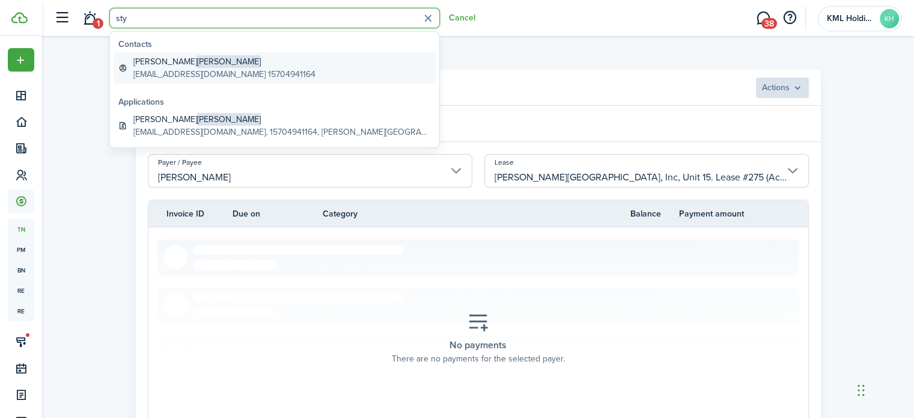
type input "sty"
click at [197, 63] on span "[PERSON_NAME]" at bounding box center [229, 61] width 64 height 13
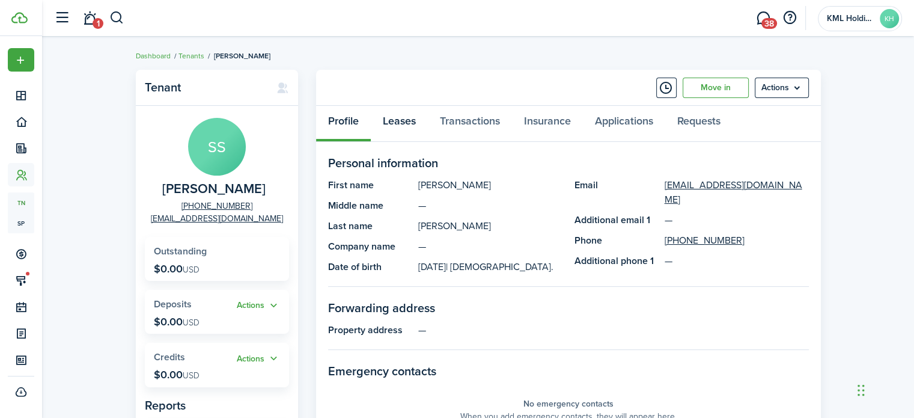
click at [404, 120] on link "Leases" at bounding box center [399, 124] width 57 height 36
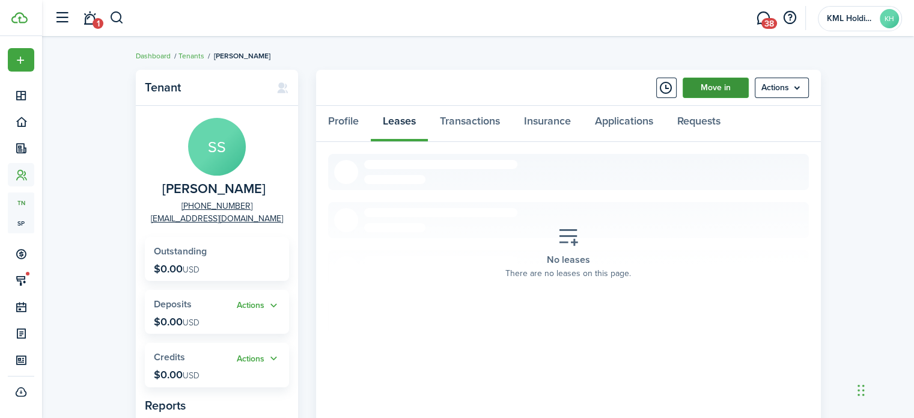
click at [703, 86] on link "Move in" at bounding box center [716, 88] width 66 height 20
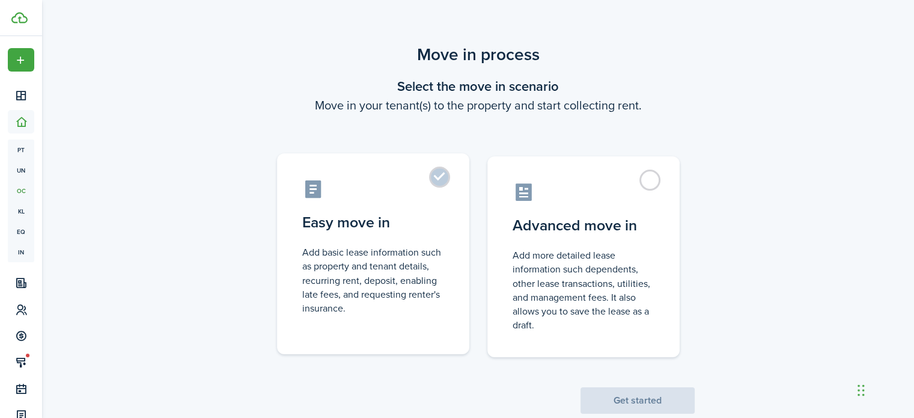
click at [432, 177] on label "Easy move in Add basic lease information such as property and tenant details, r…" at bounding box center [373, 253] width 192 height 201
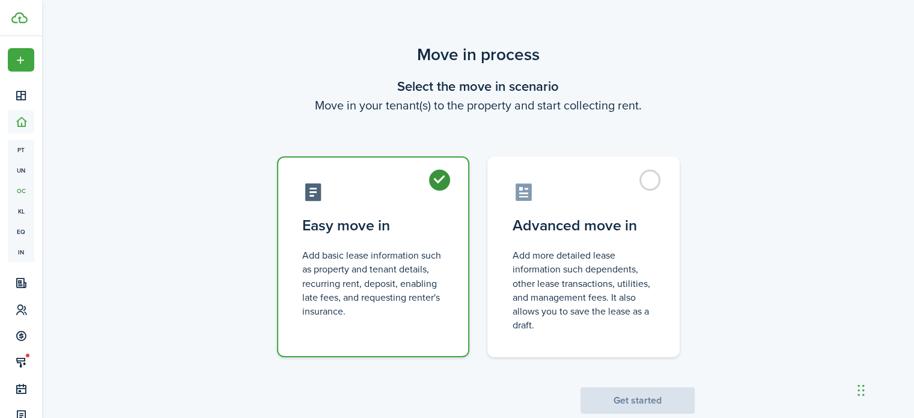
radio input "true"
click at [628, 400] on button "Get started" at bounding box center [638, 400] width 114 height 26
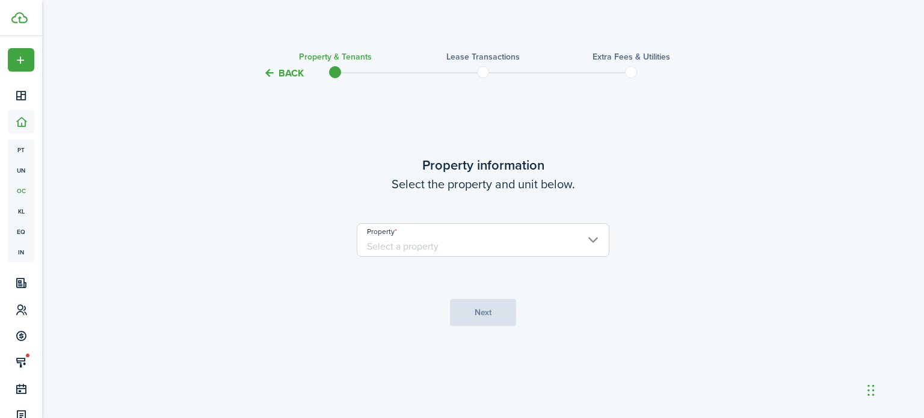
click at [539, 240] on input "Property" at bounding box center [483, 240] width 253 height 34
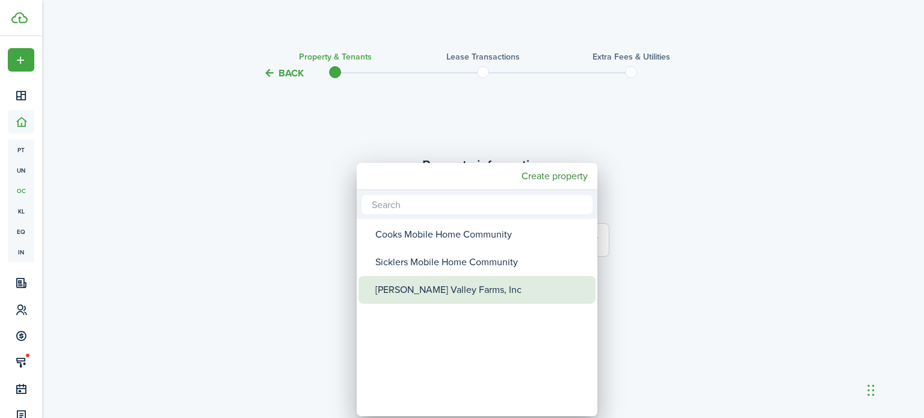
click at [462, 280] on div "[PERSON_NAME] Valley Farms, Inc" at bounding box center [481, 290] width 213 height 28
type input "[PERSON_NAME] Valley Farms, Inc"
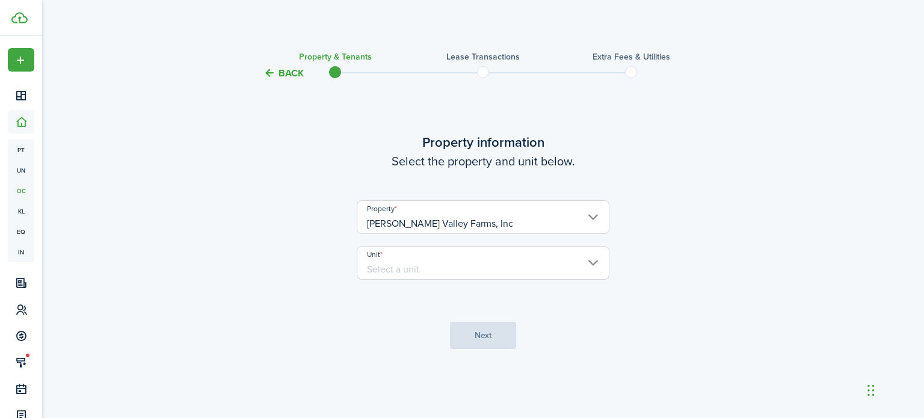
click at [470, 257] on input "Unit" at bounding box center [483, 263] width 253 height 34
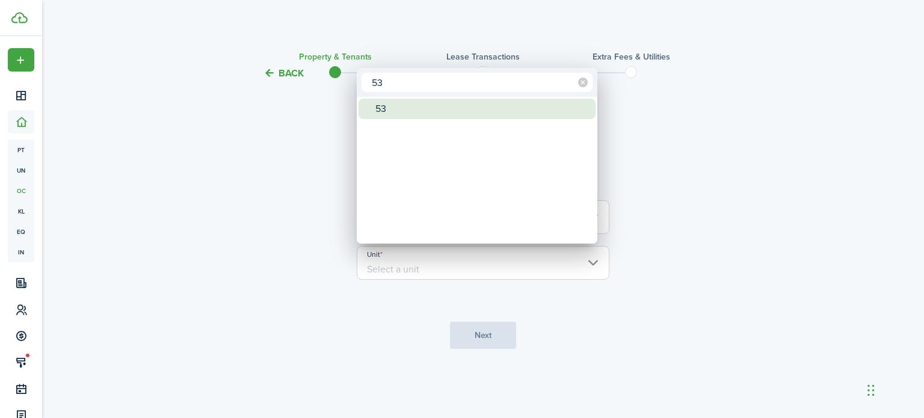
type input "53"
click at [444, 112] on div "53" at bounding box center [481, 109] width 213 height 20
type input "53"
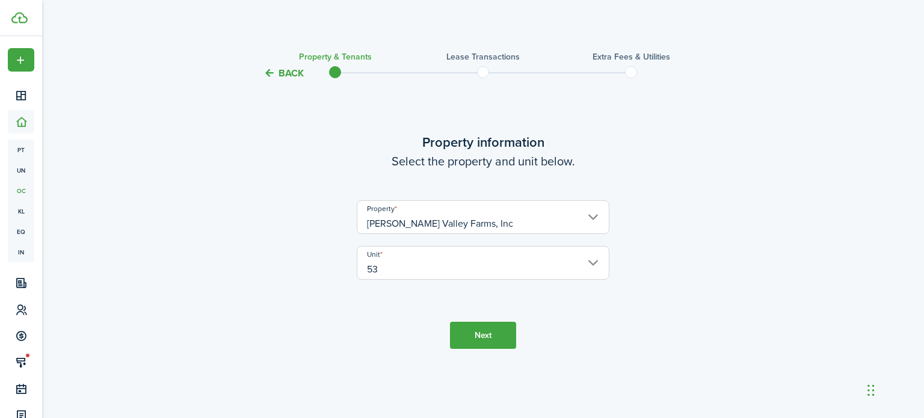
click at [483, 335] on button "Next" at bounding box center [483, 335] width 66 height 27
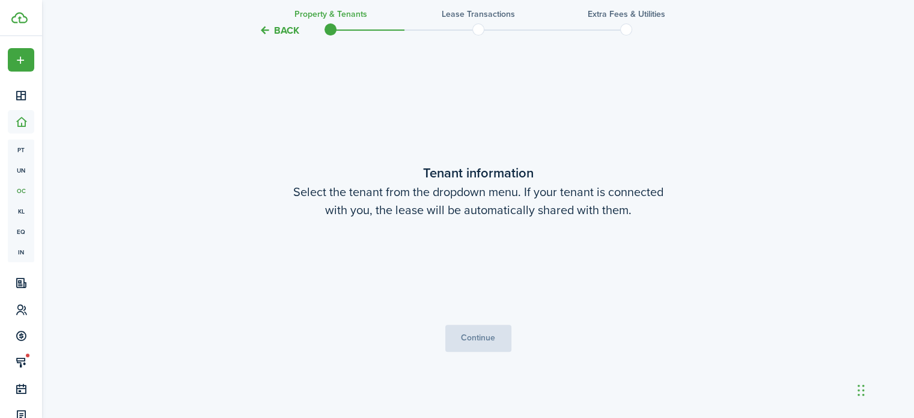
scroll to position [337, 0]
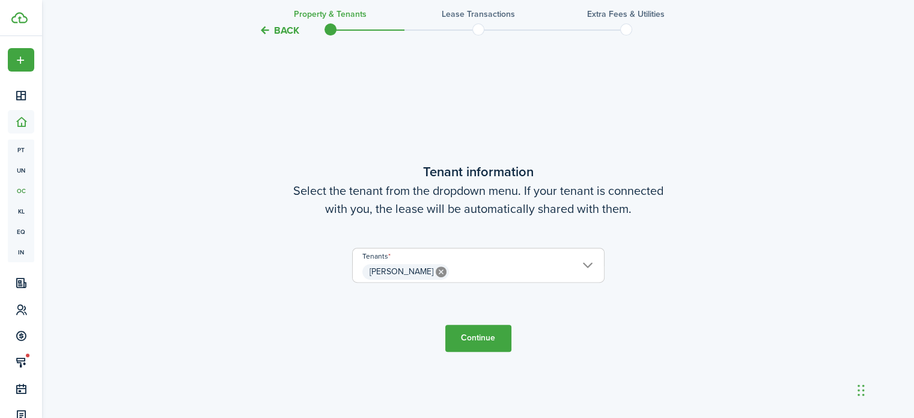
click at [486, 334] on button "Continue" at bounding box center [479, 338] width 66 height 27
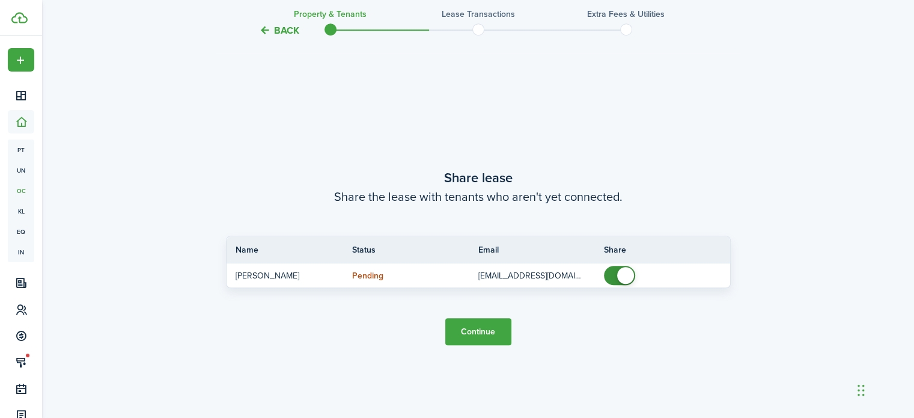
scroll to position [755, 0]
click at [488, 338] on button "Continue" at bounding box center [479, 331] width 66 height 27
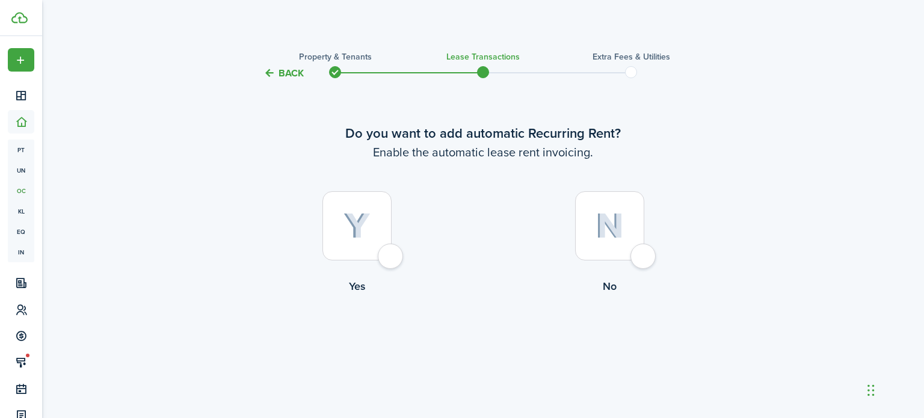
click at [296, 73] on button "Back" at bounding box center [283, 73] width 40 height 13
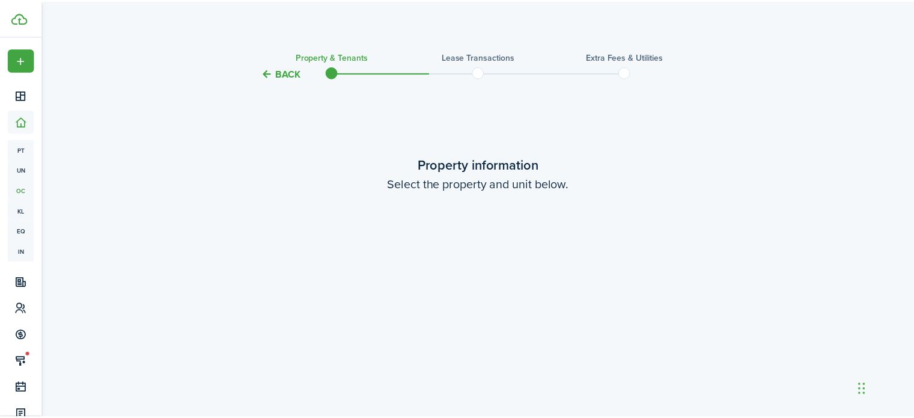
scroll to position [755, 0]
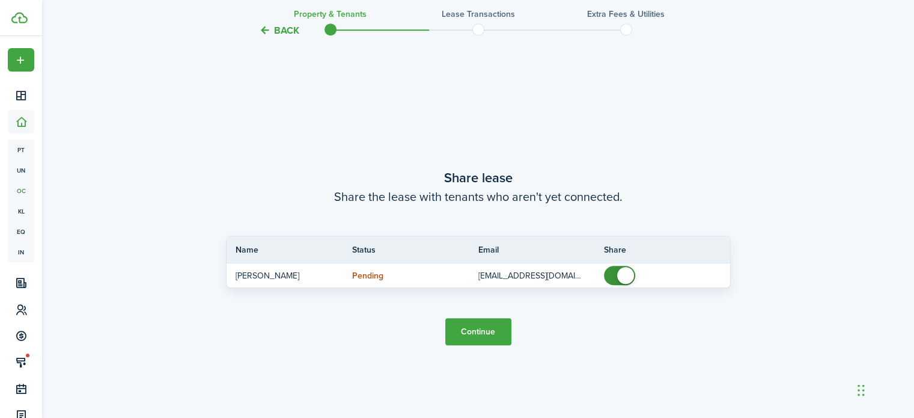
click at [289, 33] on button "Back" at bounding box center [279, 30] width 40 height 13
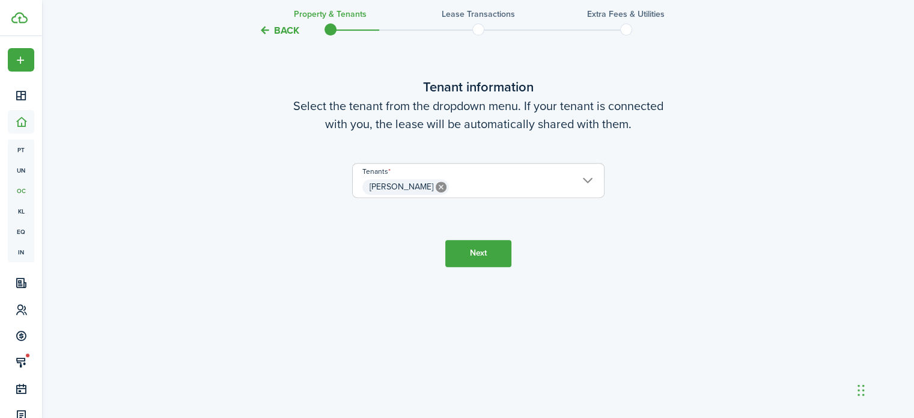
scroll to position [337, 0]
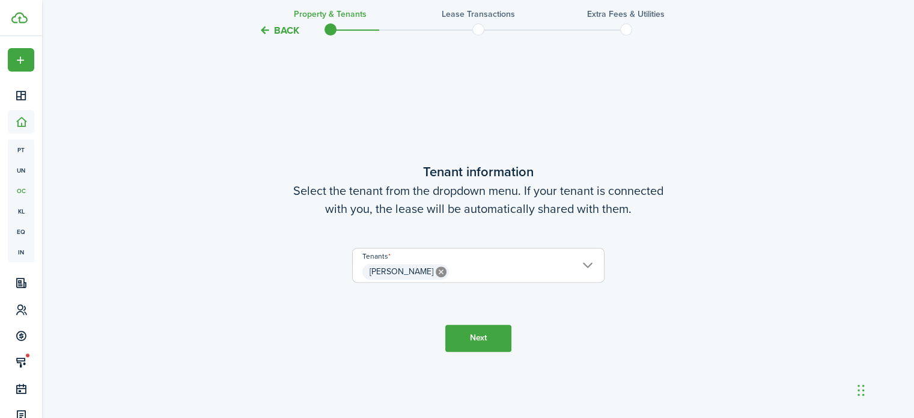
click at [289, 33] on button "Back" at bounding box center [279, 30] width 40 height 13
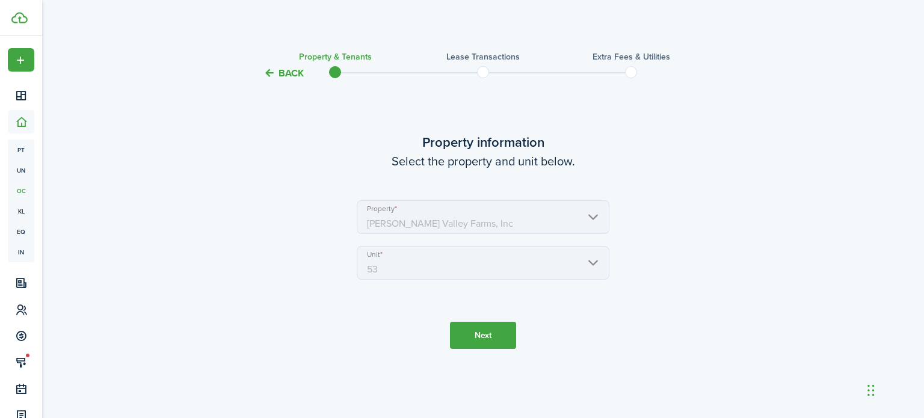
click at [289, 33] on dashboard-content "Back Property & Tenants Lease Transactions Extra fees & Utilities Property info…" at bounding box center [482, 209] width 881 height 418
click at [284, 72] on button "Back" at bounding box center [283, 73] width 40 height 13
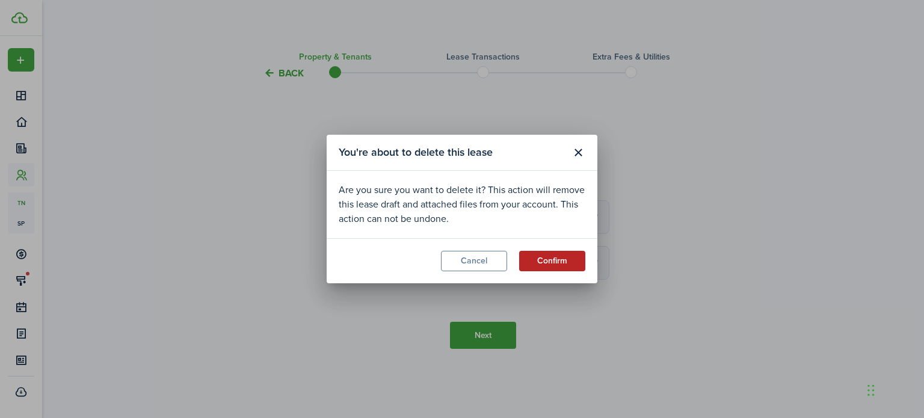
click at [563, 261] on button "Confirm" at bounding box center [552, 261] width 66 height 20
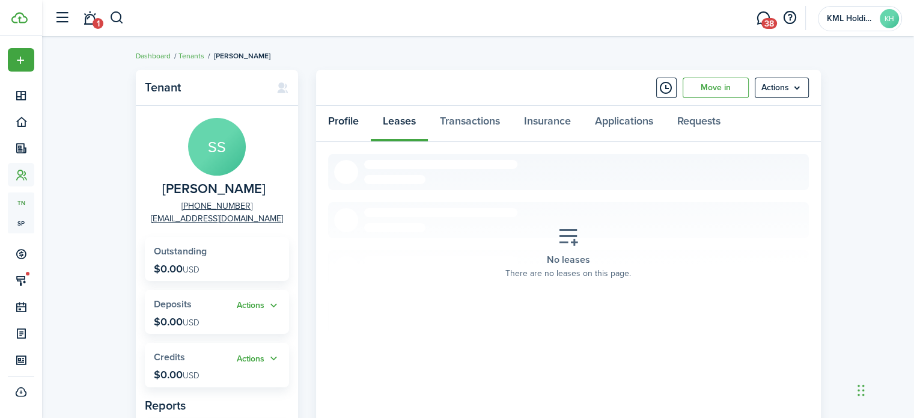
click at [354, 118] on link "Profile" at bounding box center [343, 124] width 55 height 36
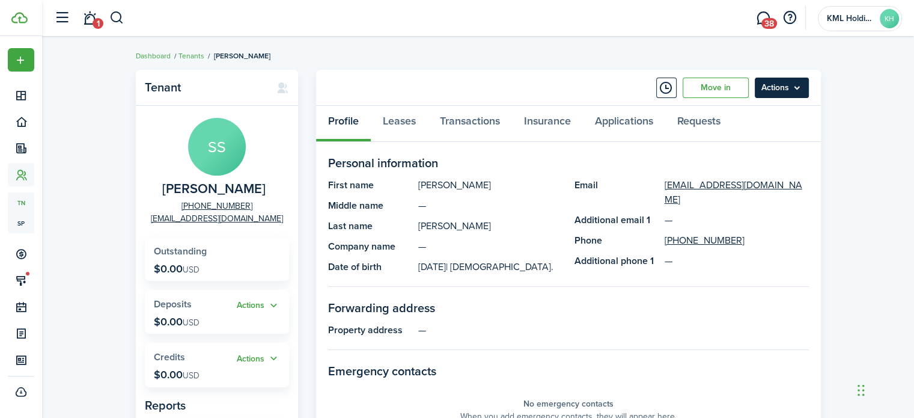
click at [798, 84] on menu-btn "Actions" at bounding box center [782, 88] width 54 height 20
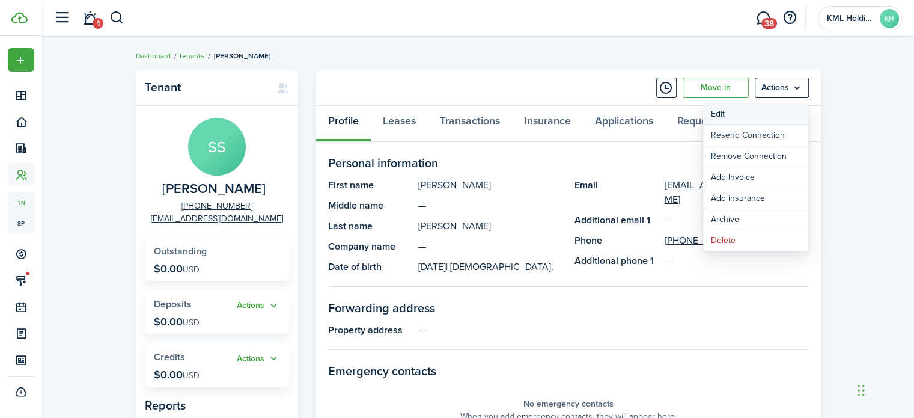
click at [757, 123] on link "Edit" at bounding box center [755, 114] width 105 height 20
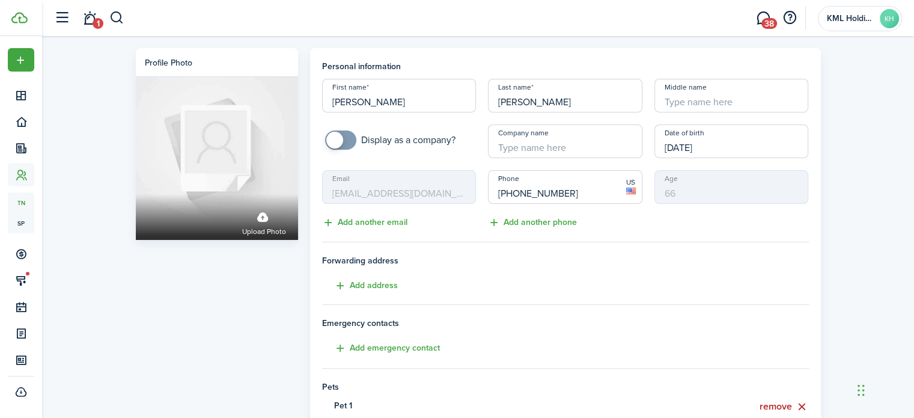
click at [445, 190] on mbsc-input "Email [EMAIL_ADDRESS][DOMAIN_NAME]" at bounding box center [399, 187] width 155 height 34
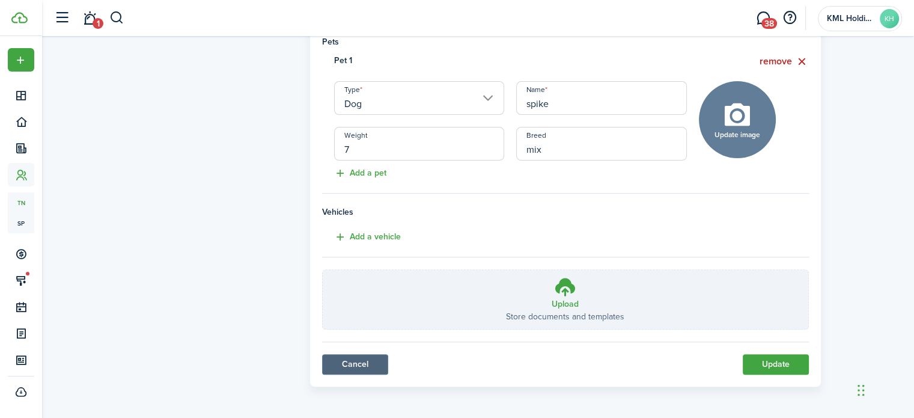
click at [367, 362] on link "Cancel" at bounding box center [355, 364] width 66 height 20
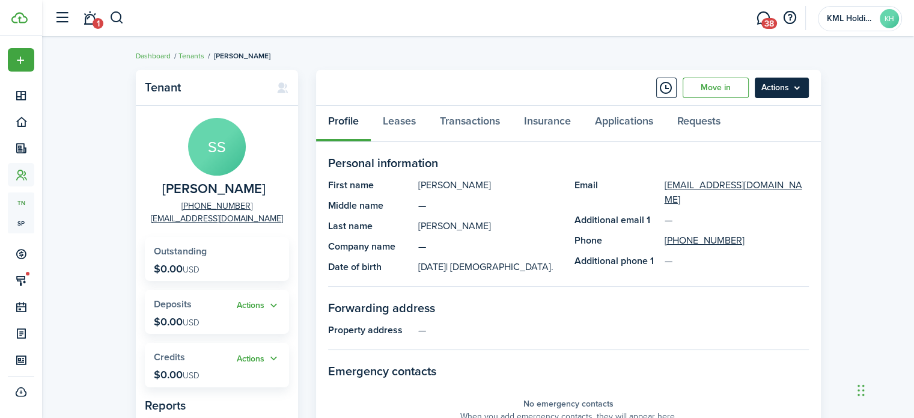
click at [784, 82] on menu-btn "Actions" at bounding box center [782, 88] width 54 height 20
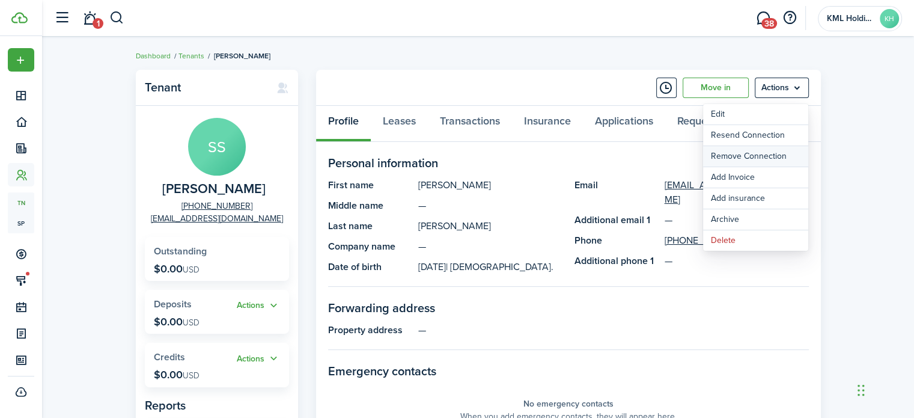
click at [747, 159] on button "Remove Connection" at bounding box center [755, 156] width 105 height 20
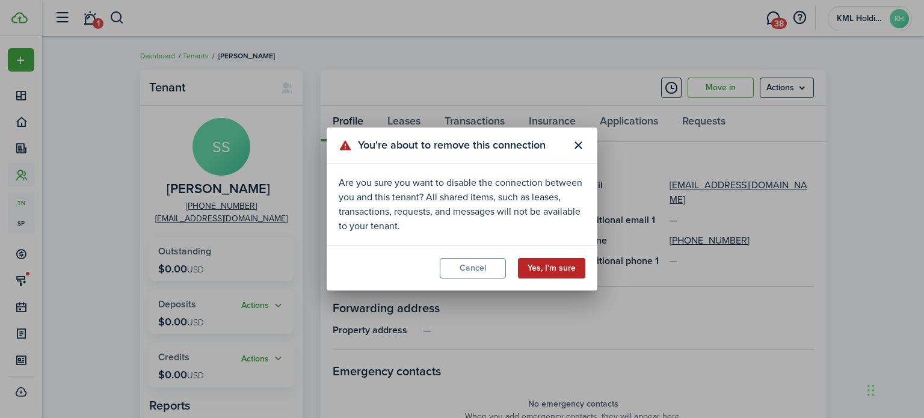
click at [551, 272] on button "Yes, I'm sure" at bounding box center [551, 268] width 67 height 20
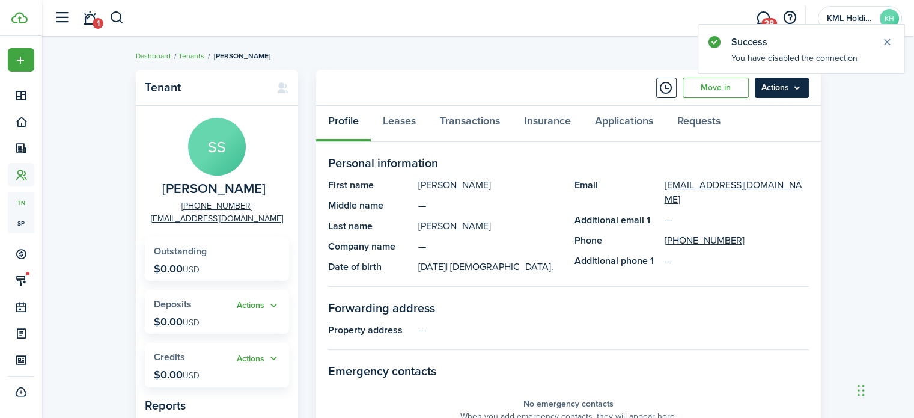
click at [783, 93] on menu-btn "Actions" at bounding box center [782, 88] width 54 height 20
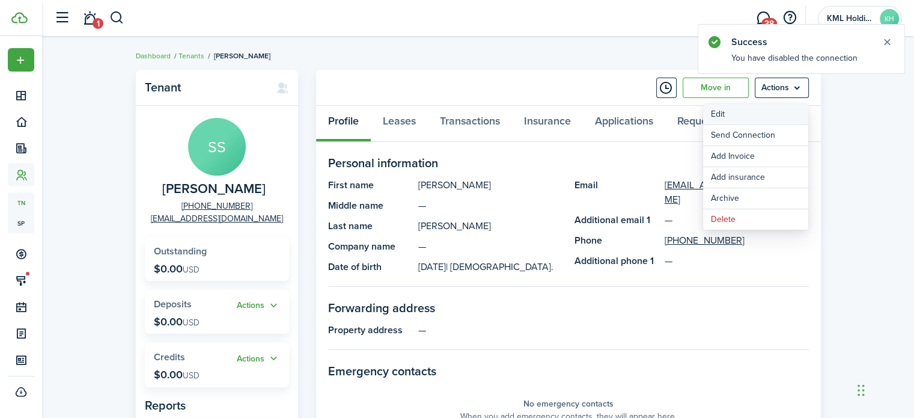
click at [759, 114] on link "Edit" at bounding box center [755, 114] width 105 height 20
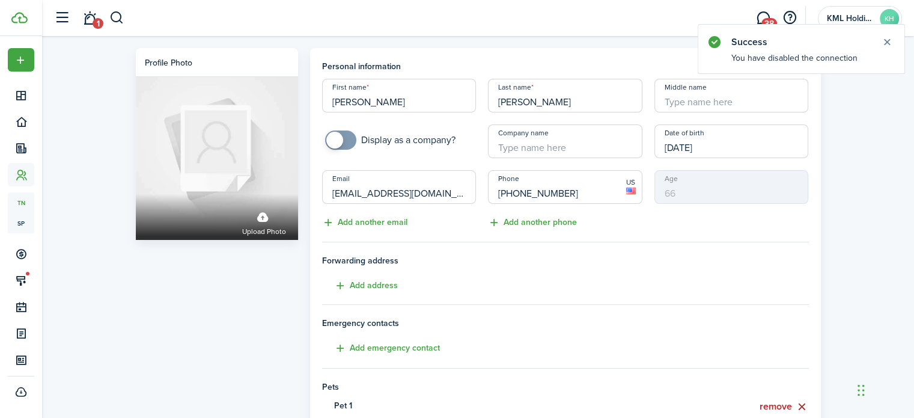
click at [456, 189] on input "[EMAIL_ADDRESS][DOMAIN_NAME]" at bounding box center [399, 187] width 155 height 34
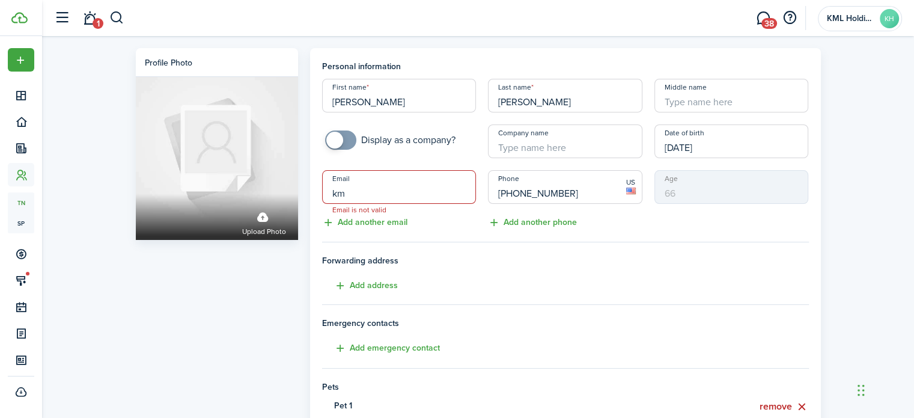
type input "k"
drag, startPoint x: 720, startPoint y: 149, endPoint x: 626, endPoint y: 166, distance: 95.3
click at [626, 166] on div "First name [PERSON_NAME] Last name [PERSON_NAME] Middle name Display as a compa…" at bounding box center [565, 154] width 499 height 151
click at [756, 141] on input "[DATE]" at bounding box center [732, 141] width 155 height 34
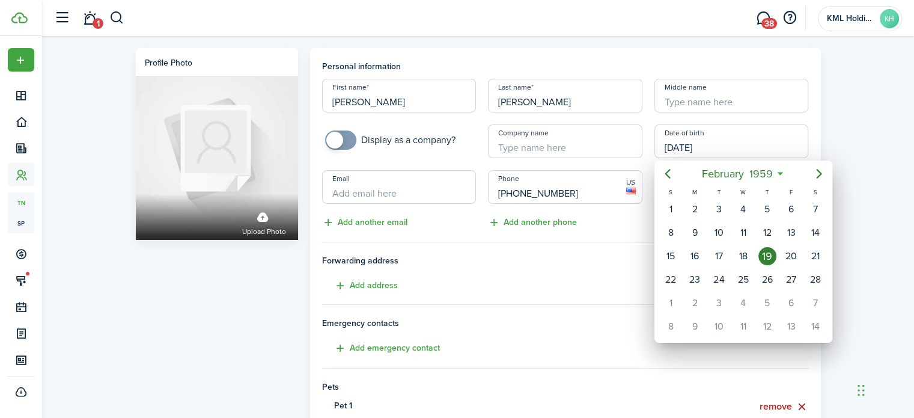
click at [756, 141] on div at bounding box center [457, 209] width 1107 height 610
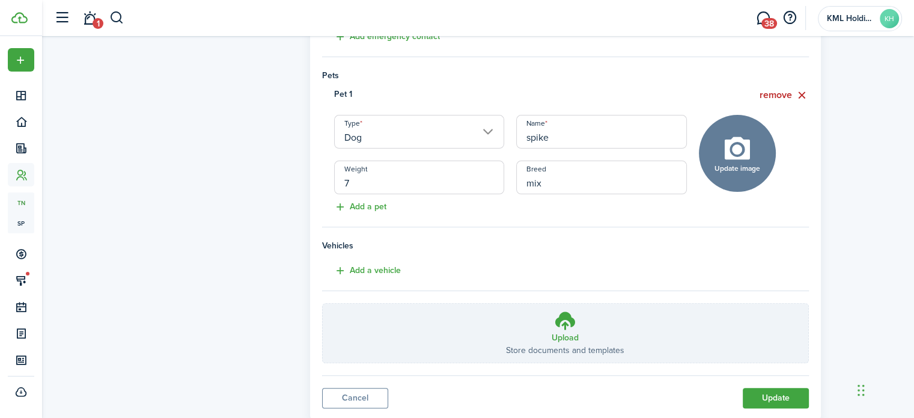
scroll to position [345, 0]
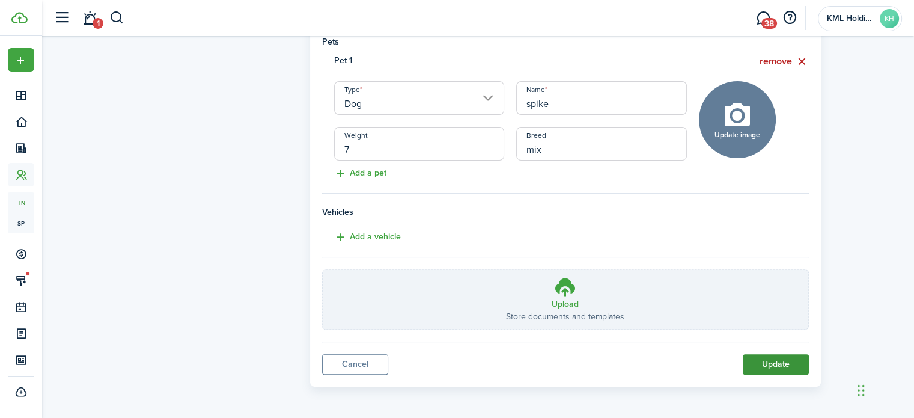
click at [767, 359] on button "Update" at bounding box center [776, 364] width 66 height 20
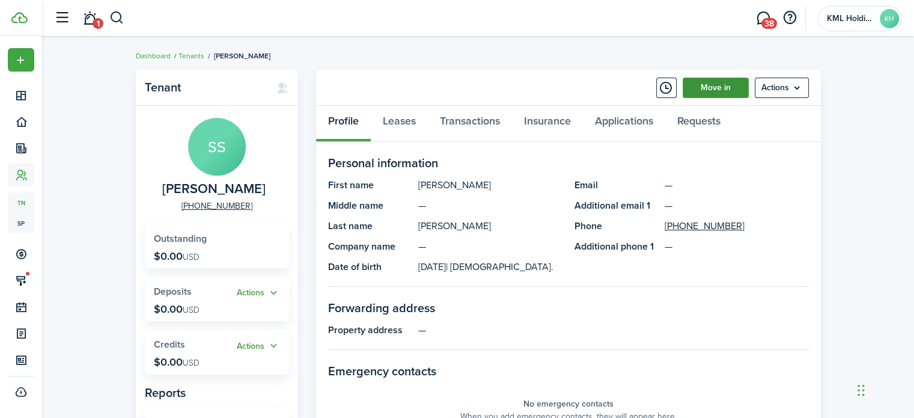
click at [699, 90] on link "Move in" at bounding box center [716, 88] width 66 height 20
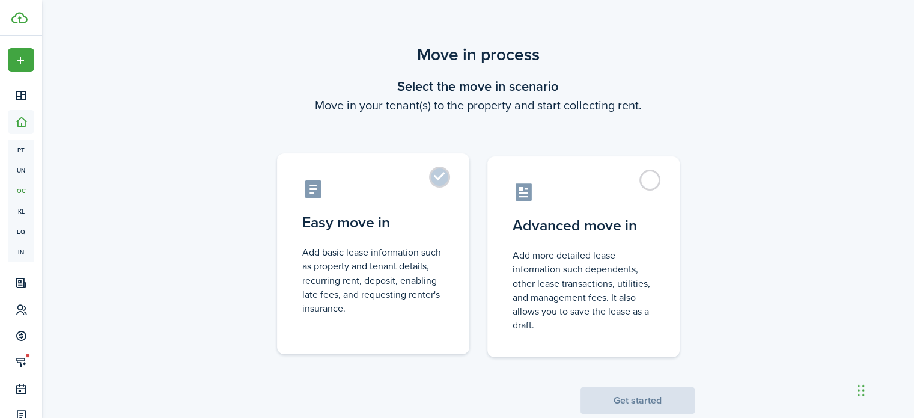
click at [449, 174] on label "Easy move in Add basic lease information such as property and tenant details, r…" at bounding box center [373, 253] width 192 height 201
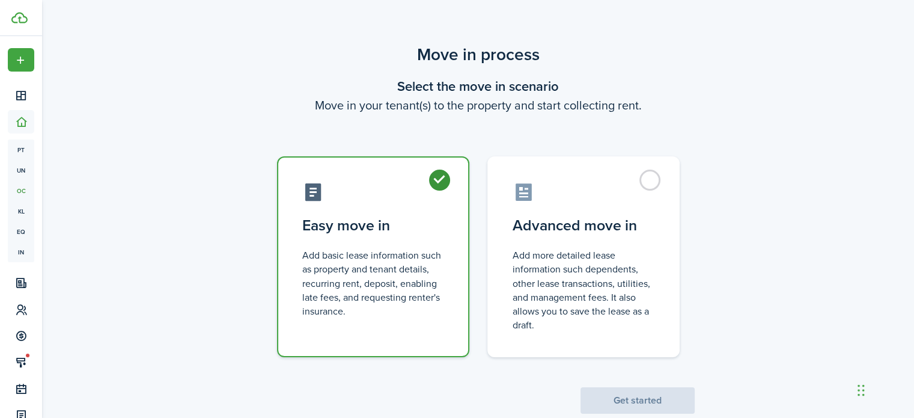
radio input "true"
click at [607, 396] on button "Get started" at bounding box center [638, 400] width 114 height 26
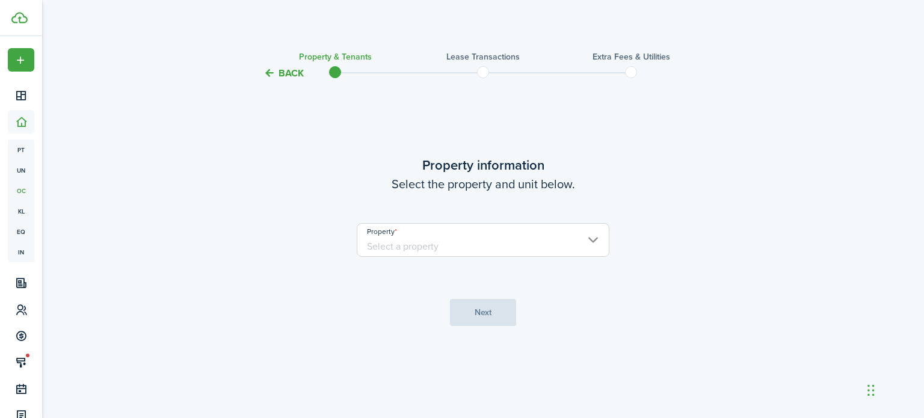
click at [537, 239] on input "Property" at bounding box center [483, 240] width 253 height 34
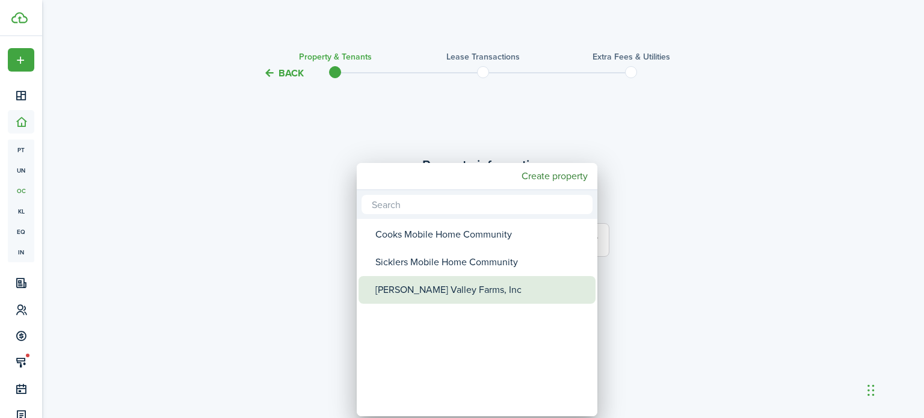
click at [474, 293] on div "[PERSON_NAME] Valley Farms, Inc" at bounding box center [481, 290] width 213 height 28
type input "[PERSON_NAME] Valley Farms, Inc"
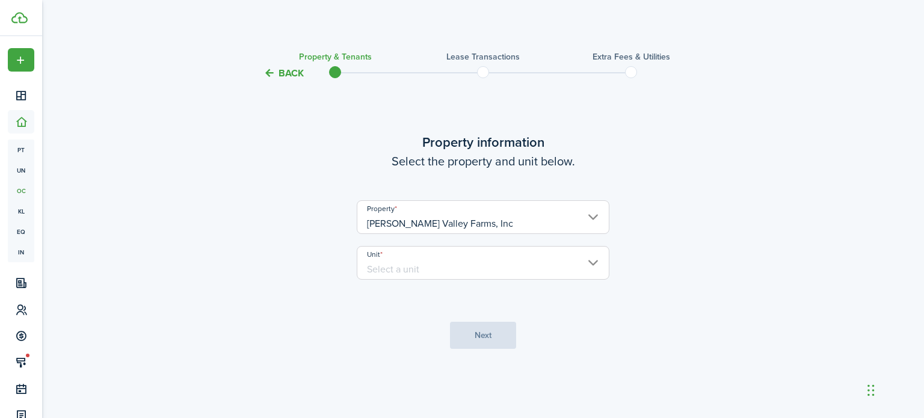
click at [477, 265] on input "Unit" at bounding box center [483, 263] width 253 height 34
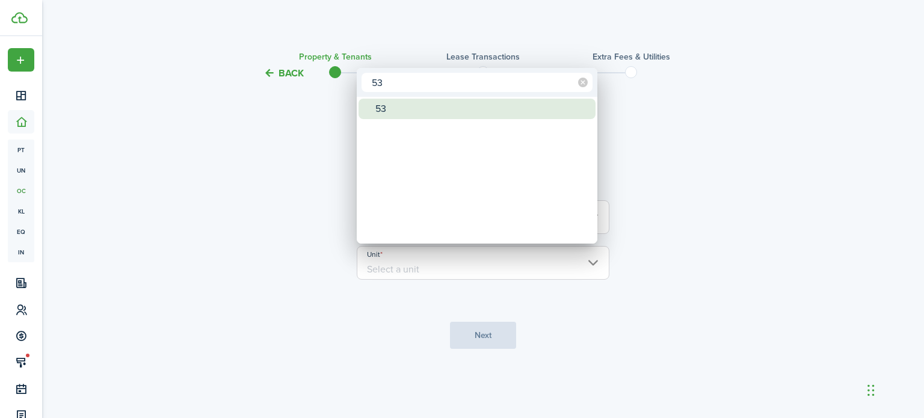
type input "53"
click at [400, 117] on div "53" at bounding box center [481, 109] width 213 height 20
type input "53"
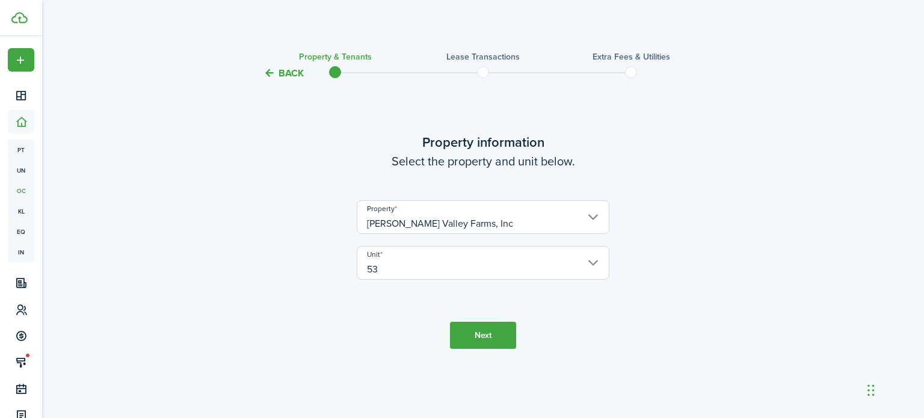
click at [473, 331] on button "Next" at bounding box center [483, 335] width 66 height 27
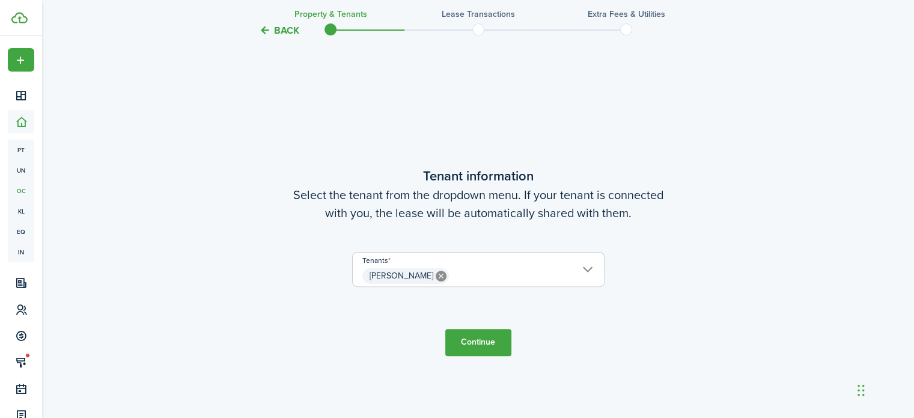
scroll to position [337, 0]
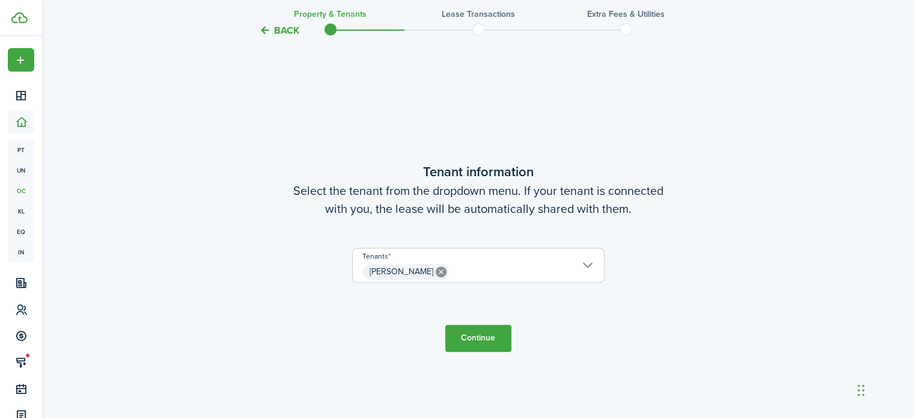
click at [494, 352] on tc-wizard-step "Tenant information Select the tenant from the dropdown menu. If your tenant is …" at bounding box center [478, 256] width 505 height 418
click at [493, 338] on button "Continue" at bounding box center [479, 338] width 66 height 27
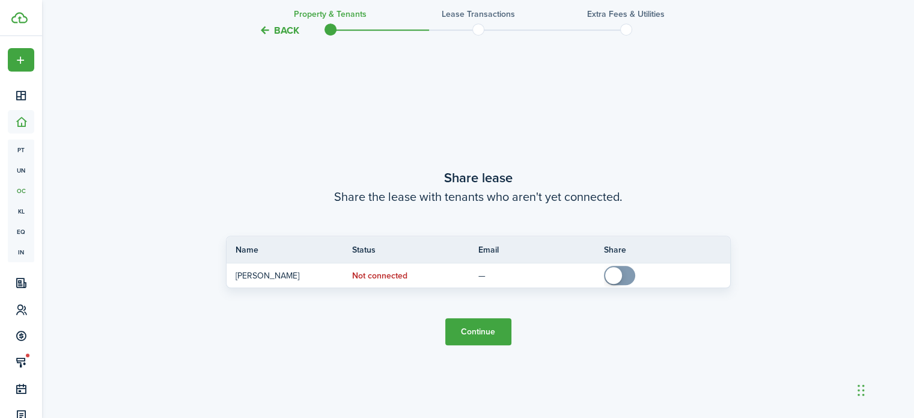
scroll to position [755, 0]
click at [501, 326] on button "Continue" at bounding box center [479, 331] width 66 height 27
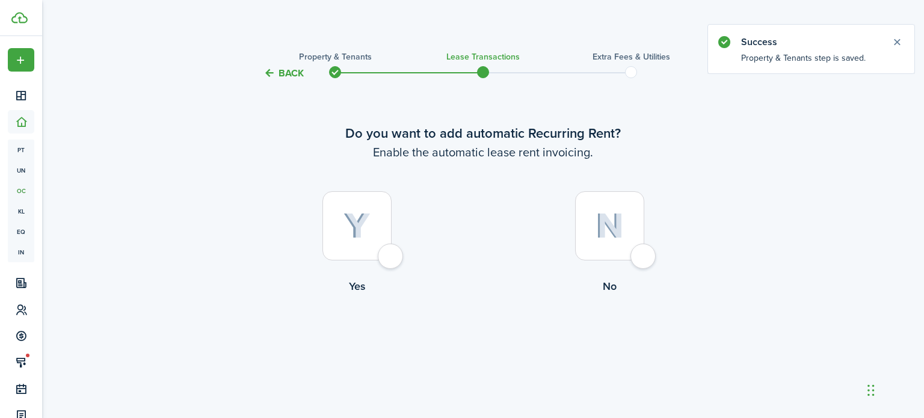
click at [391, 256] on div at bounding box center [356, 225] width 69 height 69
radio input "true"
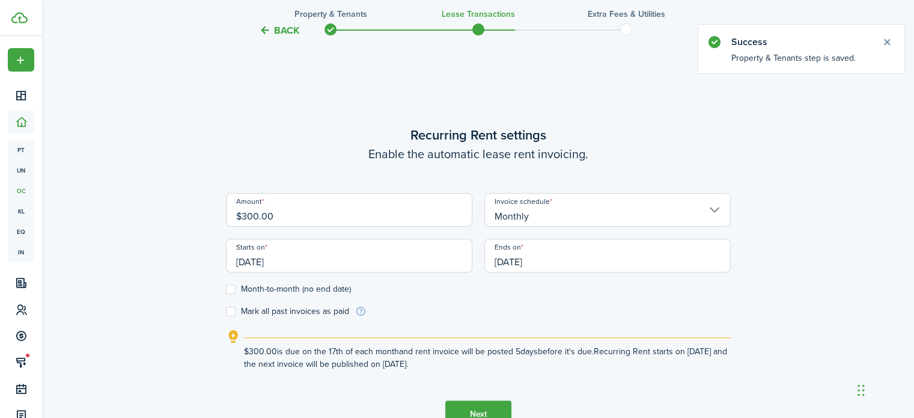
scroll to position [337, 0]
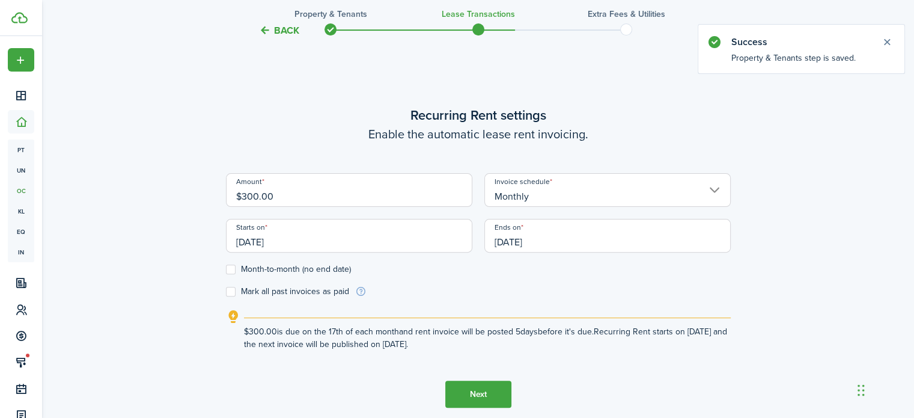
click at [296, 197] on input "$300.00" at bounding box center [349, 190] width 247 height 34
type input "$350.00"
click at [231, 269] on label "Month-to-month (no end date)" at bounding box center [288, 270] width 125 height 10
click at [226, 269] on input "Month-to-month (no end date)" at bounding box center [225, 269] width 1 height 1
checkbox input "true"
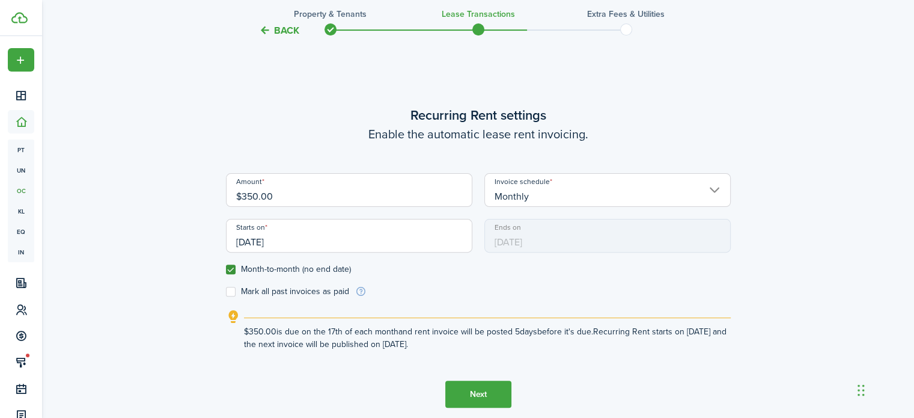
click at [286, 239] on input "[DATE]" at bounding box center [349, 236] width 247 height 34
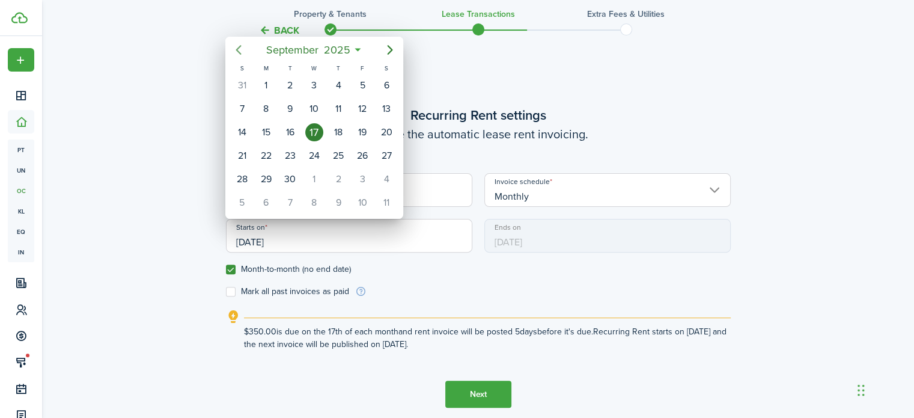
click at [248, 50] on mbsc-button "Previous page" at bounding box center [239, 50] width 24 height 24
click at [240, 76] on div "1" at bounding box center [242, 85] width 18 height 18
type input "[DATE]"
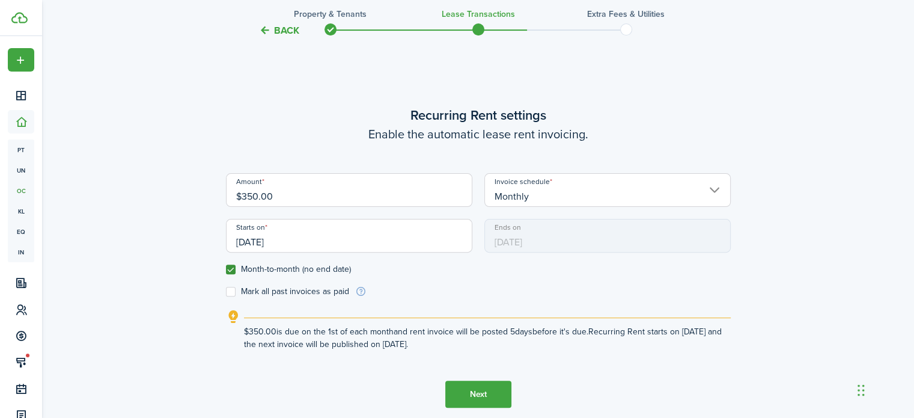
click at [482, 401] on button "Next" at bounding box center [479, 394] width 66 height 27
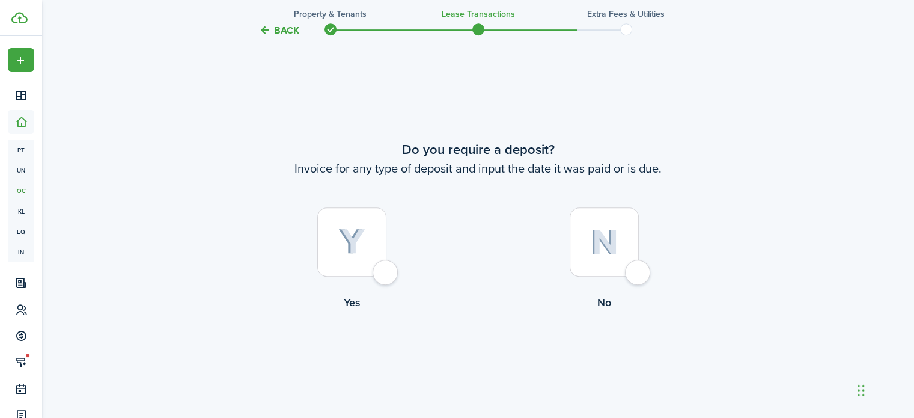
scroll to position [755, 0]
click at [387, 277] on div at bounding box center [351, 241] width 69 height 69
radio input "true"
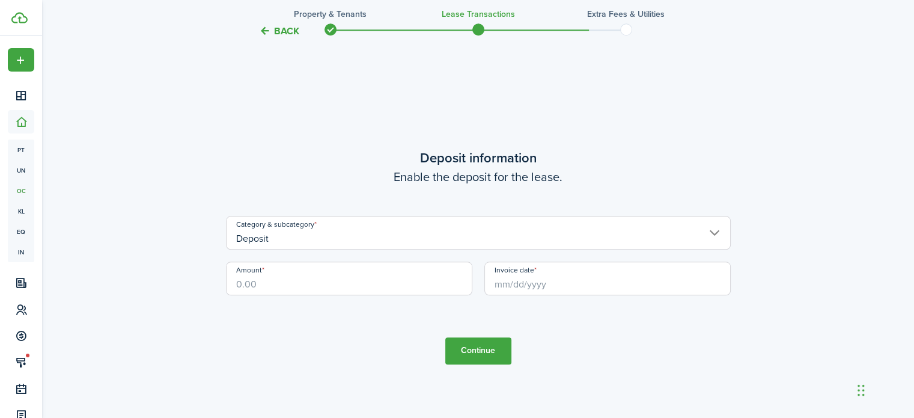
scroll to position [1173, 0]
click at [392, 226] on input "Deposit" at bounding box center [478, 233] width 505 height 34
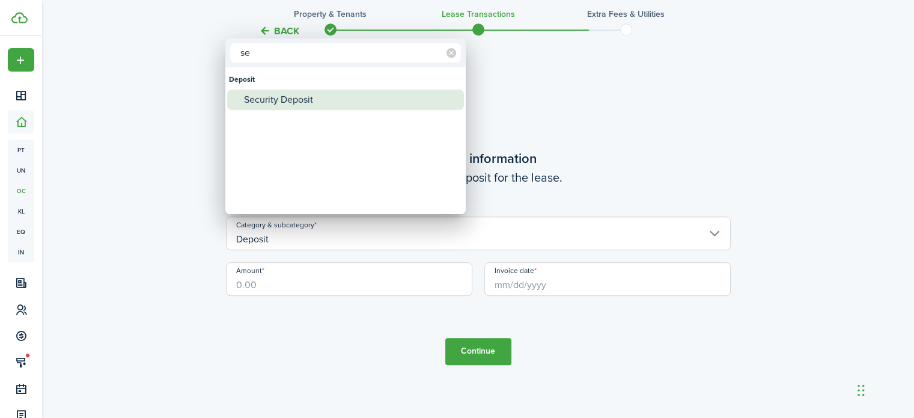
type input "se"
click at [287, 100] on div "Security Deposit" at bounding box center [350, 100] width 213 height 20
type input "Deposit / Security Deposit"
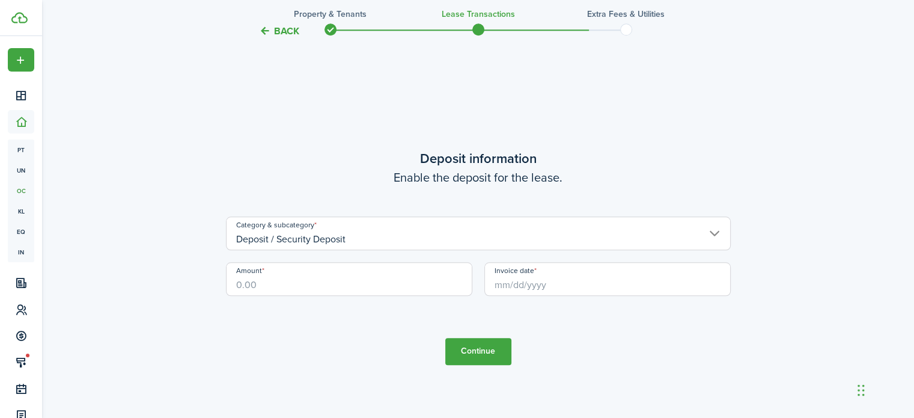
click at [286, 281] on input "Amount" at bounding box center [349, 279] width 247 height 34
click at [508, 286] on input "Invoice date" at bounding box center [608, 279] width 247 height 34
type input "$350.00"
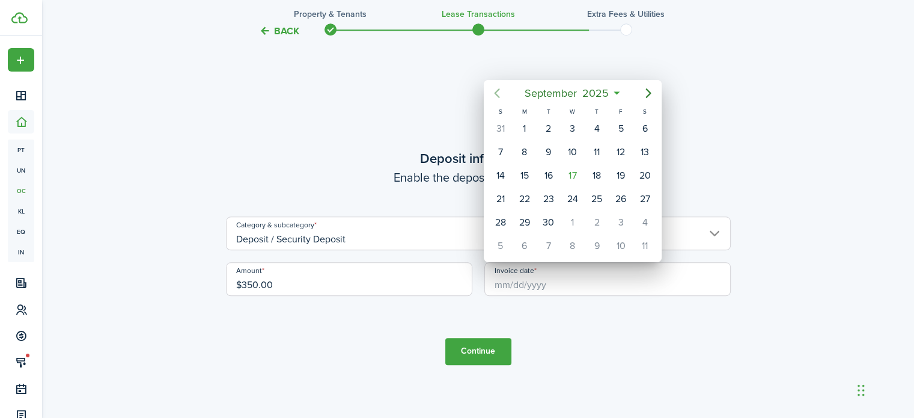
click at [505, 94] on mbsc-button "Previous page" at bounding box center [497, 93] width 24 height 24
click at [648, 90] on icon "Next page" at bounding box center [648, 93] width 5 height 10
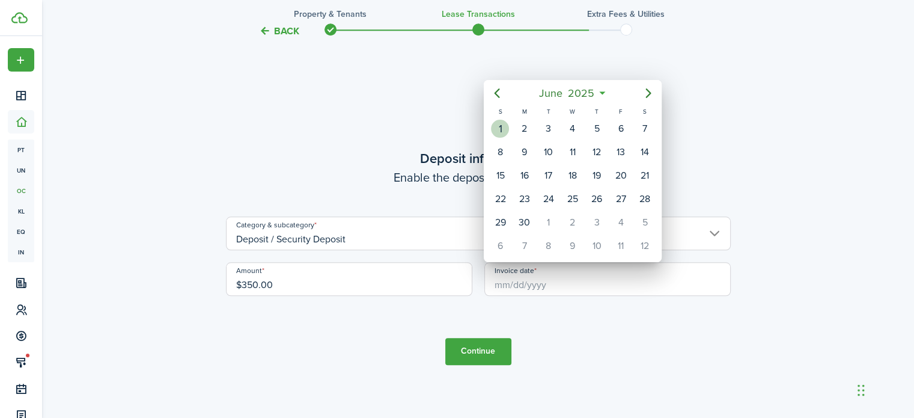
click at [497, 130] on div "1" at bounding box center [500, 129] width 18 height 18
type input "[DATE]"
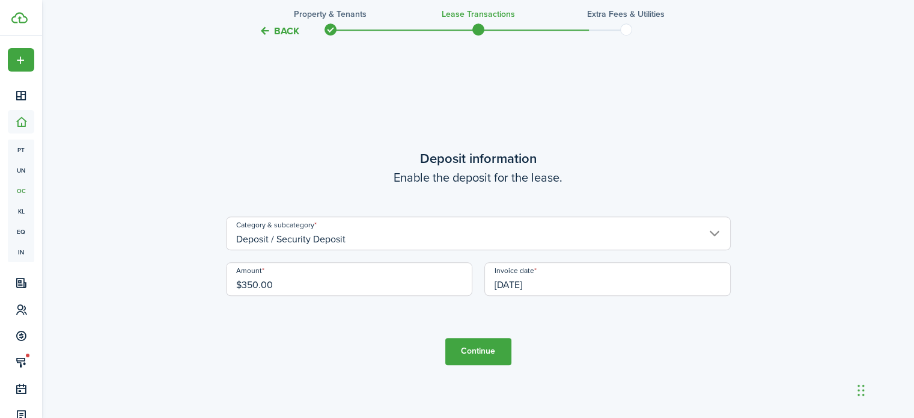
click at [478, 341] on button "Continue" at bounding box center [479, 351] width 66 height 27
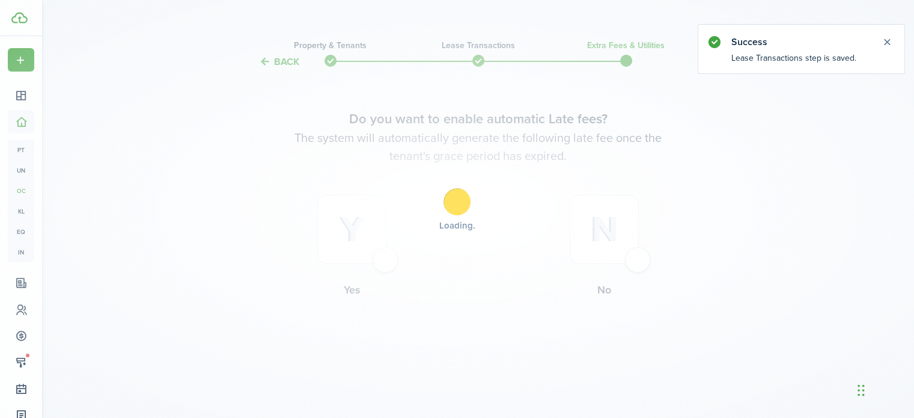
scroll to position [0, 0]
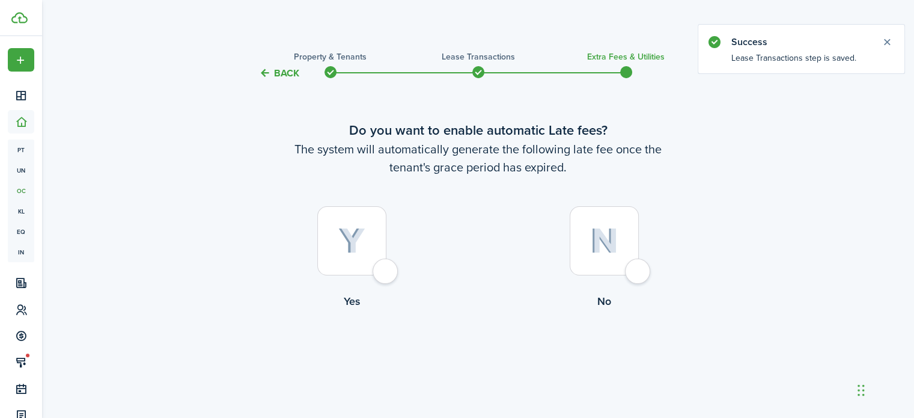
click at [382, 273] on div at bounding box center [351, 240] width 69 height 69
radio input "true"
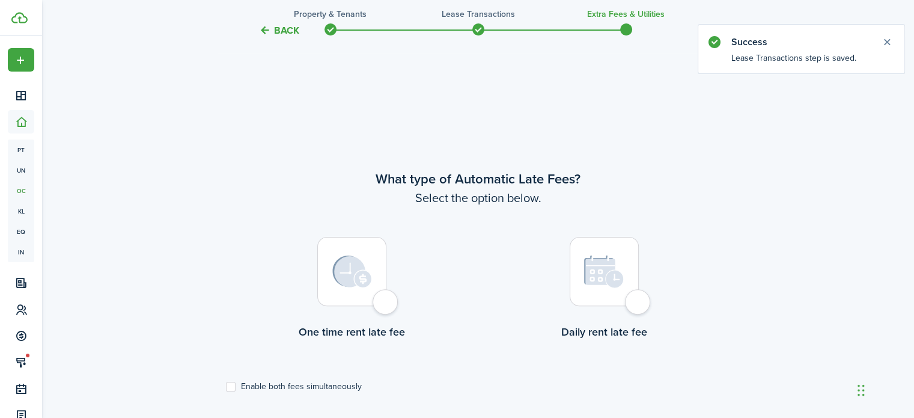
scroll to position [349, 0]
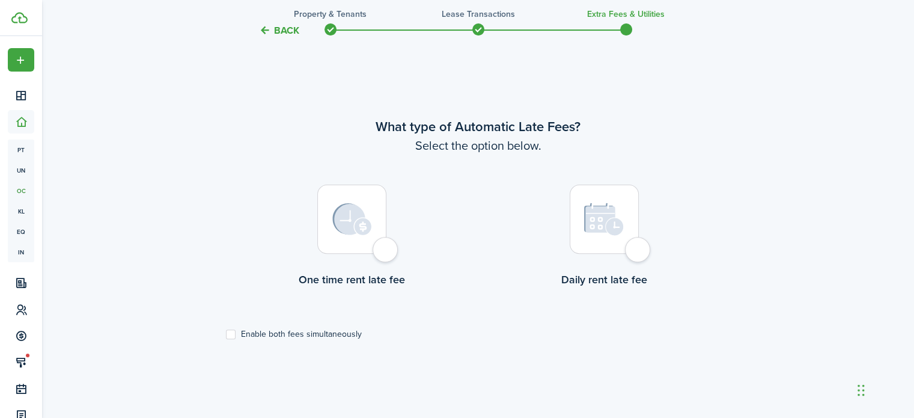
click at [631, 254] on div at bounding box center [604, 219] width 69 height 69
radio input "true"
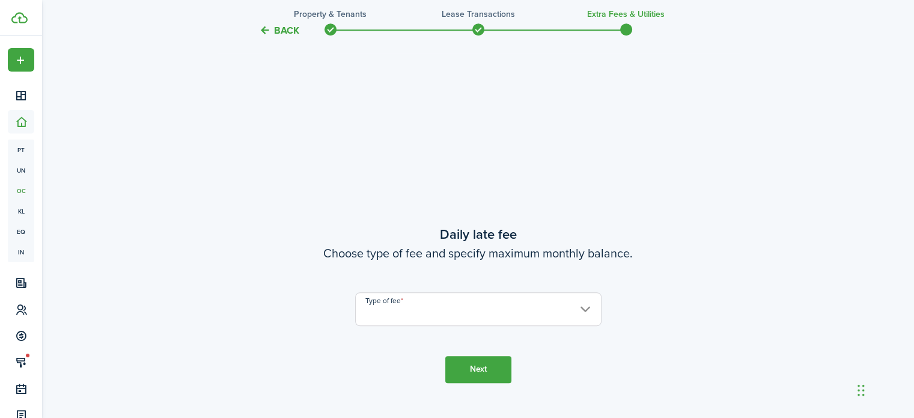
scroll to position [767, 0]
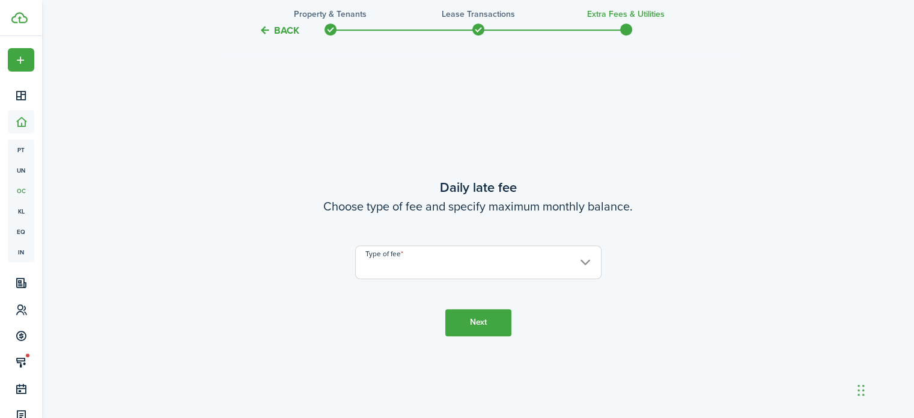
click at [488, 259] on input "Type of fee" at bounding box center [478, 262] width 247 height 34
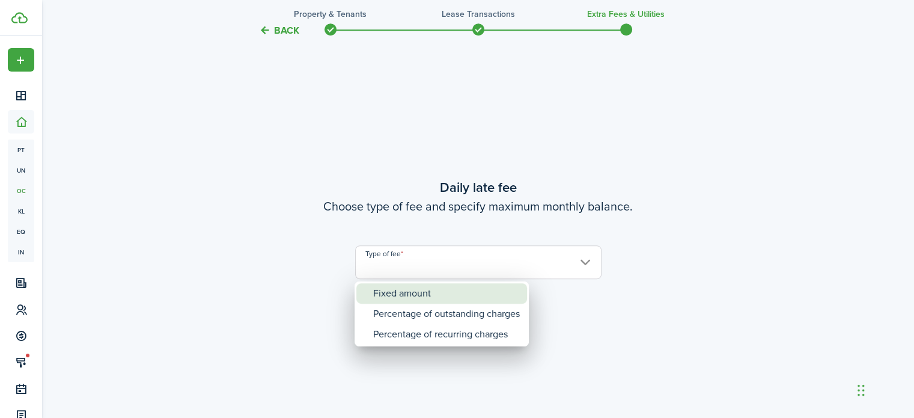
click at [425, 296] on div "Fixed amount" at bounding box center [446, 293] width 147 height 20
type input "Fixed amount"
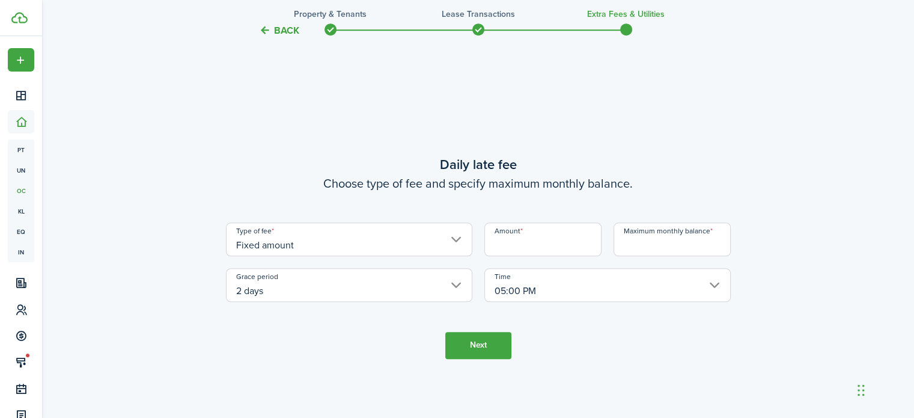
click at [526, 244] on input "Amount" at bounding box center [543, 239] width 117 height 34
type input "$10.00"
click at [687, 237] on input "Maximum monthly balance" at bounding box center [672, 239] width 117 height 34
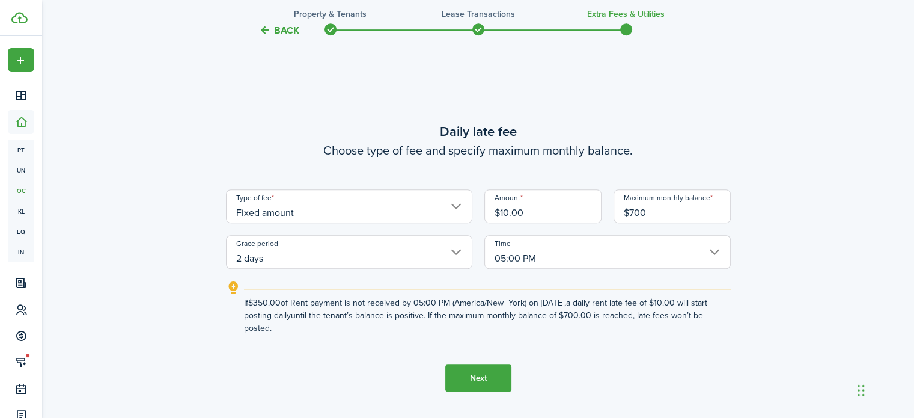
click at [415, 239] on input "2 days" at bounding box center [349, 252] width 247 height 34
type input "$700.00"
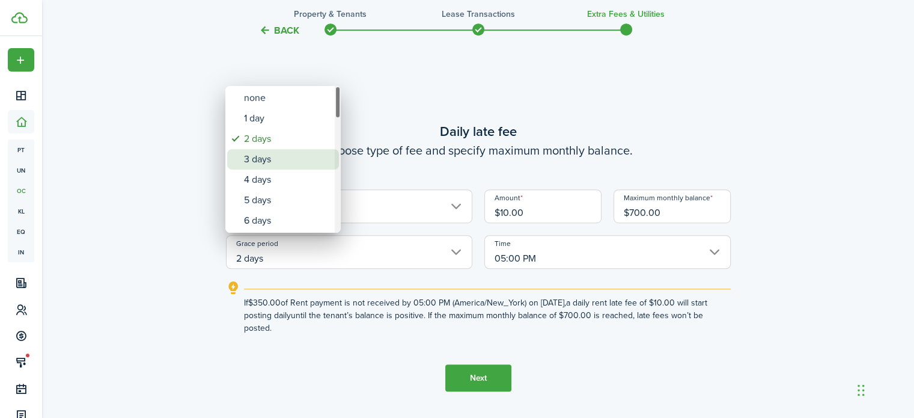
click at [289, 160] on div "3 days" at bounding box center [288, 159] width 88 height 20
type input "3 days"
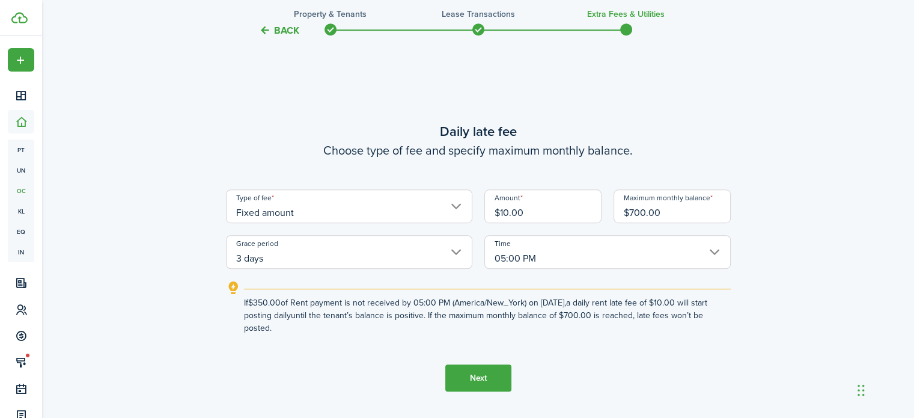
click at [482, 380] on button "Next" at bounding box center [479, 377] width 66 height 27
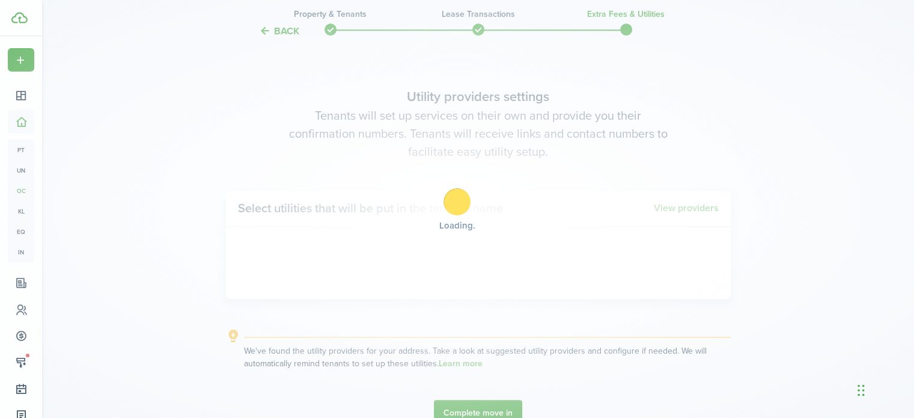
scroll to position [1184, 0]
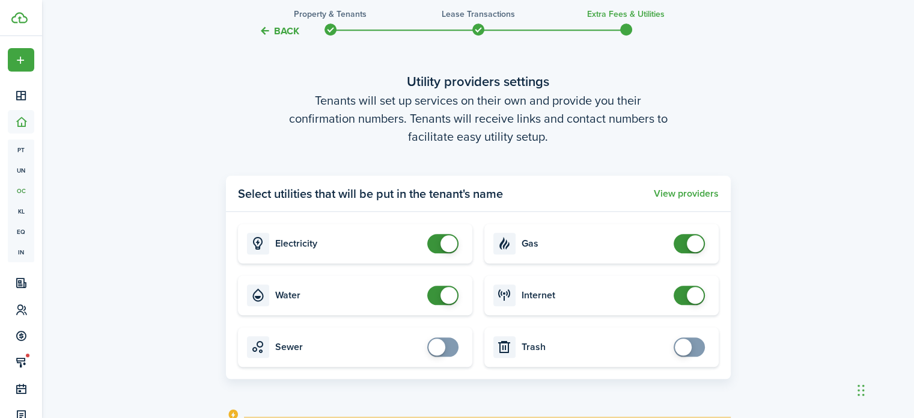
checkbox input "false"
click at [451, 298] on span at bounding box center [449, 295] width 17 height 17
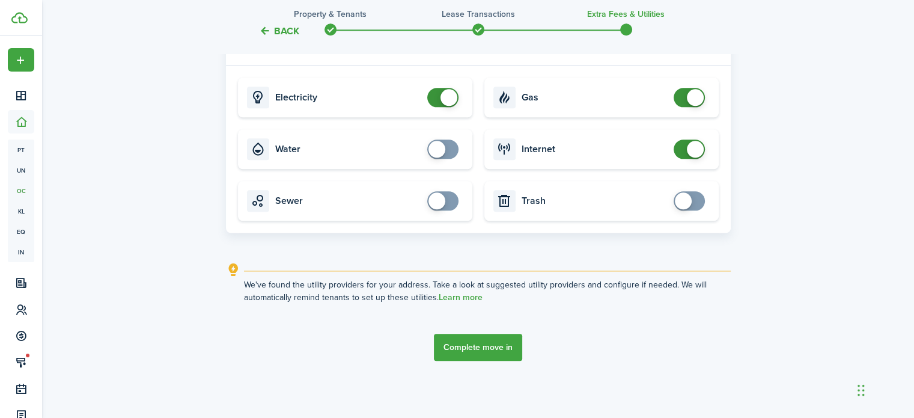
click at [501, 351] on button "Complete move in" at bounding box center [478, 347] width 88 height 27
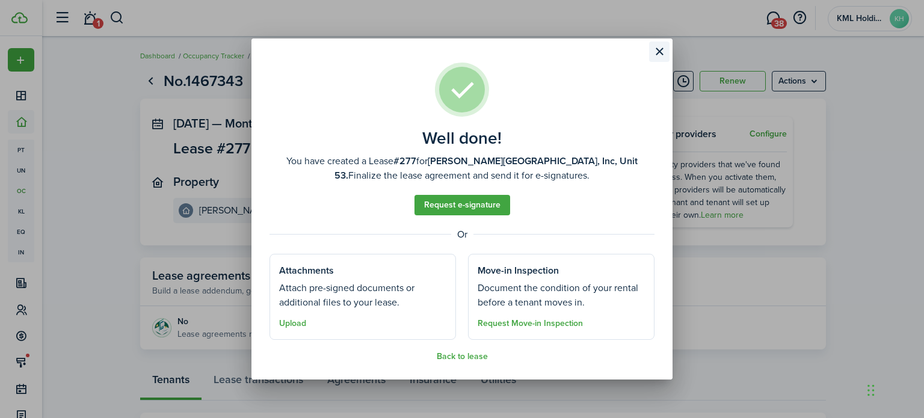
click at [661, 51] on button "Close modal" at bounding box center [659, 51] width 20 height 20
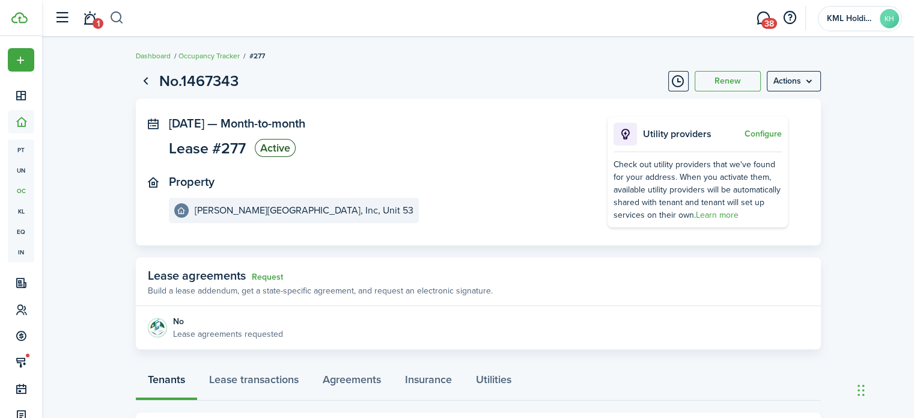
click at [114, 22] on button "button" at bounding box center [116, 18] width 15 height 20
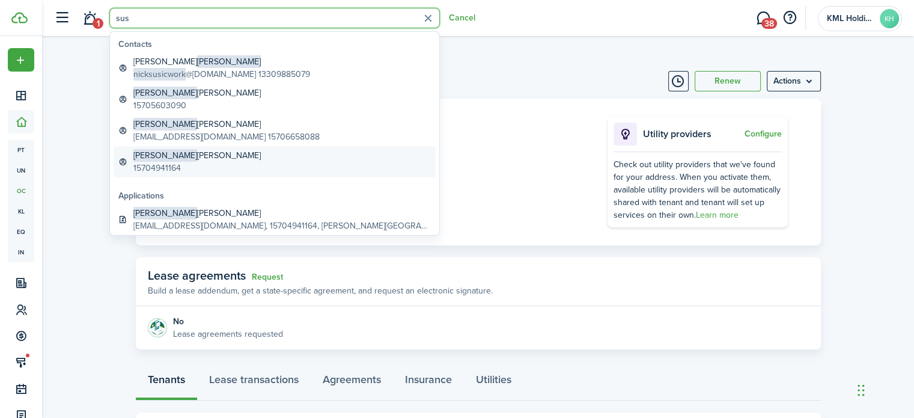
type input "sus"
click at [179, 162] on global-search-item-description "15704941164" at bounding box center [196, 168] width 127 height 13
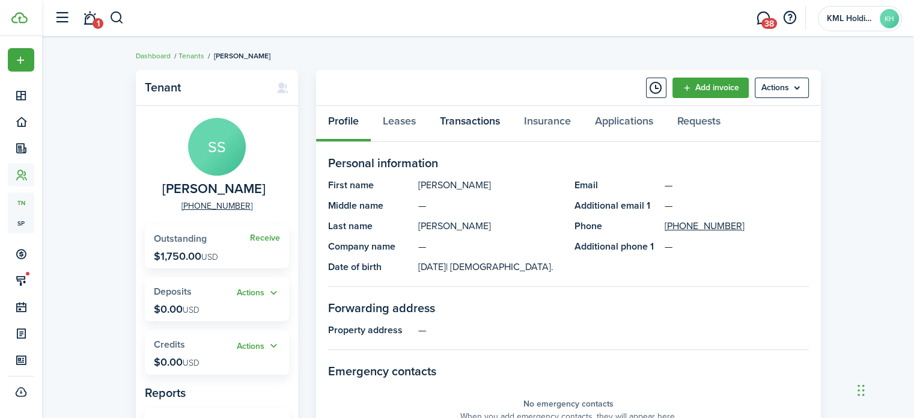
click at [474, 109] on link "Transactions" at bounding box center [470, 124] width 84 height 36
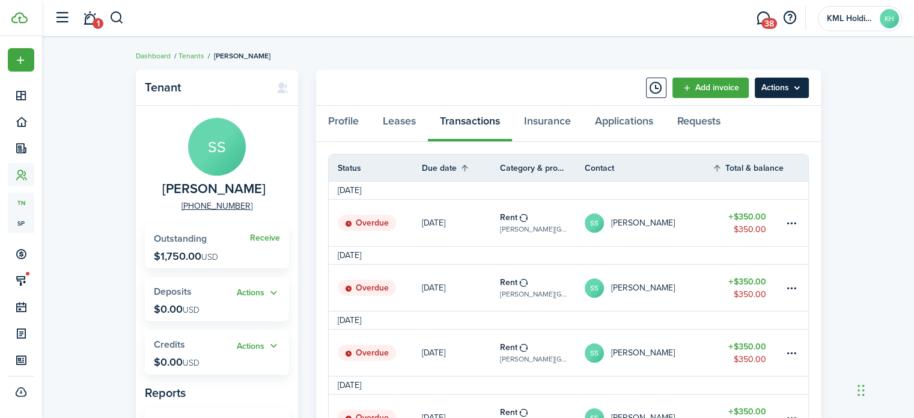
click at [783, 84] on menu-btn "Actions" at bounding box center [782, 88] width 54 height 20
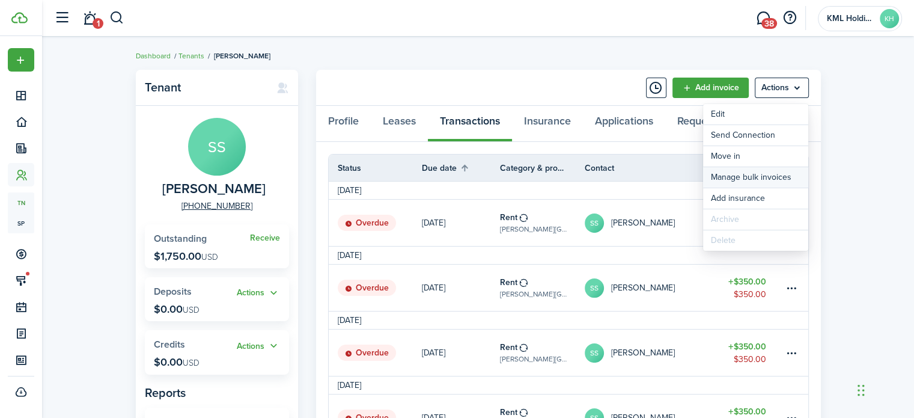
click at [746, 174] on link "Manage bulk invoices" at bounding box center [755, 177] width 105 height 20
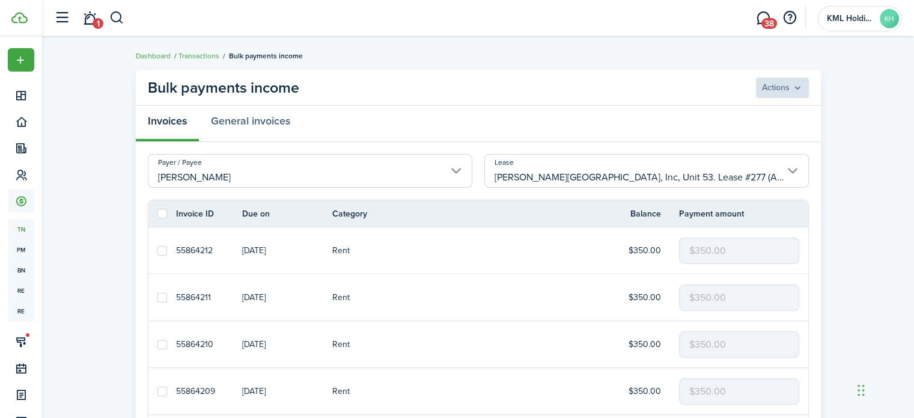
click at [162, 216] on label at bounding box center [163, 214] width 10 height 10
click at [158, 214] on input "checkbox" at bounding box center [157, 213] width 1 height 1
checkbox input "true"
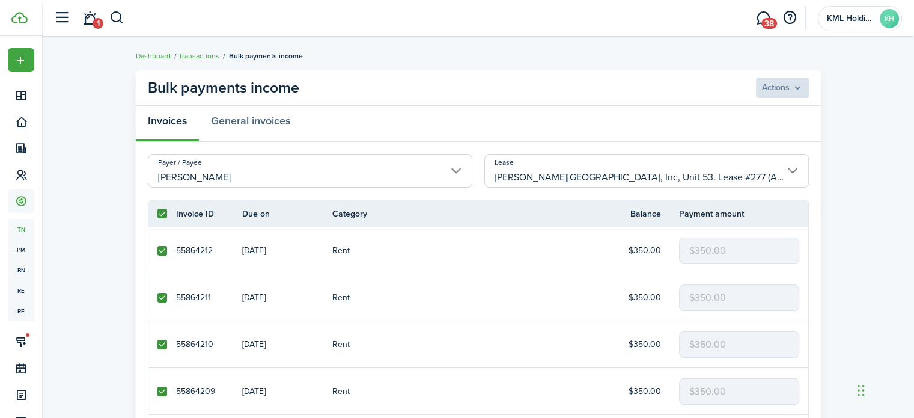
checkbox input "true"
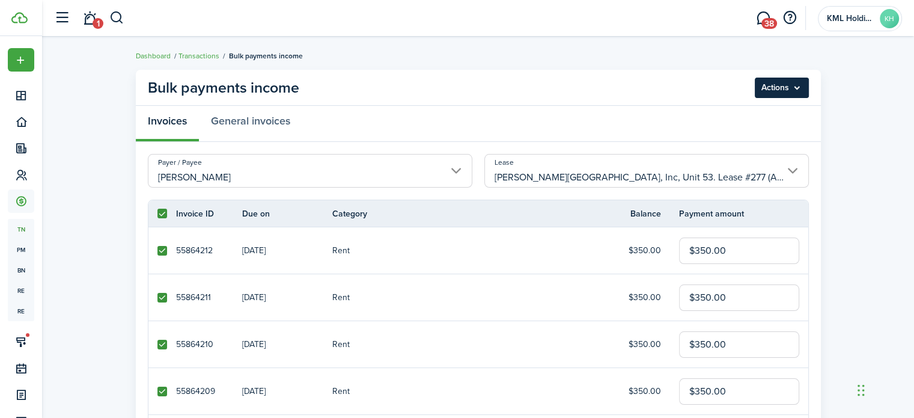
click at [782, 86] on menu-btn "Actions" at bounding box center [782, 88] width 54 height 20
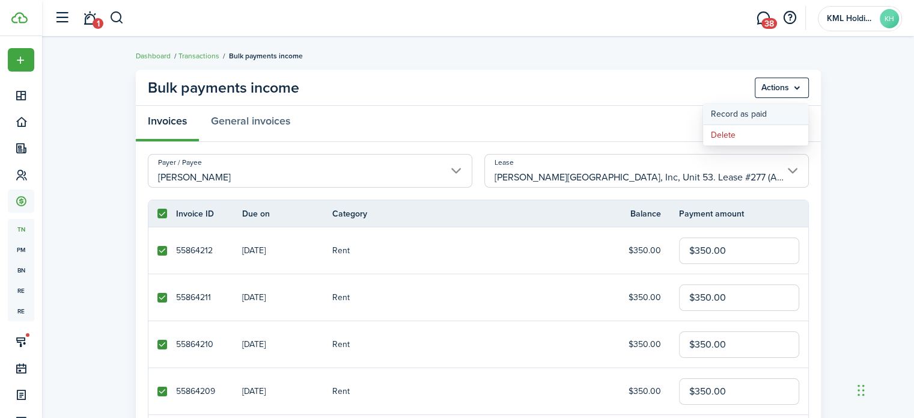
click at [724, 114] on button "Record as paid" at bounding box center [755, 114] width 105 height 20
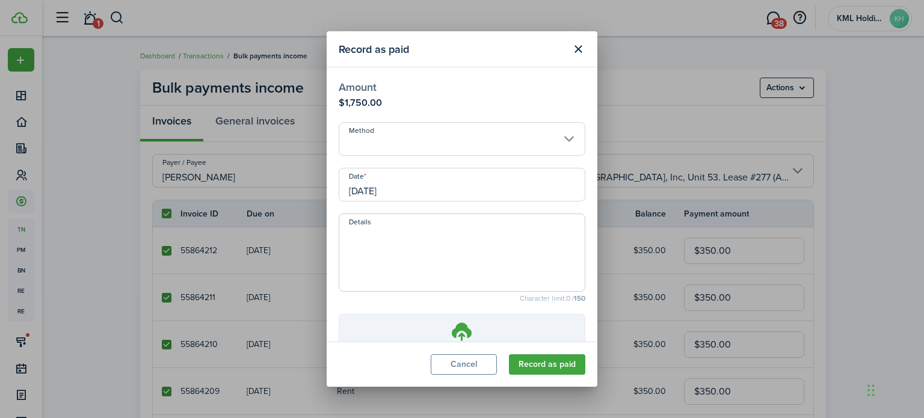
click at [501, 141] on input "Method" at bounding box center [461, 139] width 247 height 34
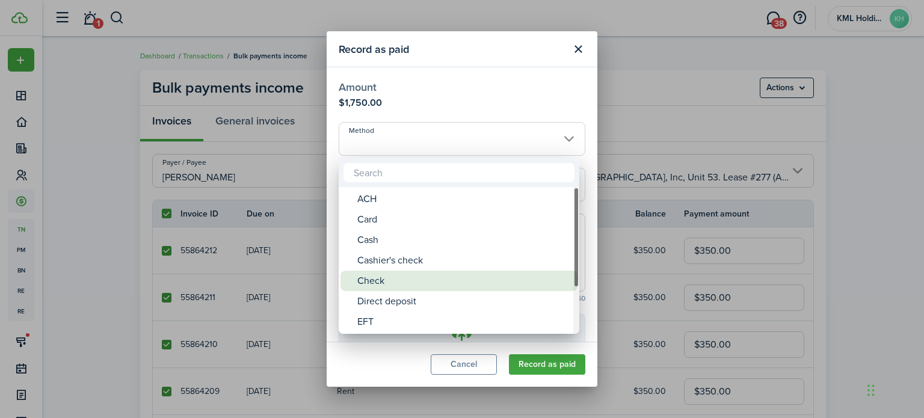
click at [402, 278] on div "Check" at bounding box center [463, 281] width 213 height 20
type input "Check"
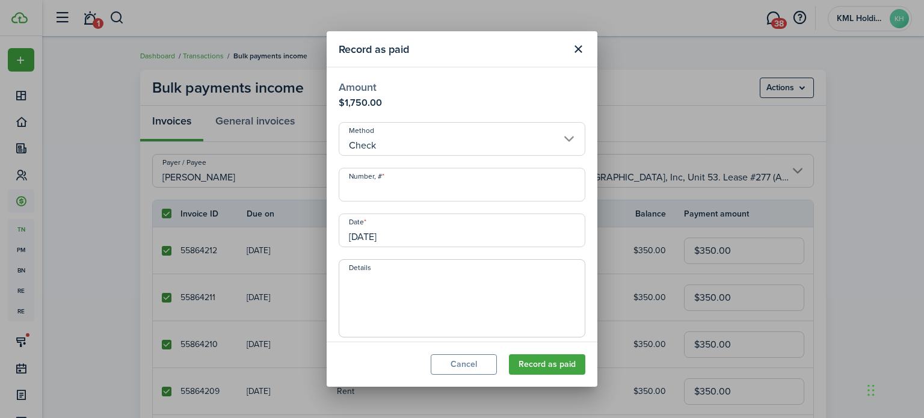
click at [421, 186] on input "Number, #" at bounding box center [461, 185] width 247 height 34
type input "1"
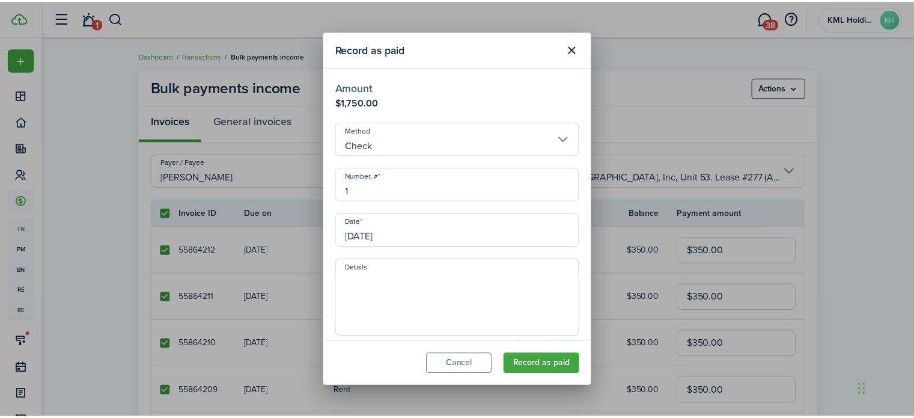
scroll to position [140, 0]
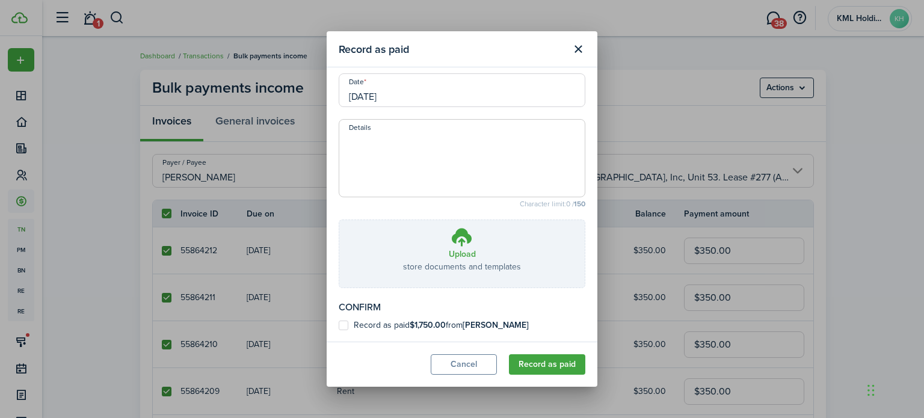
click at [342, 322] on label "Record as paid $1,750.00 from [PERSON_NAME]" at bounding box center [433, 325] width 190 height 10
checkbox input "true"
click at [534, 374] on button "Record as paid" at bounding box center [547, 364] width 76 height 20
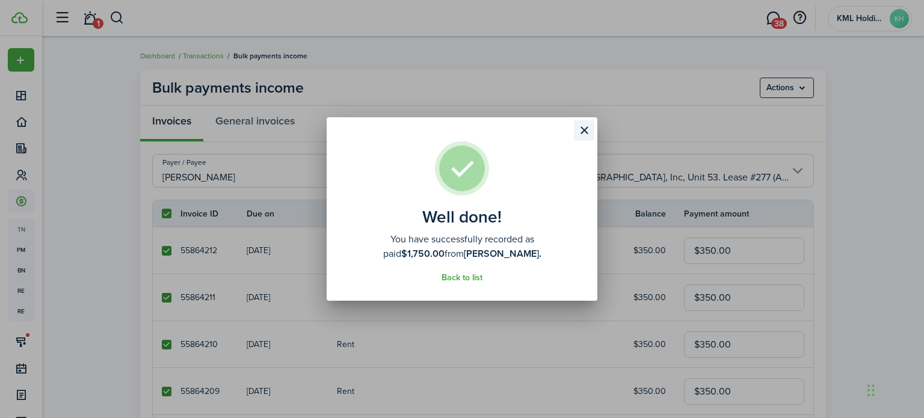
click at [583, 130] on button "Close modal" at bounding box center [584, 130] width 20 height 20
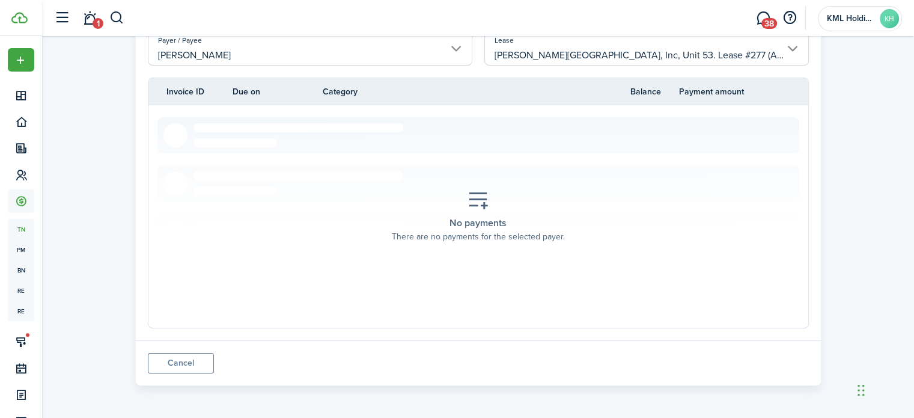
scroll to position [0, 0]
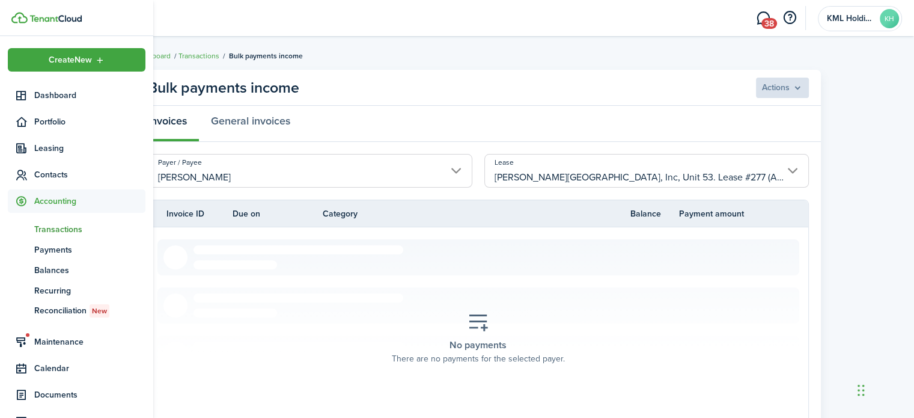
click at [50, 203] on span "Accounting" at bounding box center [89, 201] width 111 height 13
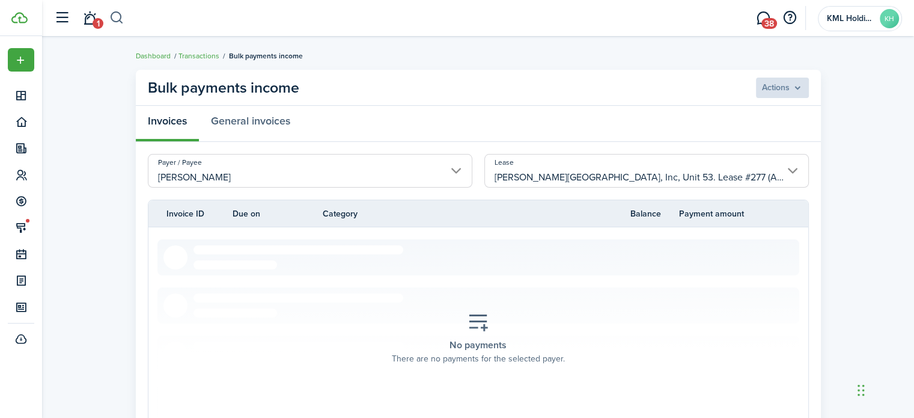
click at [120, 19] on button "button" at bounding box center [116, 18] width 15 height 20
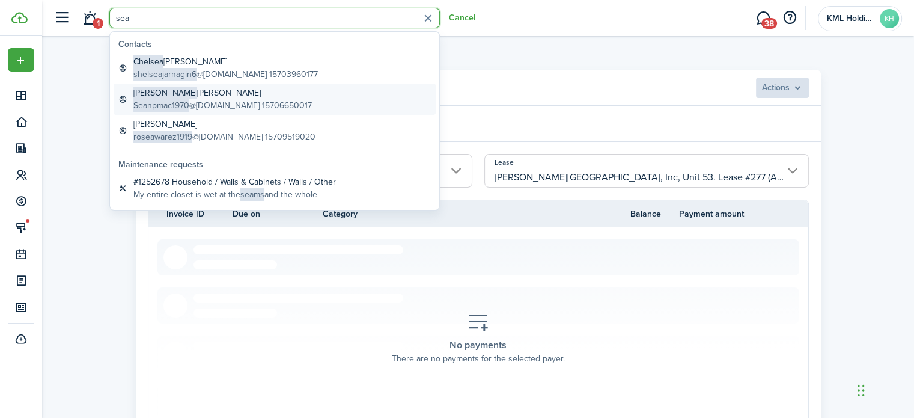
type input "sea"
click at [183, 100] on span "Seanpmac1970" at bounding box center [161, 105] width 56 height 13
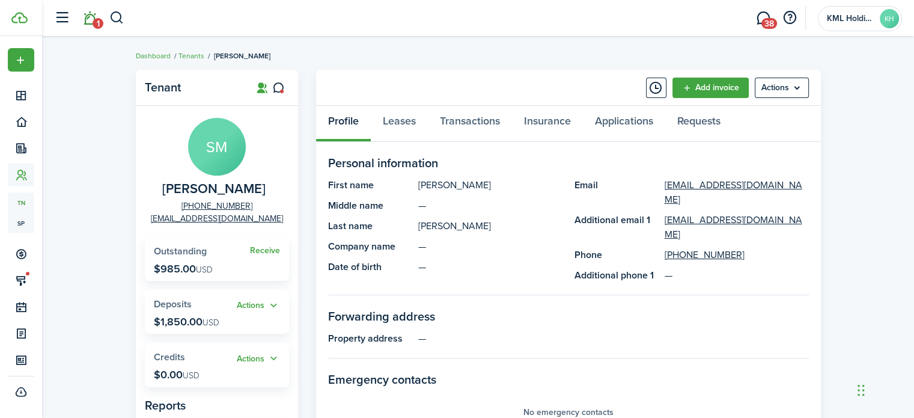
click at [93, 20] on span "1" at bounding box center [98, 23] width 11 height 11
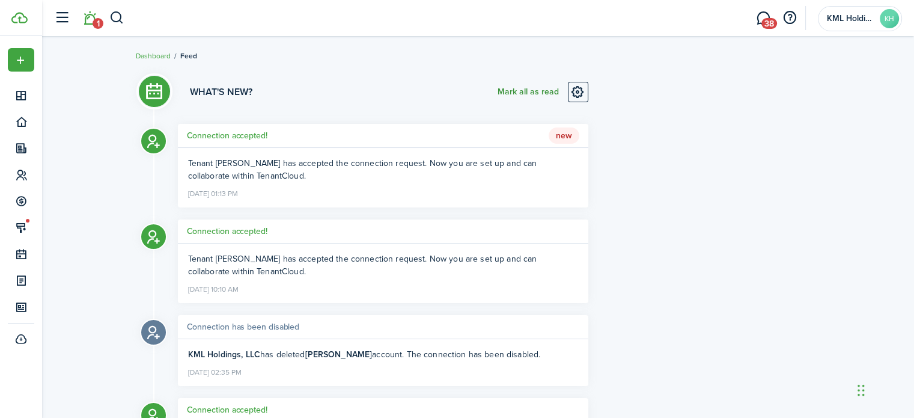
click at [521, 88] on button "Mark all as read" at bounding box center [528, 92] width 61 height 20
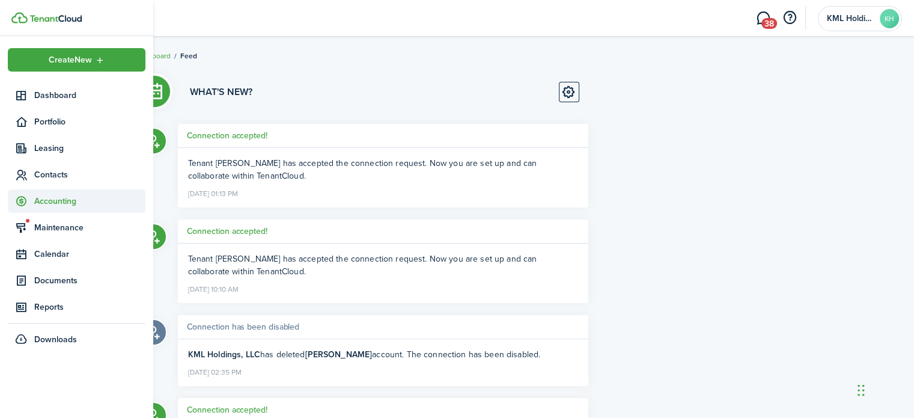
click at [38, 200] on span "Accounting" at bounding box center [89, 201] width 111 height 13
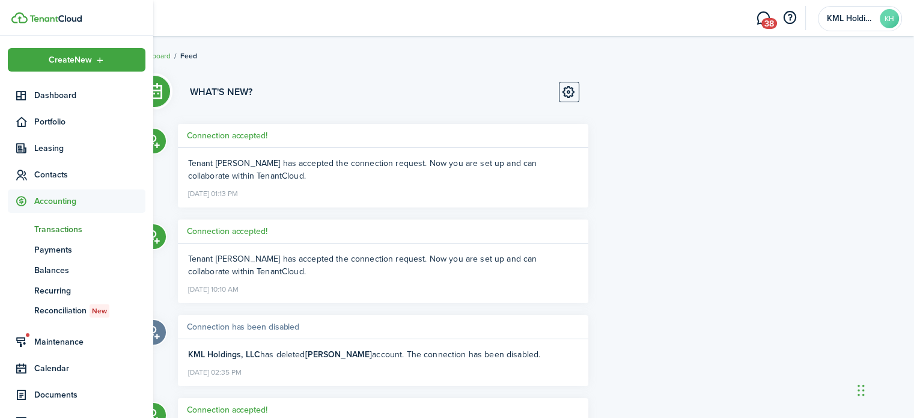
click at [44, 230] on span "Transactions" at bounding box center [89, 229] width 111 height 13
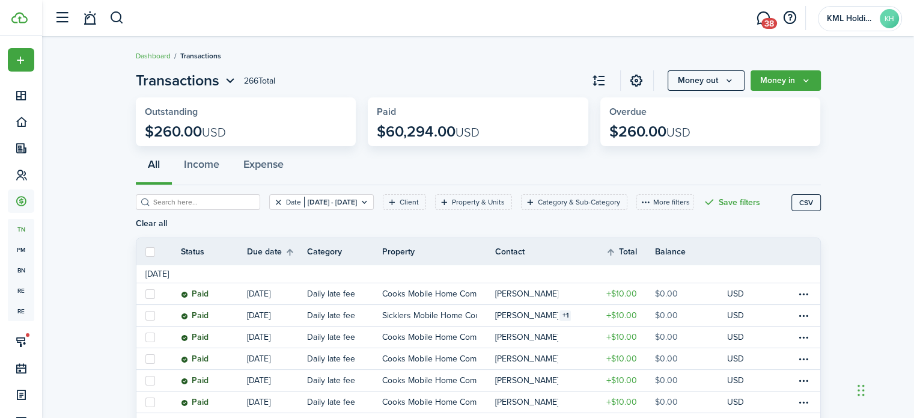
click at [274, 201] on button "Clear filter" at bounding box center [279, 202] width 10 height 10
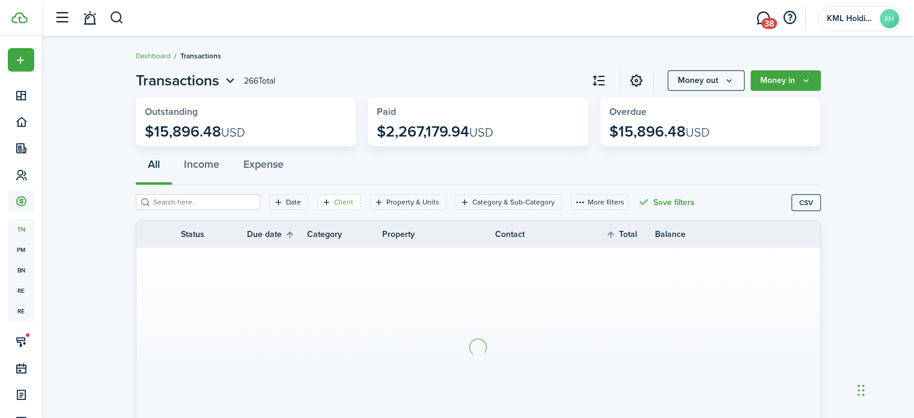
click at [319, 201] on filter-tag "Client" at bounding box center [338, 202] width 43 height 16
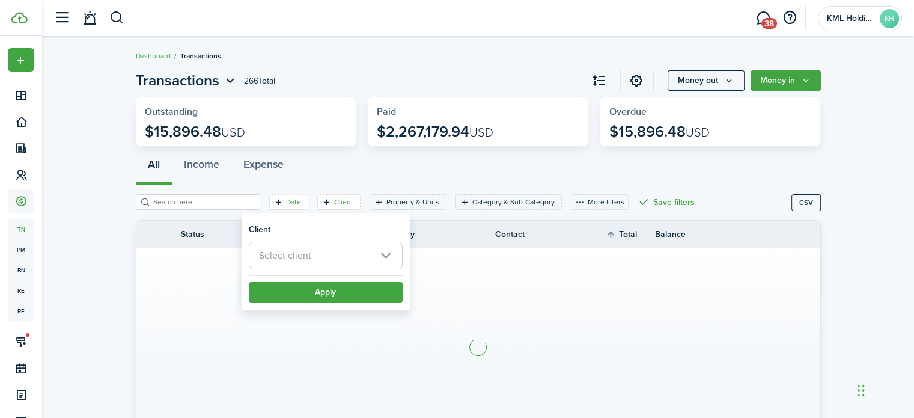
click at [286, 201] on filter-tag-label "Date" at bounding box center [293, 202] width 15 height 11
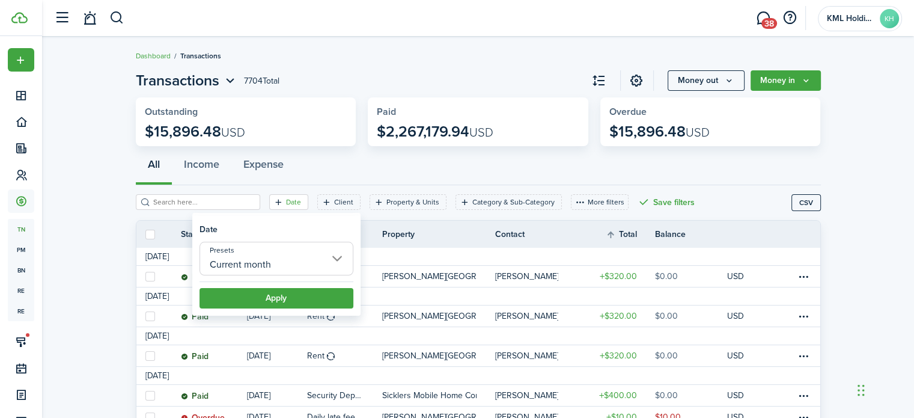
click at [337, 257] on input "Current month" at bounding box center [277, 259] width 154 height 34
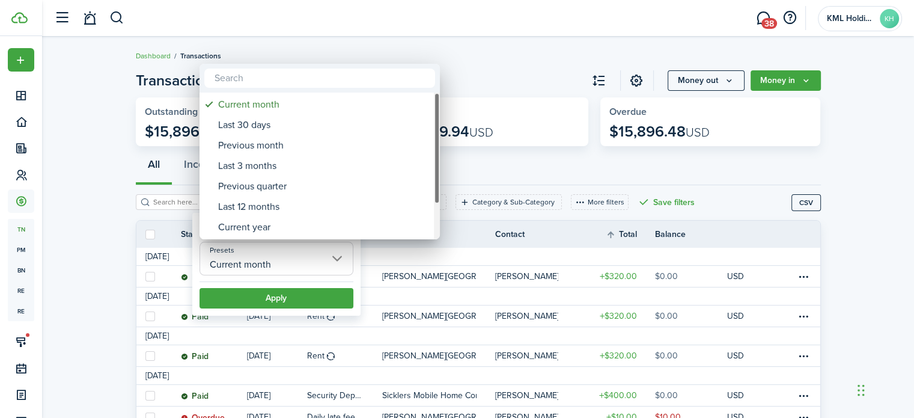
drag, startPoint x: 435, startPoint y: 148, endPoint x: 431, endPoint y: 193, distance: 45.2
click at [431, 193] on mbsc-scrollview-base "Current month Last 30 days Previous month Last 3 months Previous quarter Last 1…" at bounding box center [320, 166] width 240 height 144
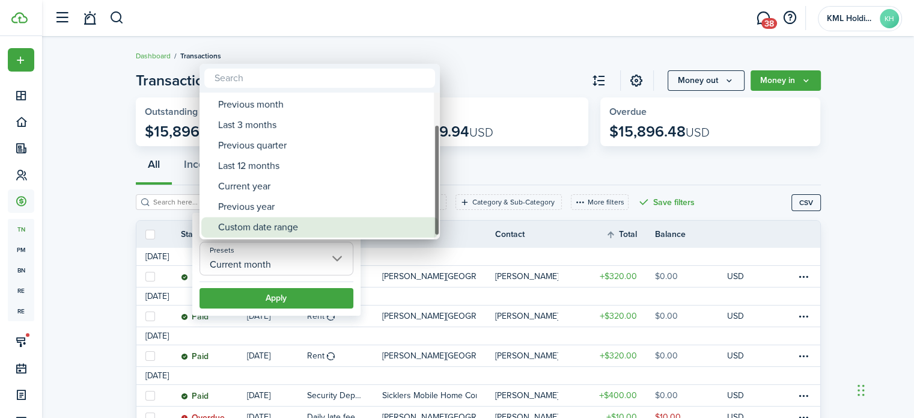
click at [332, 222] on div "Custom date range" at bounding box center [324, 227] width 213 height 20
type input "Custom date range"
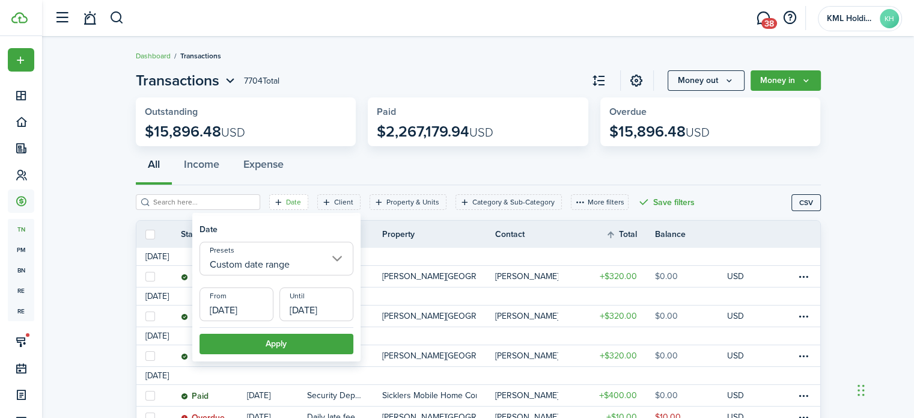
click at [250, 307] on input "[DATE]" at bounding box center [237, 304] width 74 height 34
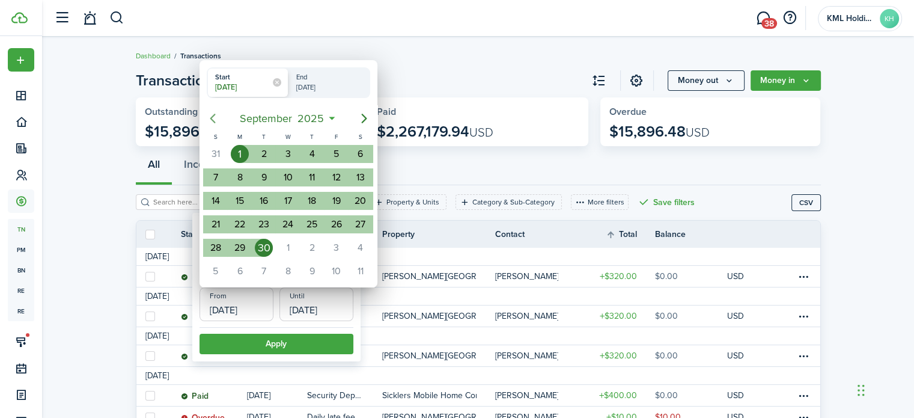
click at [213, 118] on icon "Previous page" at bounding box center [213, 118] width 14 height 14
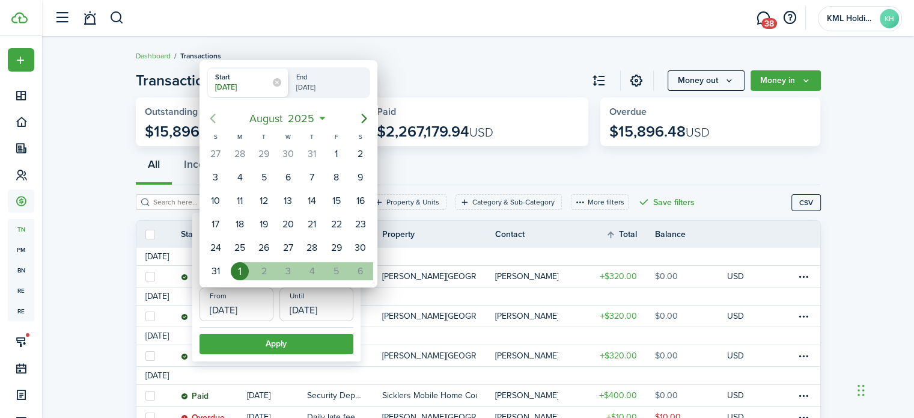
click at [213, 118] on icon "Previous page" at bounding box center [213, 118] width 14 height 14
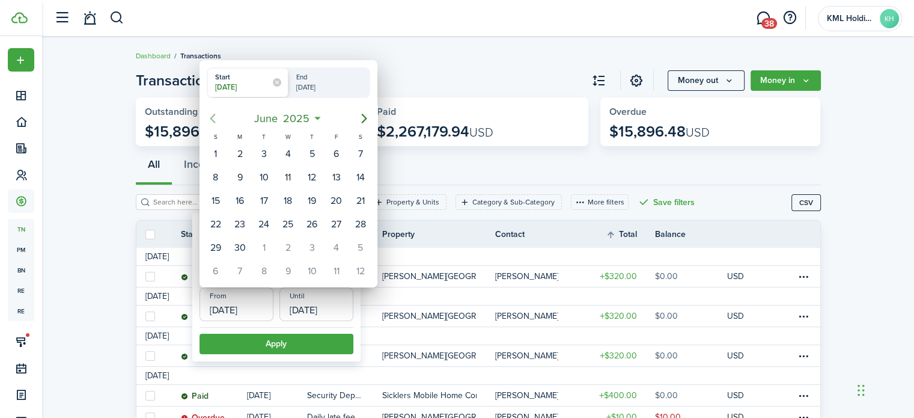
click at [213, 118] on icon "Previous page" at bounding box center [213, 118] width 14 height 14
click at [215, 120] on icon "Previous page" at bounding box center [213, 118] width 14 height 14
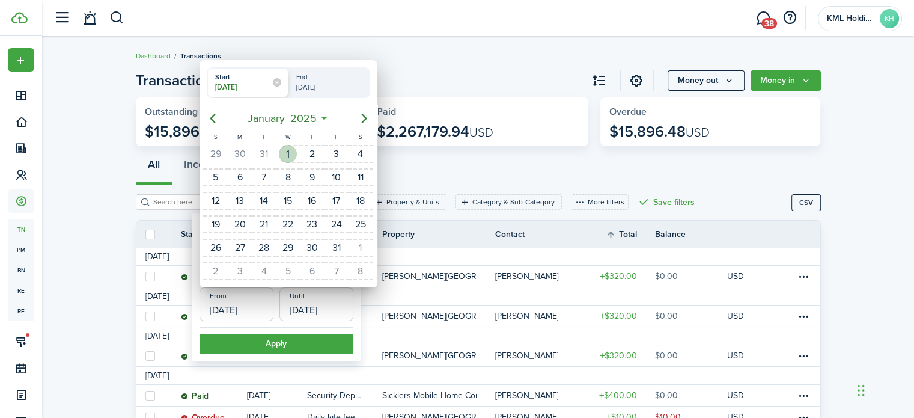
click at [293, 151] on div "1" at bounding box center [288, 154] width 18 height 18
type input "[DATE]"
radio input "false"
radio input "true"
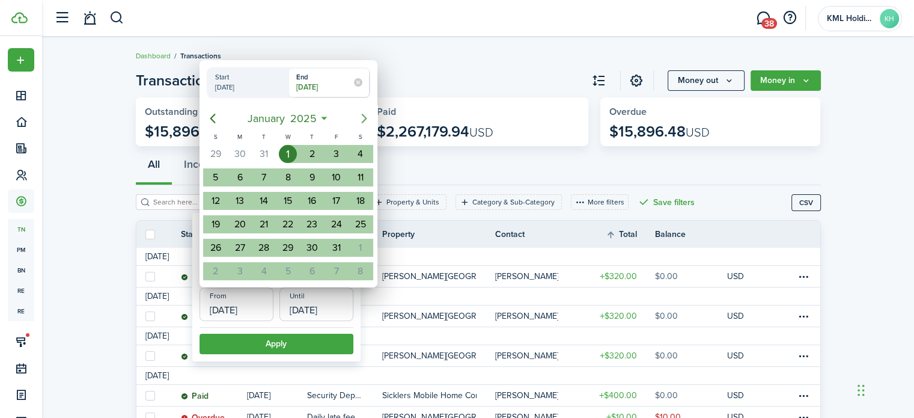
click at [363, 121] on icon "Next page" at bounding box center [363, 119] width 5 height 10
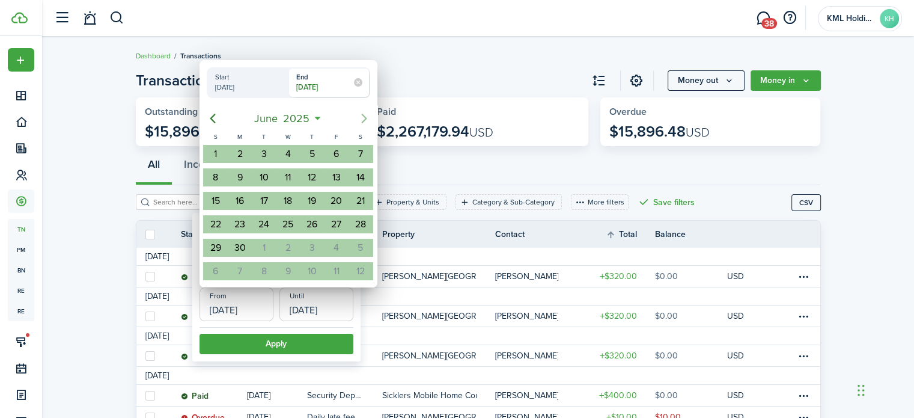
click at [363, 121] on icon "Next page" at bounding box center [363, 119] width 5 height 10
click at [362, 112] on icon "Next page" at bounding box center [364, 118] width 14 height 14
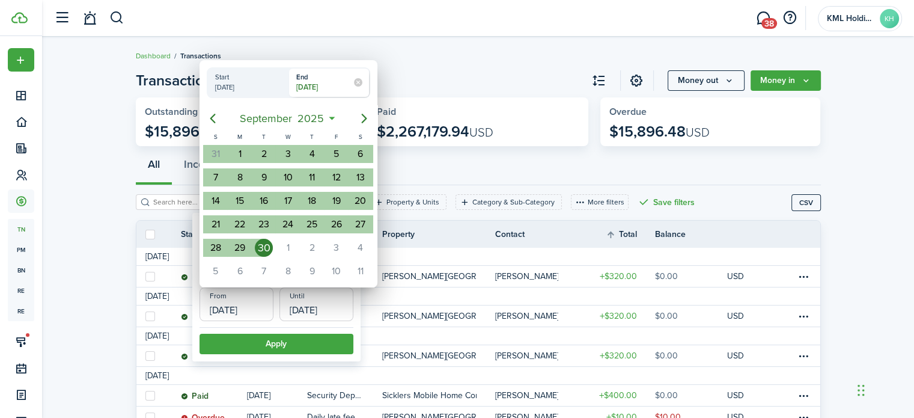
click at [268, 249] on div "30" at bounding box center [264, 248] width 18 height 18
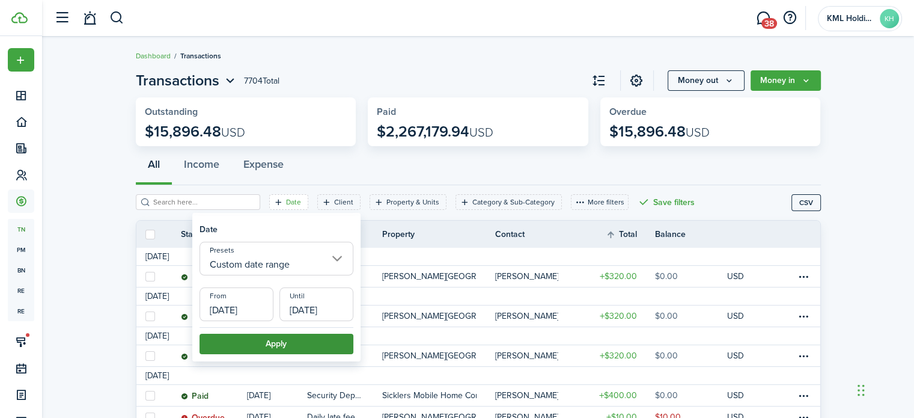
click at [283, 342] on button "Apply" at bounding box center [277, 344] width 154 height 20
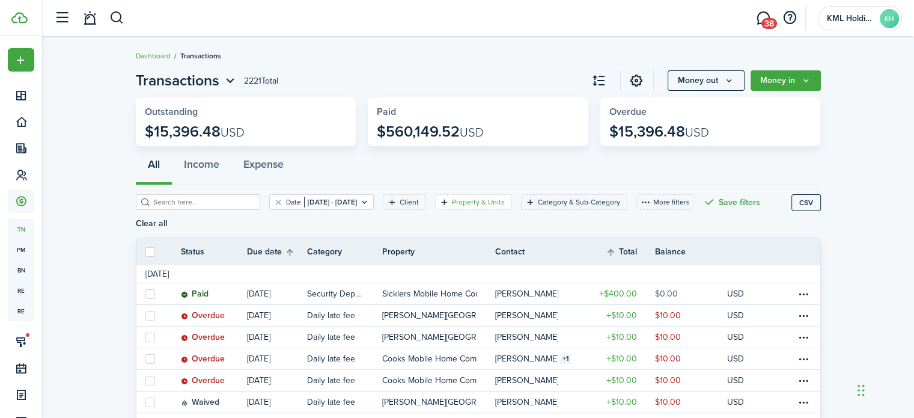
click at [450, 204] on icon "Open filter" at bounding box center [445, 202] width 10 height 10
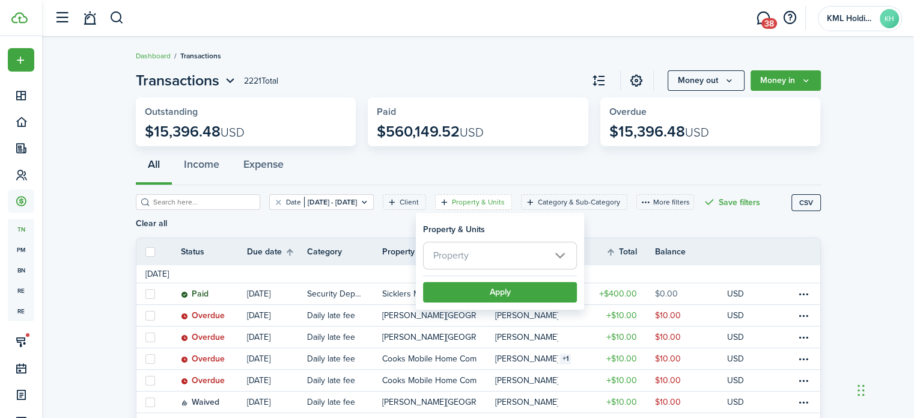
click at [473, 250] on span "Property" at bounding box center [500, 255] width 153 height 26
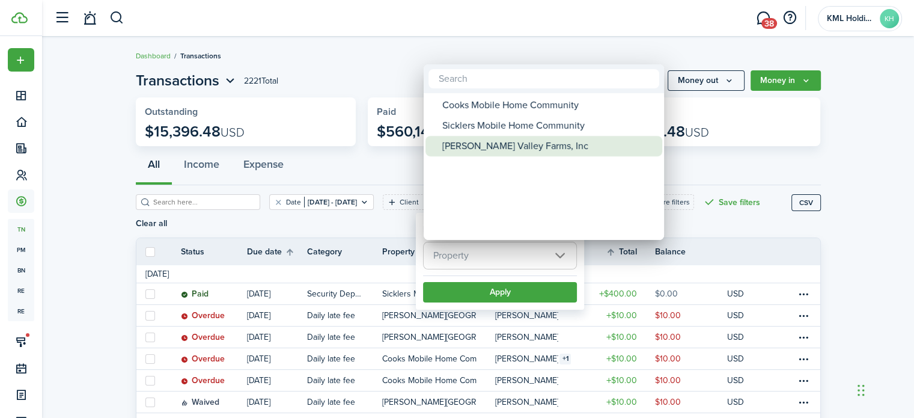
click at [471, 146] on div "[PERSON_NAME] Valley Farms, Inc" at bounding box center [549, 146] width 213 height 20
type input "[PERSON_NAME] Valley Farms, Inc"
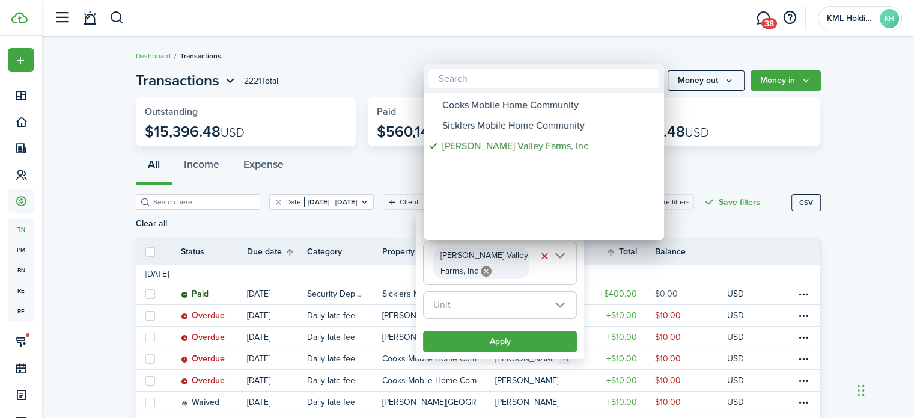
click at [522, 345] on div at bounding box center [457, 209] width 1107 height 610
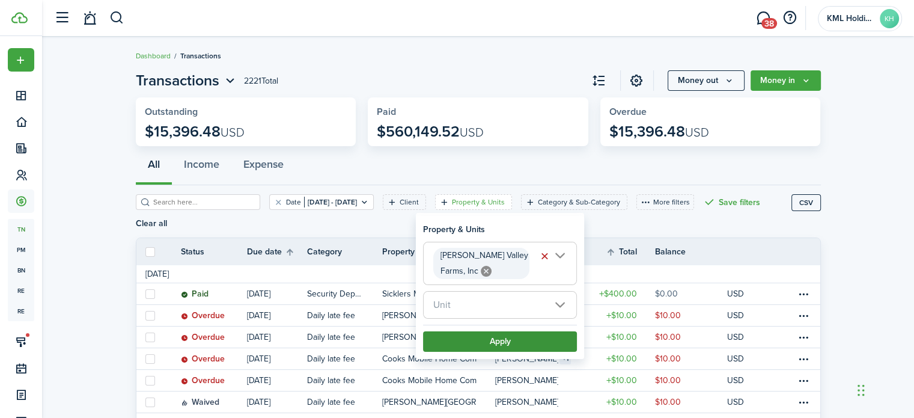
click at [522, 345] on button "Apply" at bounding box center [500, 341] width 154 height 20
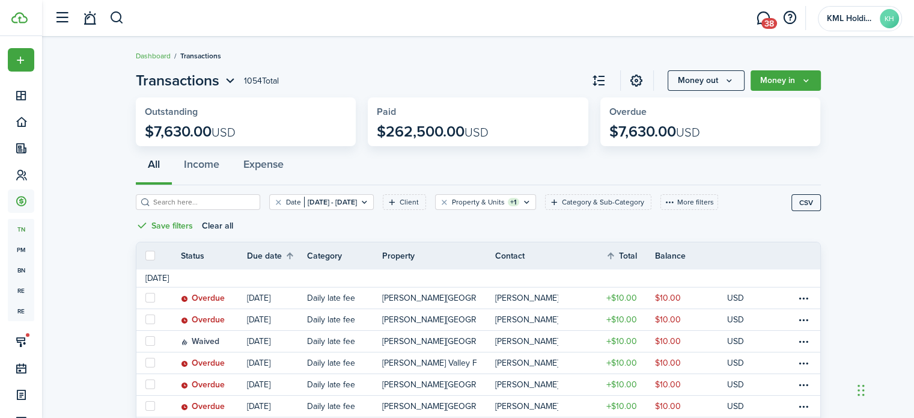
drag, startPoint x: 908, startPoint y: 115, endPoint x: 906, endPoint y: 124, distance: 9.3
